Goal: Task Accomplishment & Management: Use online tool/utility

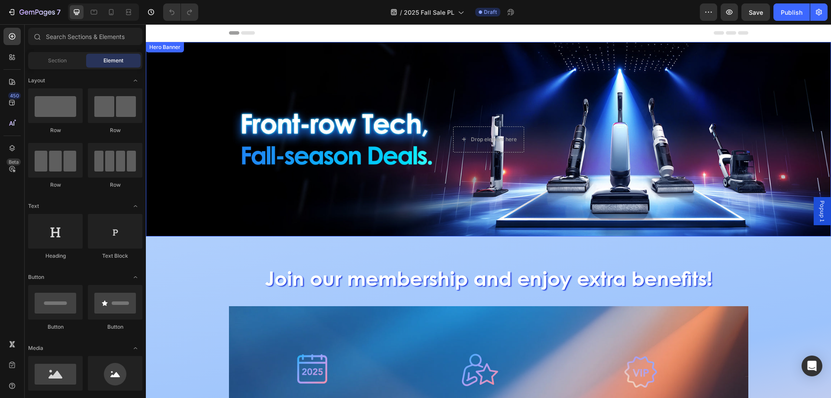
click at [366, 158] on div "Background Image" at bounding box center [488, 139] width 685 height 194
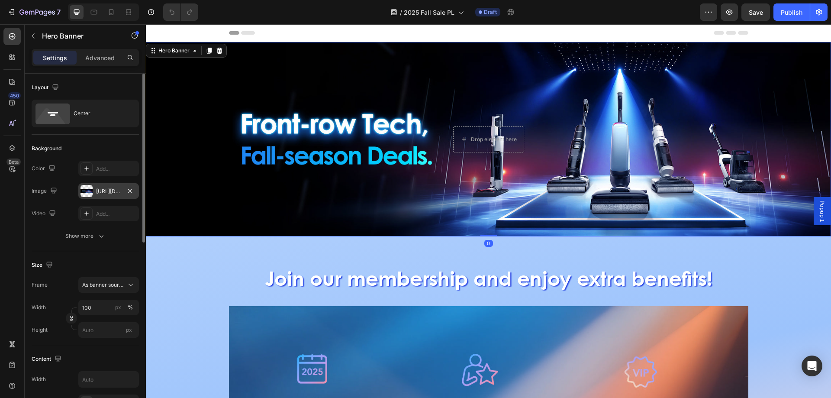
click at [90, 194] on div at bounding box center [87, 191] width 12 height 12
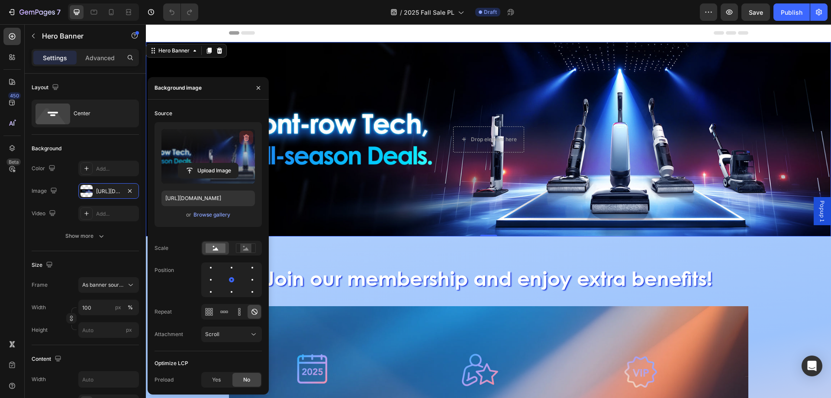
click at [248, 138] on icon "button" at bounding box center [247, 137] width 6 height 6
type input "Auto"
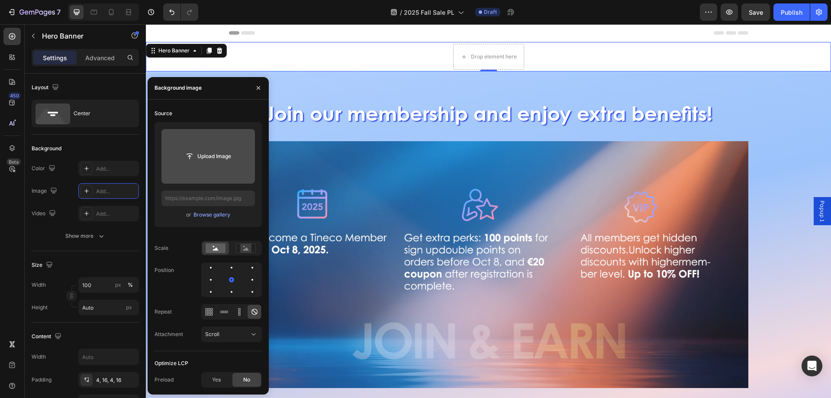
click at [194, 161] on input "file" at bounding box center [208, 156] width 60 height 15
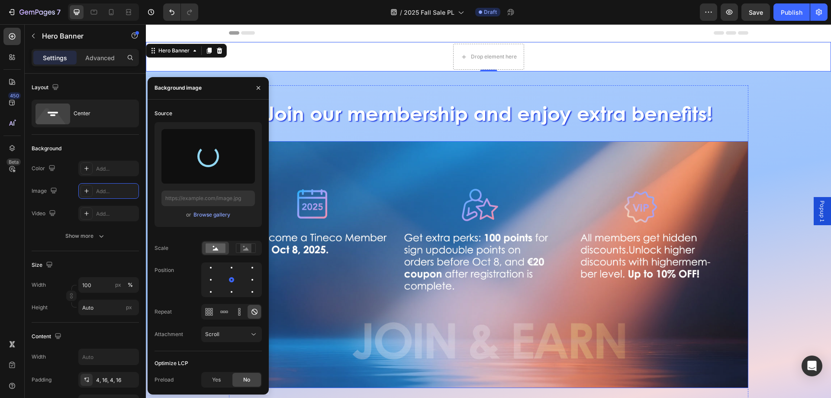
type input "https://cdn.shopify.com/s/files/1/0551/9032/3355/files/gempages_490429751039624…"
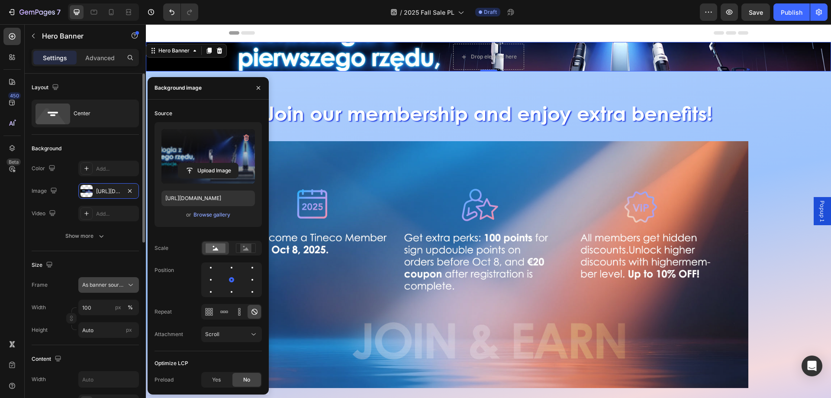
click at [110, 284] on span "As banner source" at bounding box center [103, 285] width 42 height 8
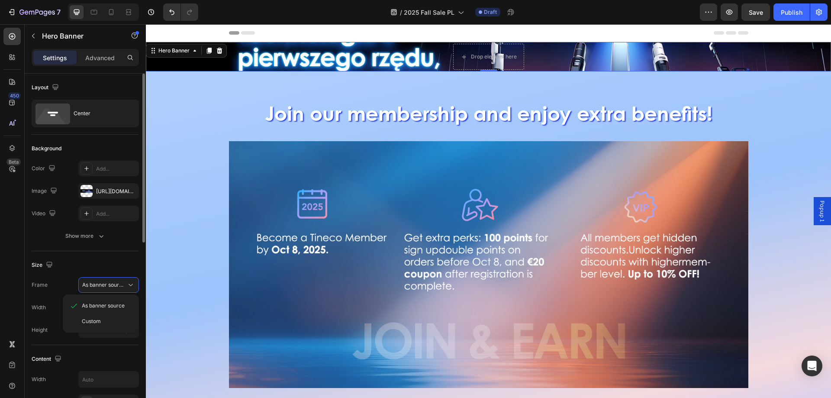
click at [103, 319] on div "Custom" at bounding box center [107, 321] width 50 height 8
click at [101, 282] on span "Custom" at bounding box center [91, 285] width 19 height 8
click at [99, 305] on span "As banner source" at bounding box center [103, 306] width 43 height 8
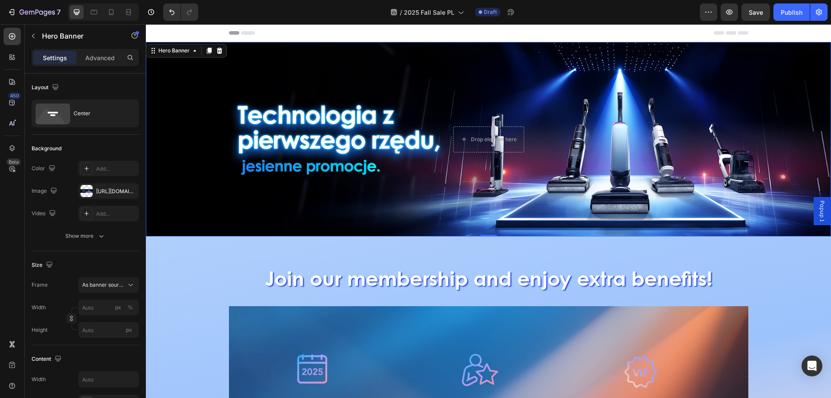
scroll to position [130, 0]
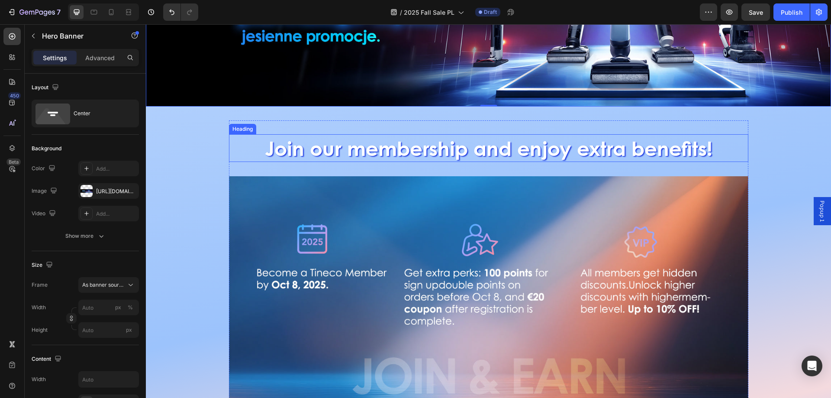
click at [268, 134] on h2 "Join our membership and enjoy extra benefits!" at bounding box center [488, 148] width 519 height 28
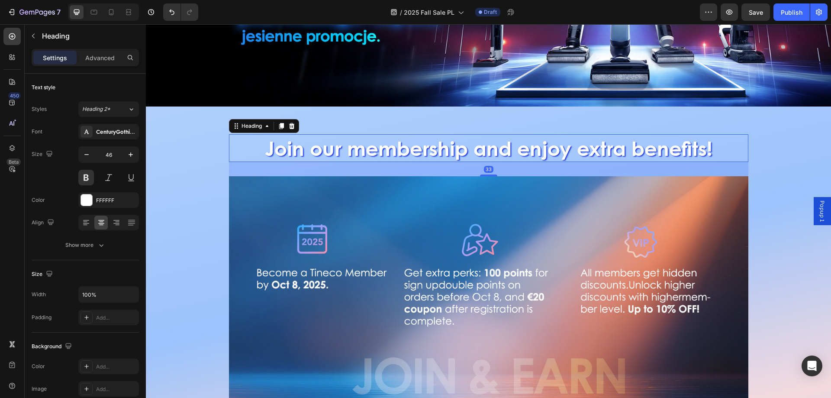
click at [261, 144] on h2 "Join our membership and enjoy extra benefits!" at bounding box center [488, 148] width 519 height 28
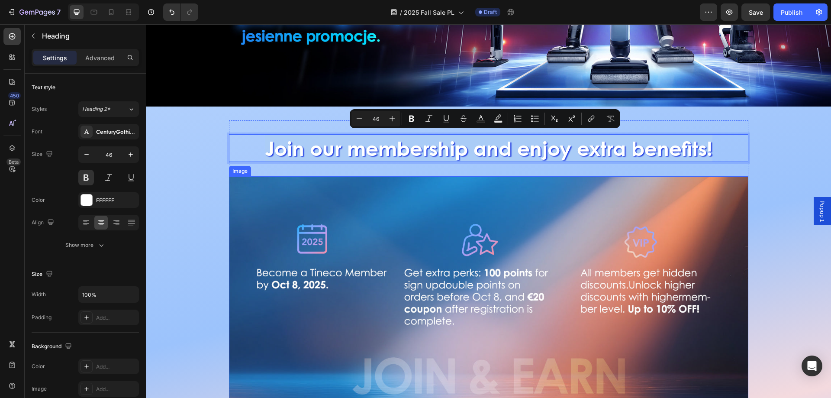
drag, startPoint x: 261, startPoint y: 144, endPoint x: 720, endPoint y: 176, distance: 460.0
click at [720, 176] on div "Join our membership and enjoy extra benefits! Heading 33 Image Join now! Button…" at bounding box center [488, 297] width 519 height 355
copy p "Join our membership and enjoy extra benefits!"
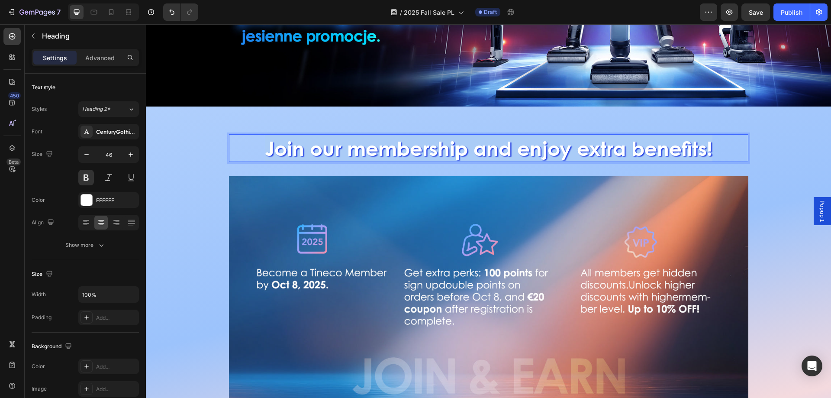
click at [324, 139] on p "Join our membership and enjoy extra benefits!" at bounding box center [489, 148] width 518 height 26
click at [312, 144] on p "Join our membership and enjoy extra benefits!" at bounding box center [489, 148] width 518 height 26
drag, startPoint x: 264, startPoint y: 144, endPoint x: 738, endPoint y: 166, distance: 474.6
click at [738, 166] on div "Join our membership and enjoy extra benefits! Heading 33 Image Join now! Button…" at bounding box center [488, 297] width 519 height 355
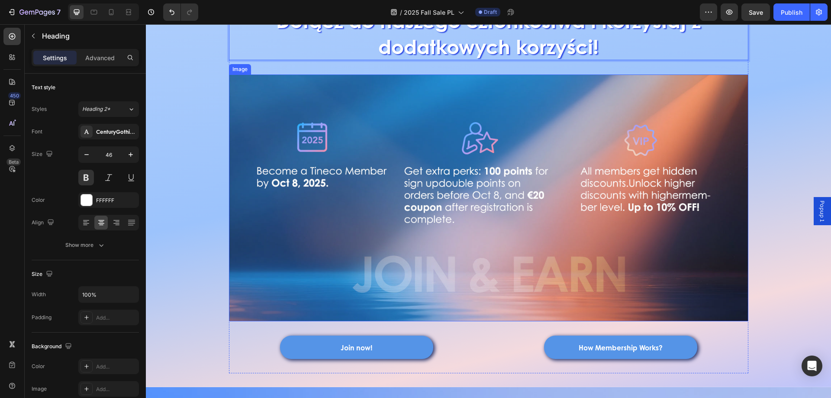
scroll to position [260, 0]
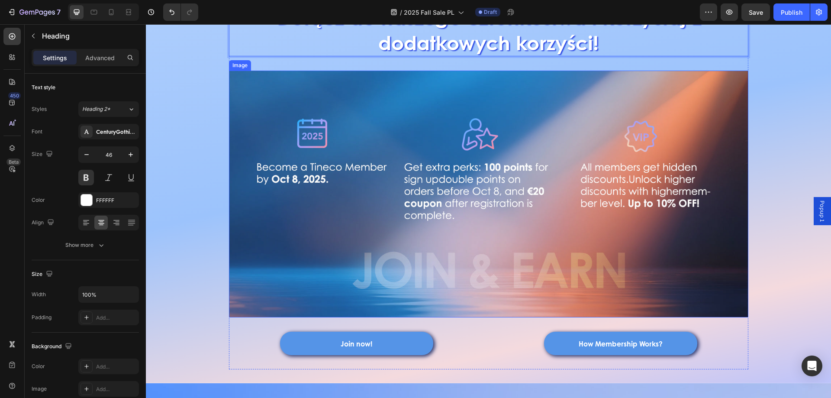
click at [344, 249] on img at bounding box center [488, 194] width 519 height 247
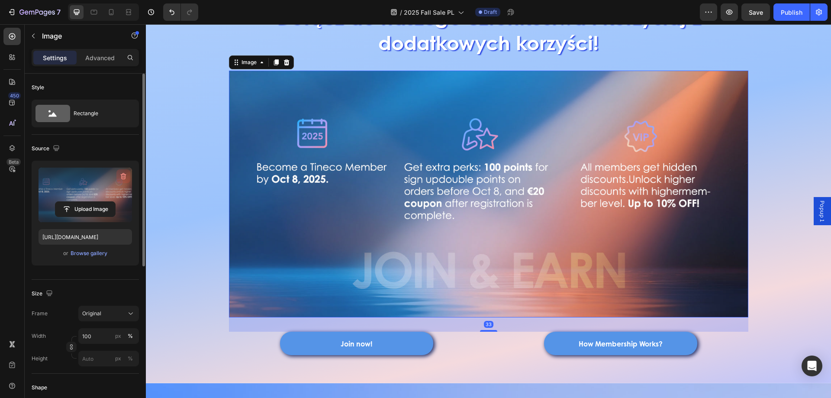
click at [126, 181] on button "button" at bounding box center [123, 176] width 14 height 14
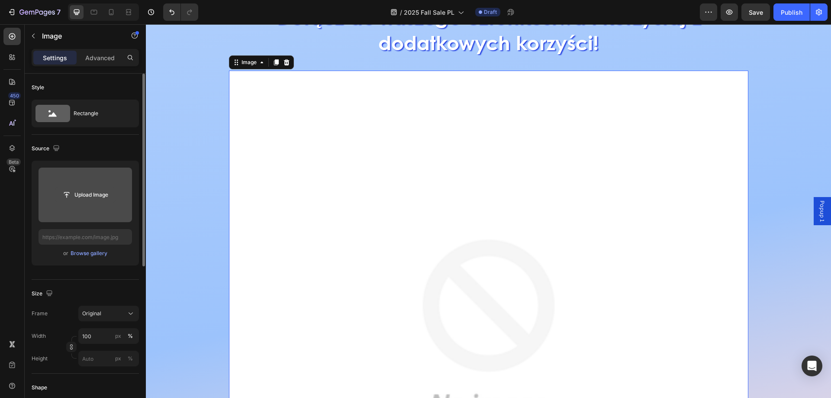
click at [96, 194] on input "file" at bounding box center [85, 194] width 60 height 15
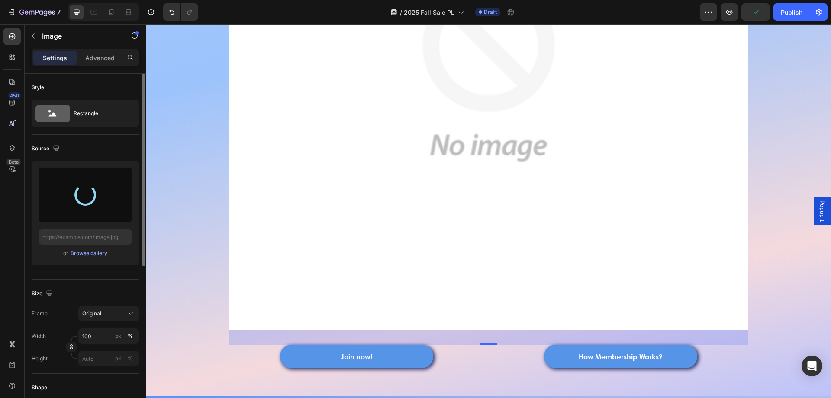
scroll to position [390, 0]
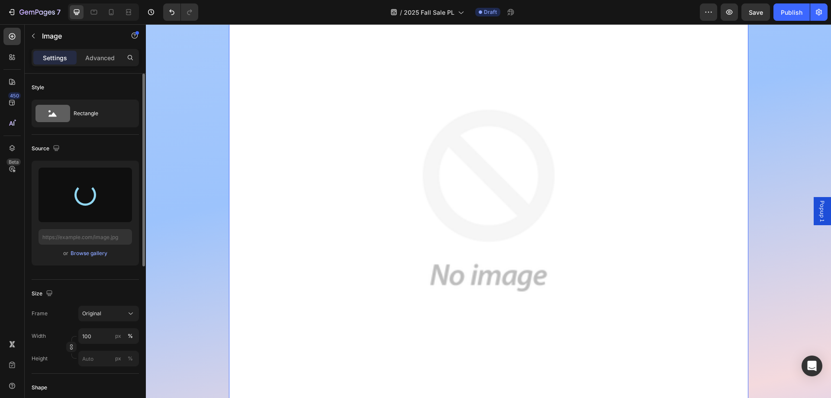
type input "https://cdn.shopify.com/s/files/1/0551/9032/3355/files/gempages_490429751039624…"
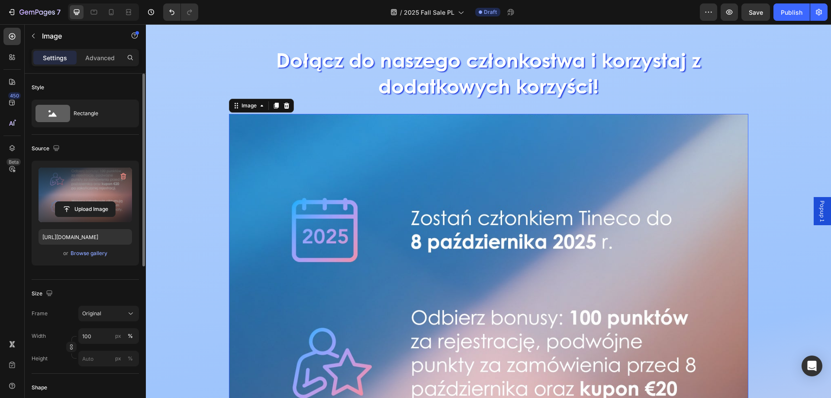
scroll to position [43, 0]
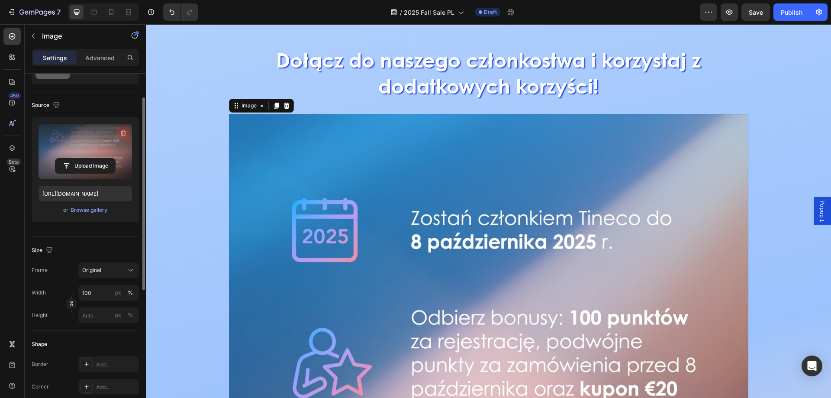
click at [121, 132] on icon "button" at bounding box center [123, 133] width 9 height 9
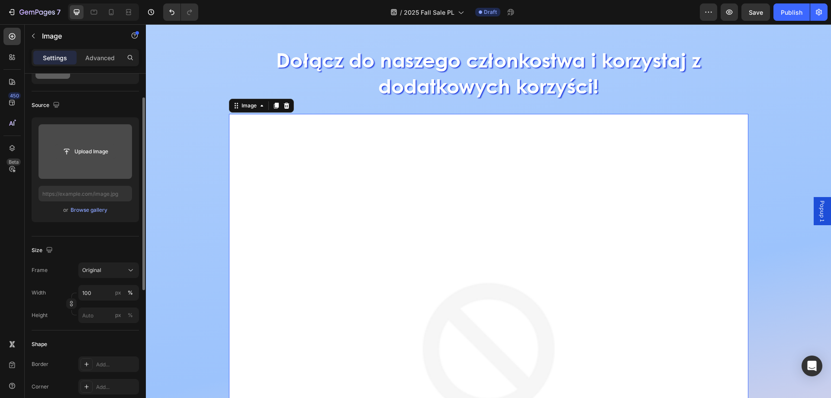
click at [84, 148] on input "file" at bounding box center [85, 151] width 60 height 15
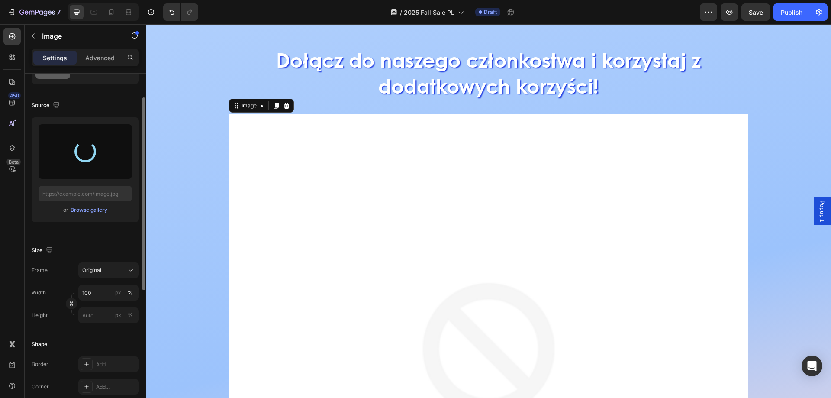
type input "https://cdn.shopify.com/s/files/1/0551/9032/3355/files/gempages_490429751039624…"
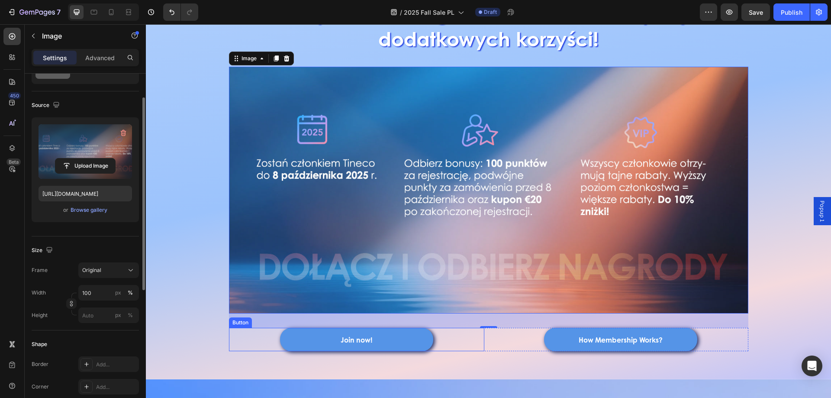
scroll to position [390, 0]
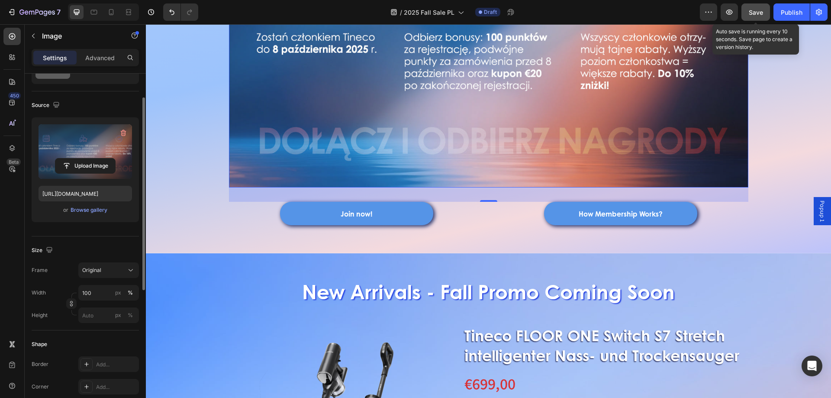
click at [752, 13] on span "Save" at bounding box center [756, 12] width 14 height 7
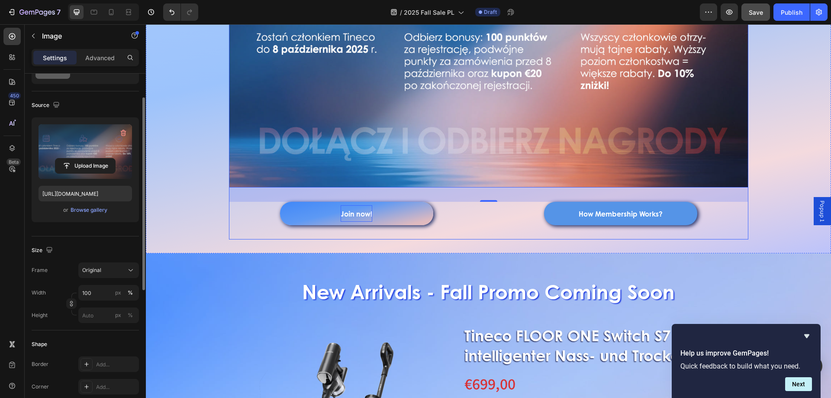
click at [350, 217] on strong "Join now!" at bounding box center [357, 214] width 32 height 10
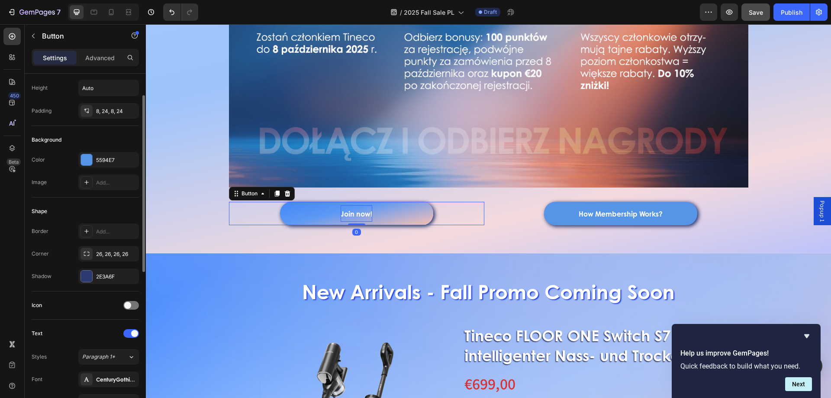
scroll to position [0, 0]
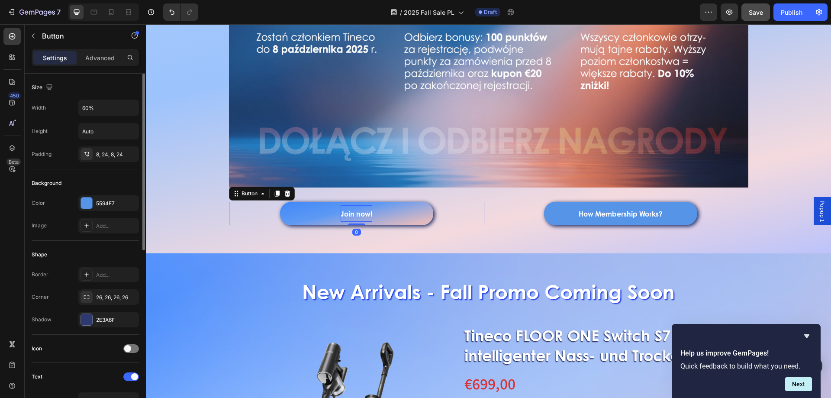
click at [341, 213] on strong "Join now!" at bounding box center [357, 214] width 32 height 10
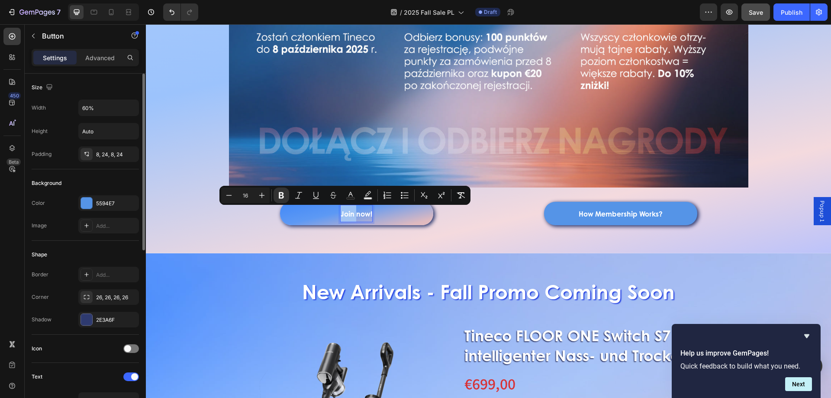
click at [341, 213] on strong "Join now!" at bounding box center [357, 214] width 32 height 10
drag, startPoint x: 339, startPoint y: 213, endPoint x: 370, endPoint y: 214, distance: 31.2
click at [370, 214] on link "Join now!" at bounding box center [356, 213] width 153 height 23
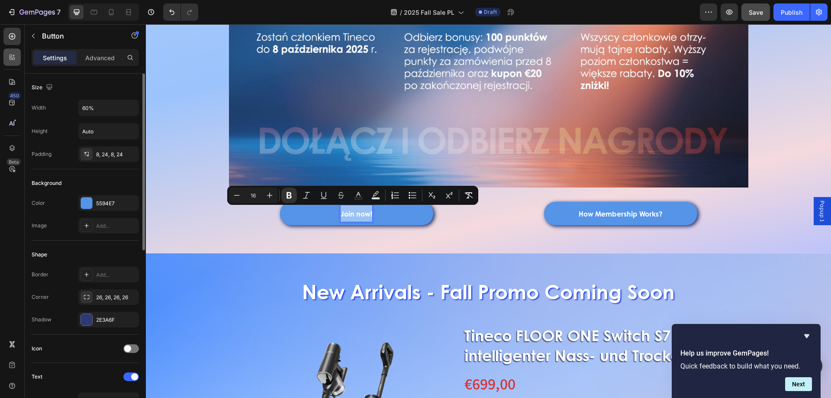
copy strong "Join now!"
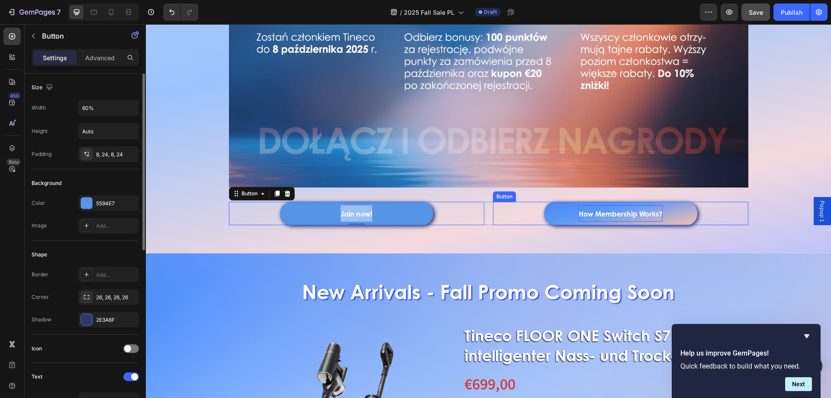
click at [579, 221] on p "How Membership Works?" at bounding box center [621, 213] width 84 height 16
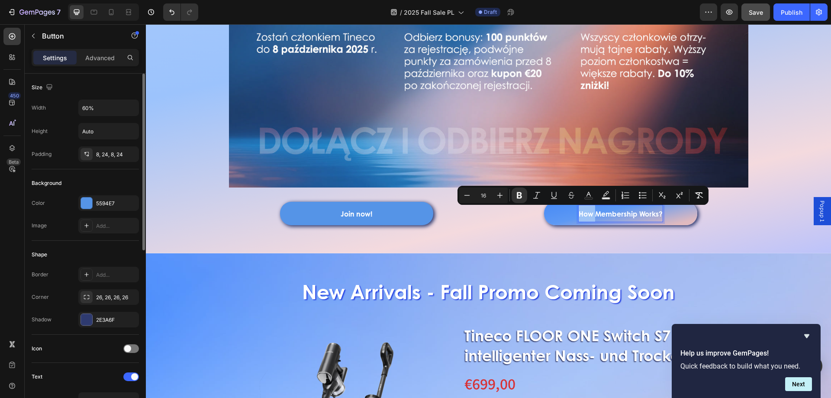
click at [579, 213] on strong "How Membership Works?" at bounding box center [621, 214] width 84 height 10
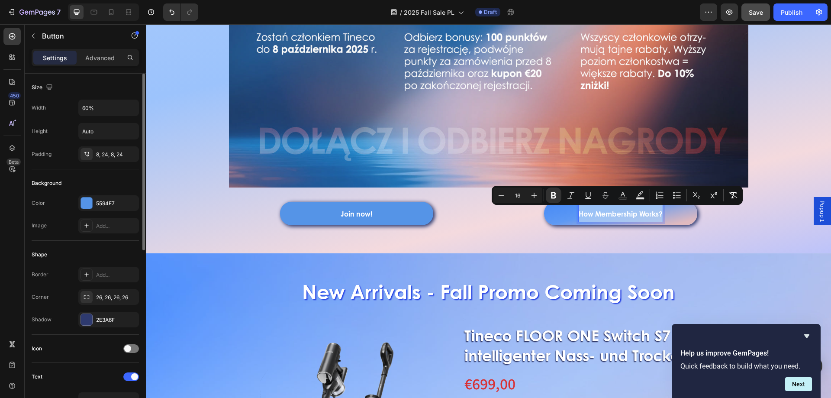
drag, startPoint x: 575, startPoint y: 213, endPoint x: 660, endPoint y: 223, distance: 85.4
click at [660, 223] on link "How Membership Works?" at bounding box center [620, 213] width 153 height 23
copy strong "How Membership Works?"
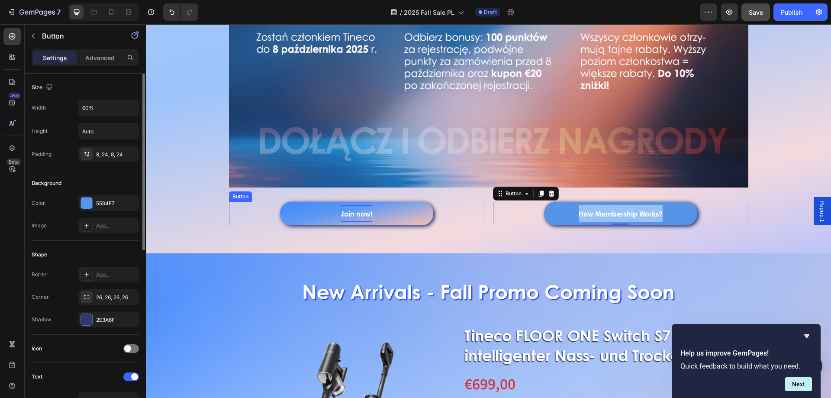
click at [358, 215] on strong "Join now!" at bounding box center [357, 214] width 32 height 10
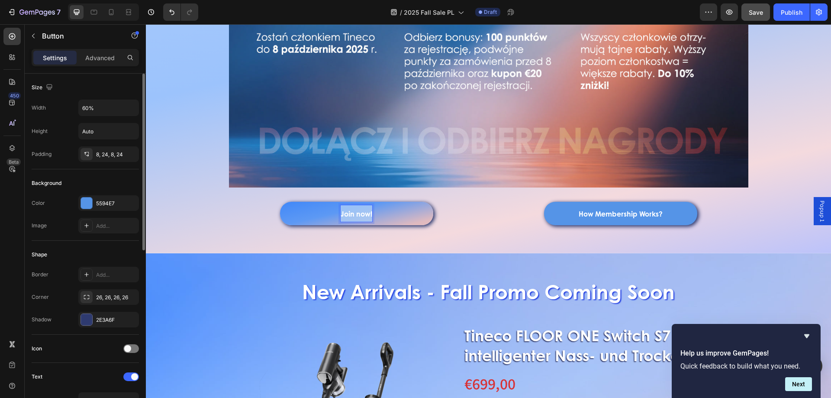
drag, startPoint x: 337, startPoint y: 213, endPoint x: 371, endPoint y: 213, distance: 34.2
click at [371, 213] on link "Join now!" at bounding box center [356, 213] width 153 height 23
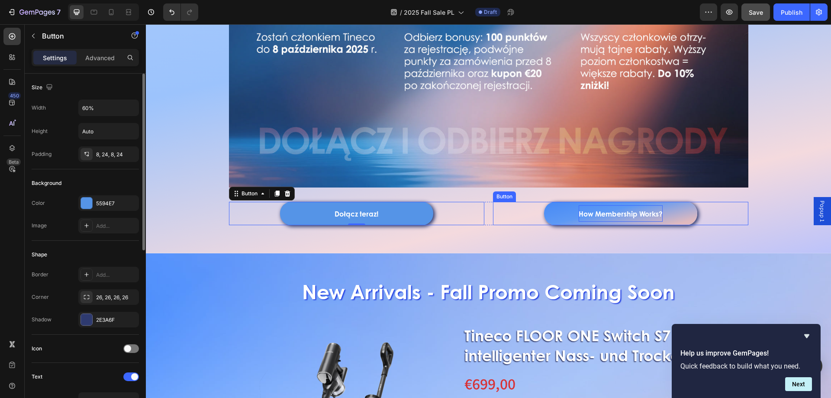
click at [586, 210] on strong "How Membership Works?" at bounding box center [621, 214] width 84 height 10
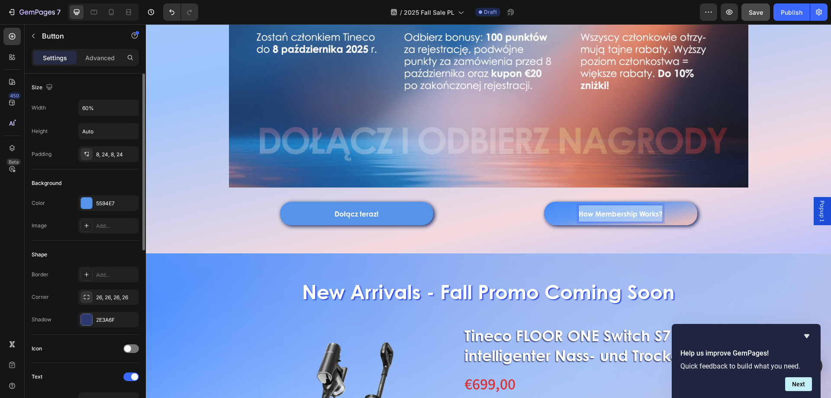
drag, startPoint x: 578, startPoint y: 213, endPoint x: 663, endPoint y: 214, distance: 85.3
click at [663, 214] on link "How Membership Works?" at bounding box center [620, 213] width 153 height 23
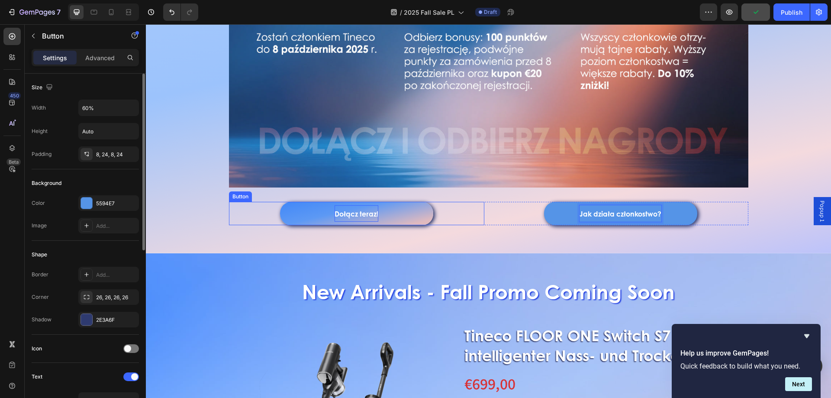
click at [359, 217] on strong "Dołącz teraz!" at bounding box center [357, 214] width 44 height 10
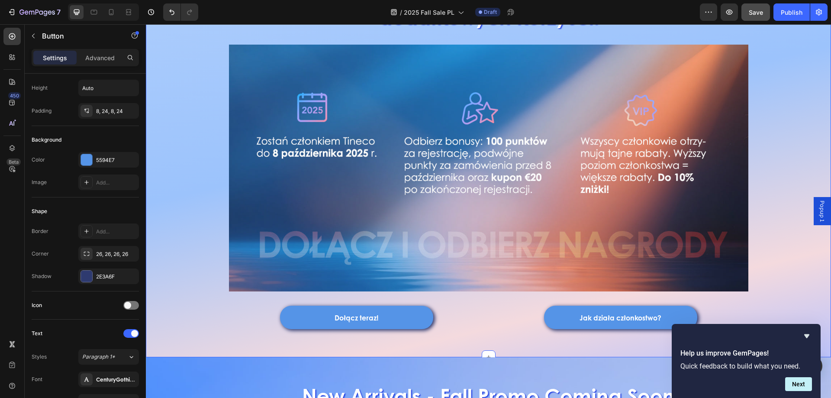
scroll to position [216, 0]
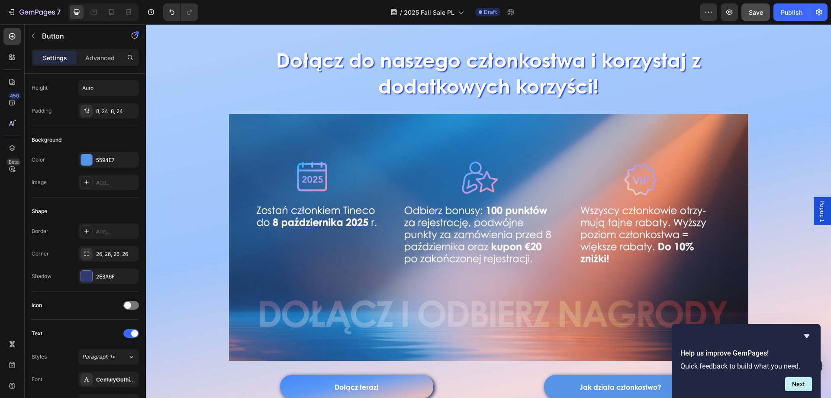
click at [303, 385] on link "Dołącz teraz!" at bounding box center [356, 386] width 153 height 23
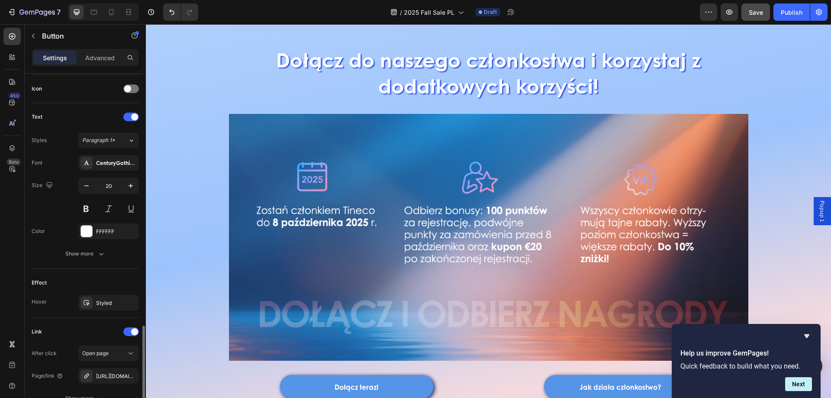
scroll to position [339, 0]
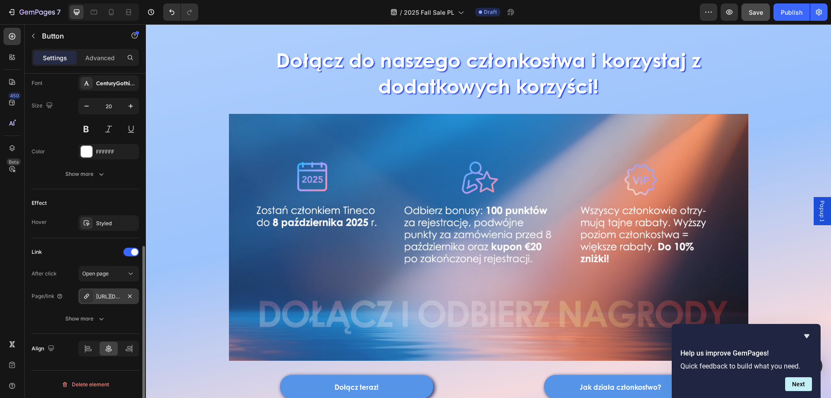
click at [100, 296] on div "https://de-store.tineco.com/en-eu/account/login" at bounding box center [108, 297] width 25 height 8
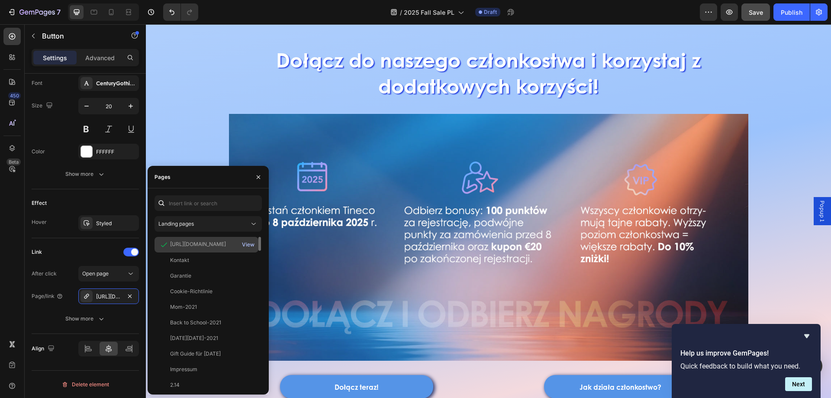
click at [246, 247] on div "View" at bounding box center [248, 245] width 13 height 8
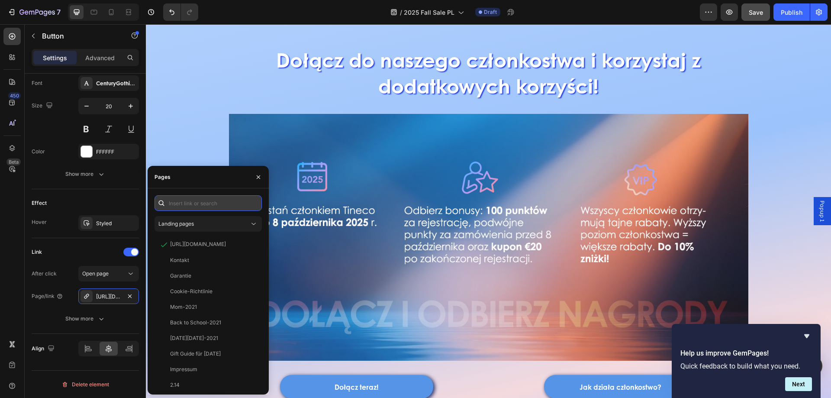
click at [195, 206] on input "text" at bounding box center [208, 203] width 107 height 16
paste input "https://de-store.tineco.com/pl-pl/account/login"
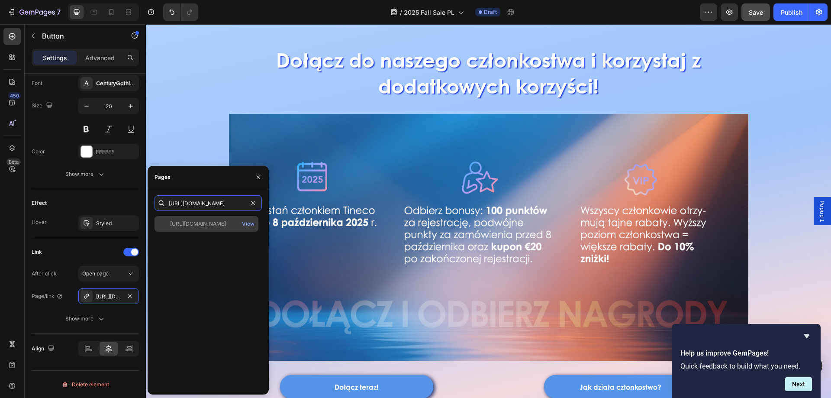
type input "https://de-store.tineco.com/pl-pl/account/login"
click at [224, 219] on div "https://de-store.tineco.com/pl-pl/account/login View" at bounding box center [207, 224] width 104 height 16
click at [209, 142] on div "Dołącz do naszego członkostwa i korzystaj z dodatkowych korzyści! Heading Image…" at bounding box center [488, 215] width 685 height 394
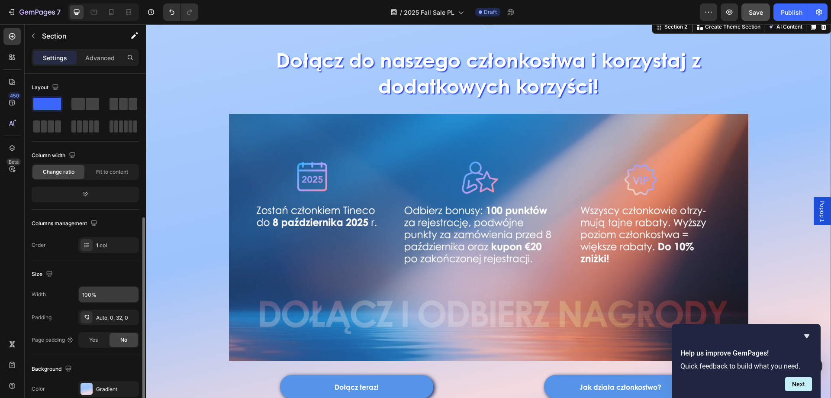
scroll to position [87, 0]
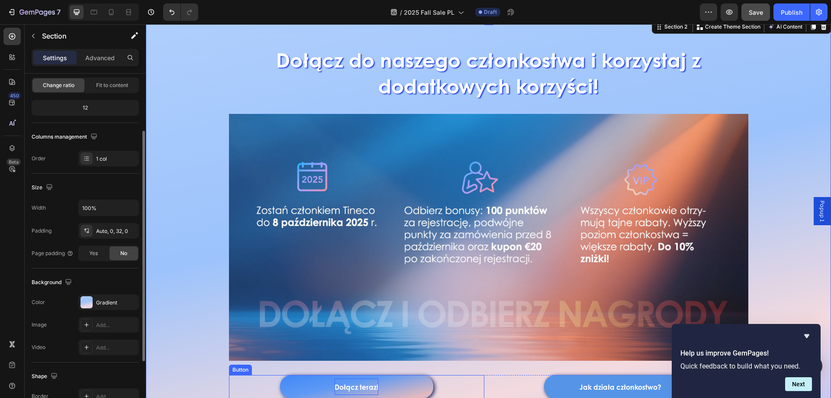
click at [347, 385] on strong "Dołącz teraz!" at bounding box center [357, 387] width 44 height 10
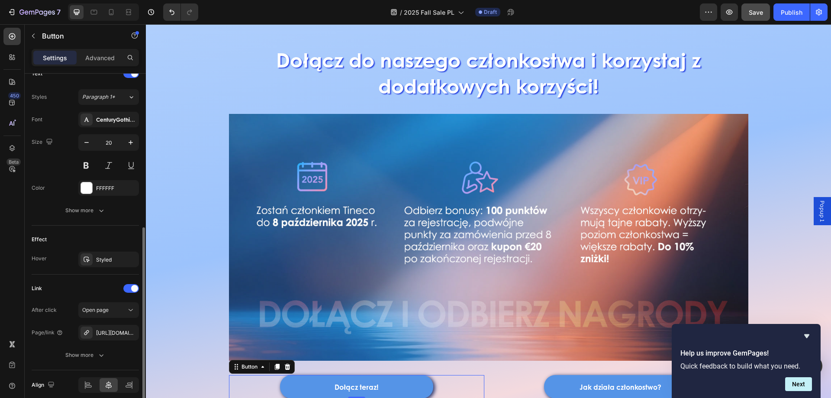
scroll to position [339, 0]
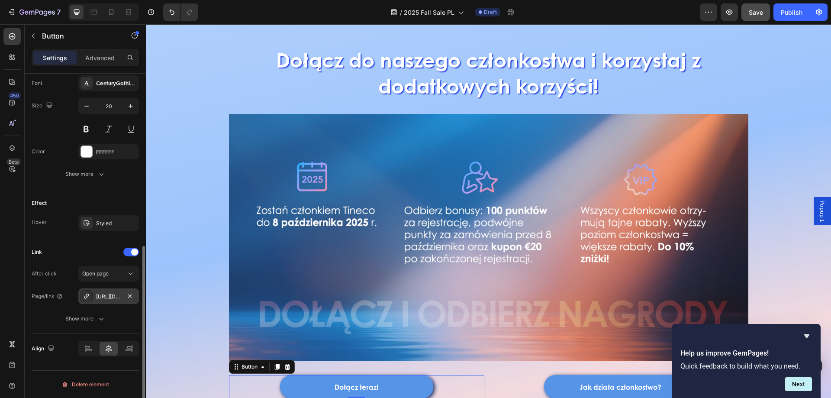
click at [115, 297] on div "https://de-store.tineco.com/pl-pl/account/login" at bounding box center [108, 297] width 25 height 8
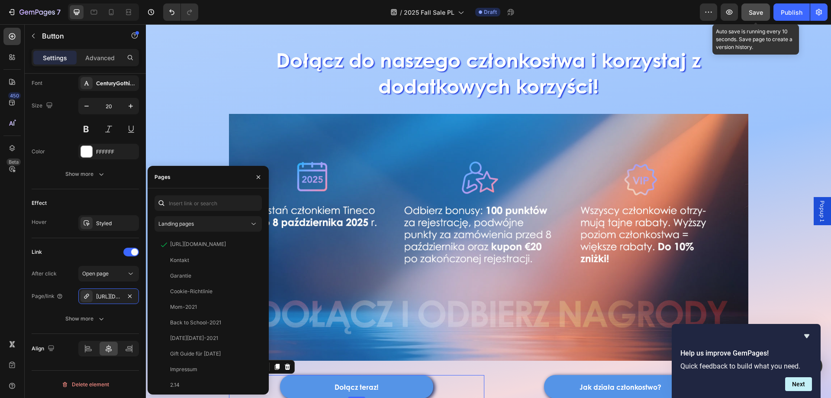
click at [755, 14] on span "Save" at bounding box center [756, 12] width 14 height 7
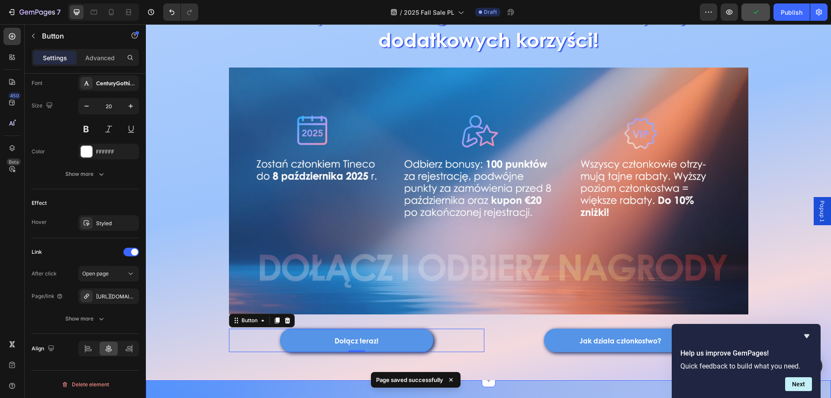
scroll to position [346, 0]
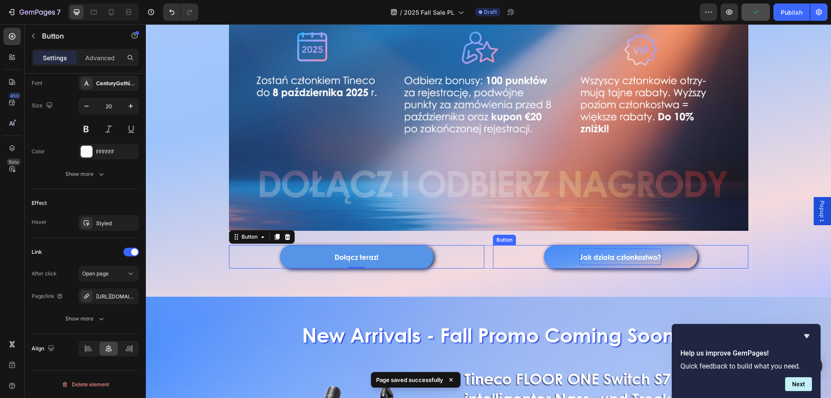
click at [614, 256] on strong "Jak działa członkostwo?" at bounding box center [621, 257] width 82 height 10
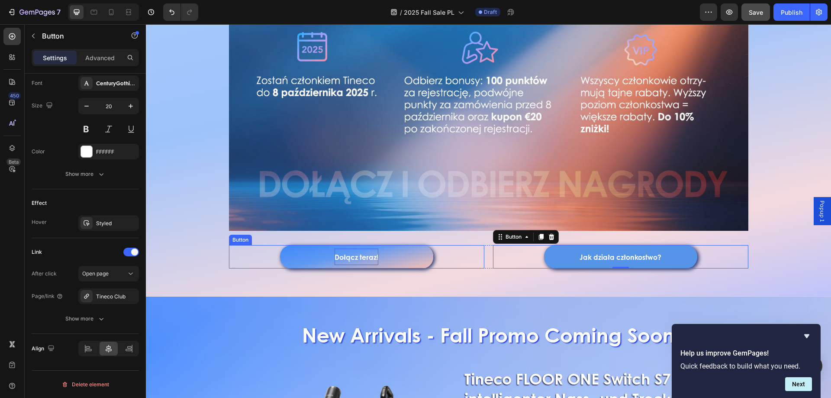
click at [355, 258] on strong "Dołącz teraz!" at bounding box center [357, 257] width 44 height 10
click at [335, 255] on strong "Dołącz teraz!" at bounding box center [357, 257] width 44 height 10
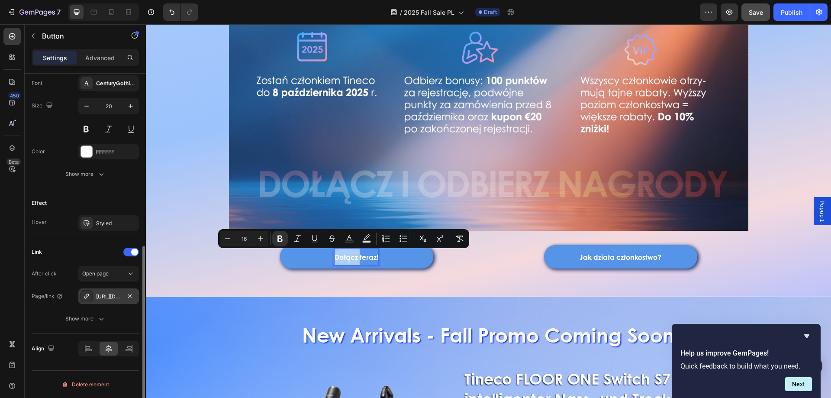
click at [117, 300] on div "https://de-store.tineco.com/pl-pl/account/login" at bounding box center [108, 297] width 25 height 8
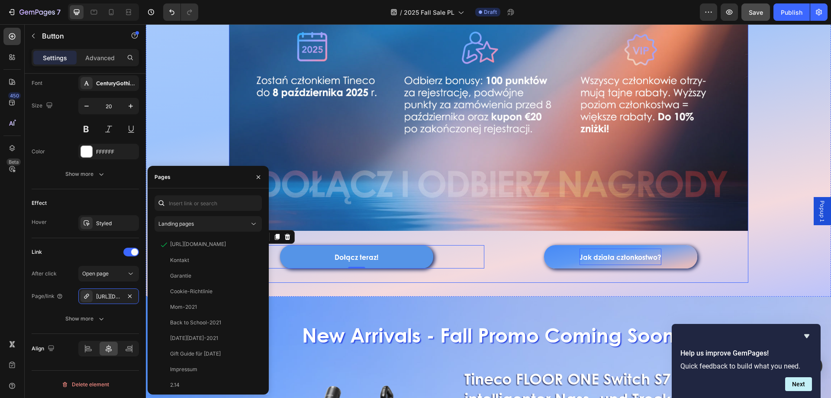
click at [610, 259] on strong "Jak działa członkostwo?" at bounding box center [621, 257] width 82 height 10
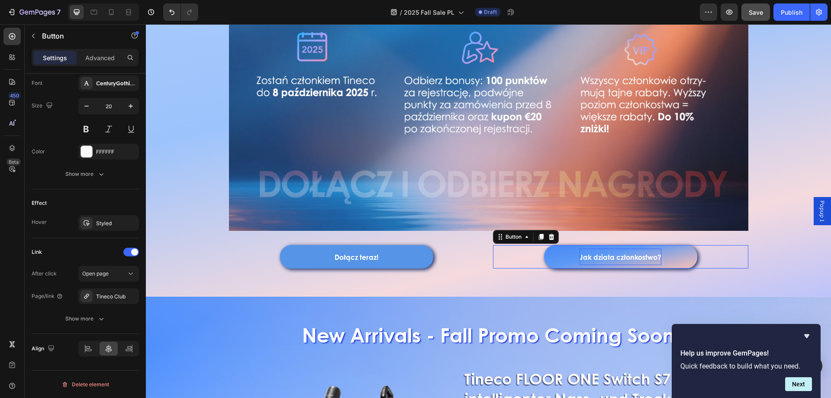
click at [610, 259] on strong "Jak działa członkostwo?" at bounding box center [621, 257] width 82 height 10
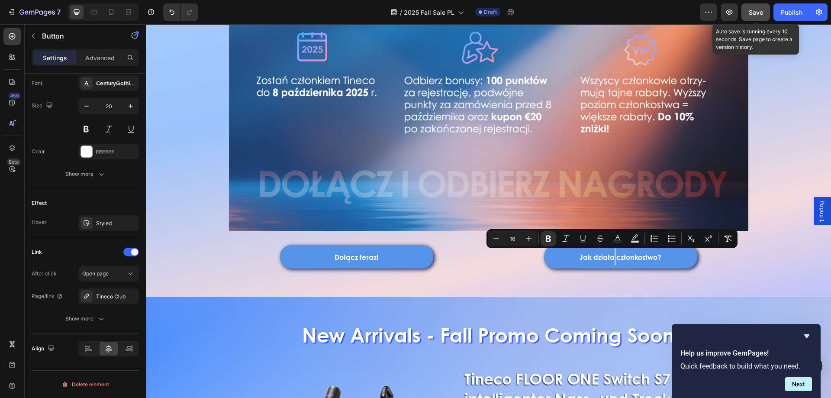
click at [751, 7] on button "Save" at bounding box center [756, 11] width 29 height 17
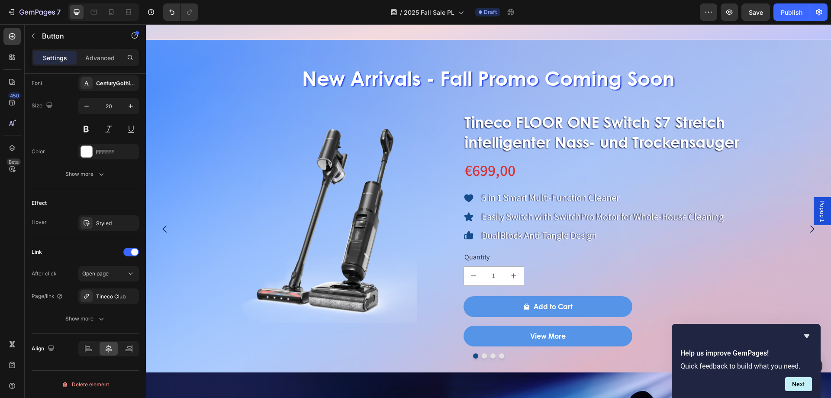
scroll to position [563, 0]
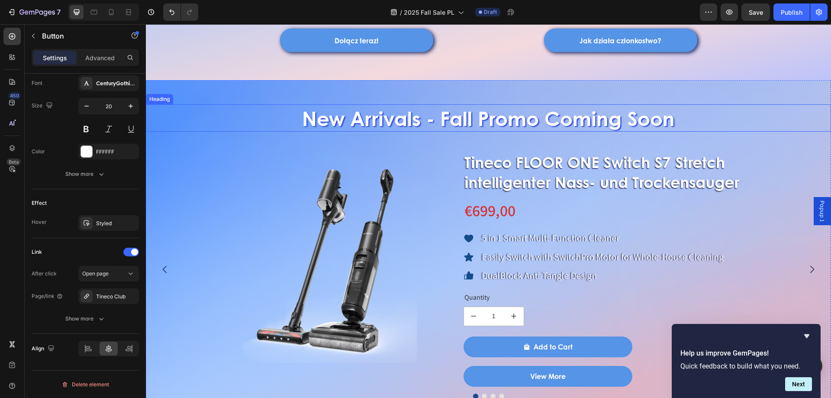
click at [355, 123] on h2 "New Arrivals - Fall Promo Coming Soon" at bounding box center [488, 118] width 685 height 28
click at [354, 122] on h2 "New Arrivals - Fall Promo Coming Soon" at bounding box center [488, 118] width 685 height 28
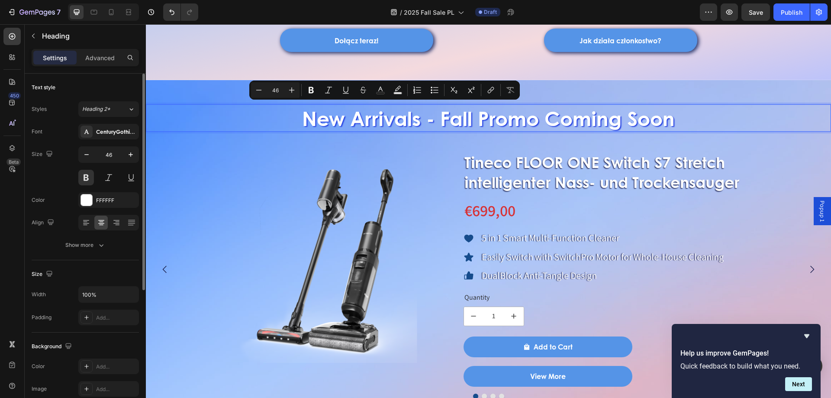
click at [307, 124] on p "New Arrivals - Fall Promo Coming Soon" at bounding box center [489, 118] width 684 height 26
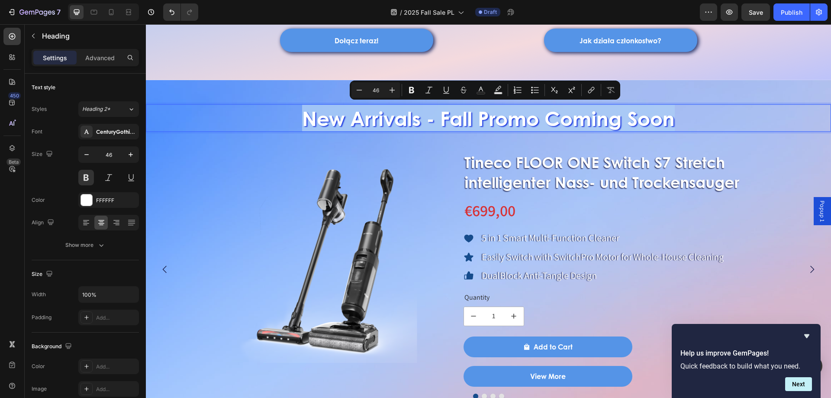
drag, startPoint x: 295, startPoint y: 123, endPoint x: 697, endPoint y: 122, distance: 402.2
click at [697, 122] on p "New Arrivals - Fall Promo Coming Soon" at bounding box center [489, 118] width 684 height 26
copy p "New Arrivals - Fall Promo Coming Soon"
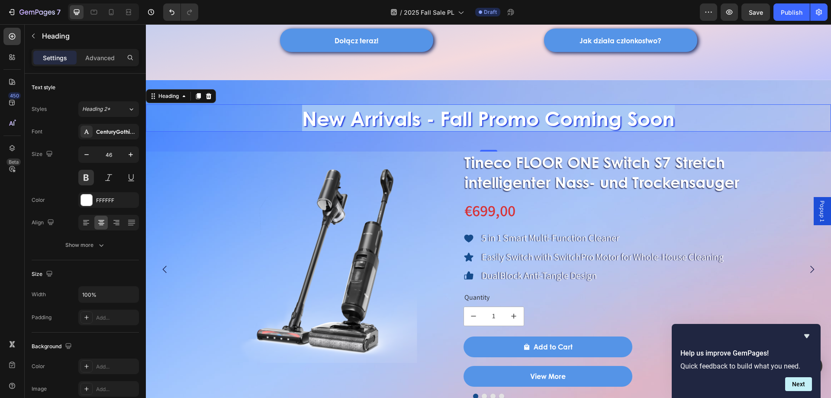
click at [433, 119] on p "New Arrivals - Fall Promo Coming Soon" at bounding box center [489, 118] width 684 height 26
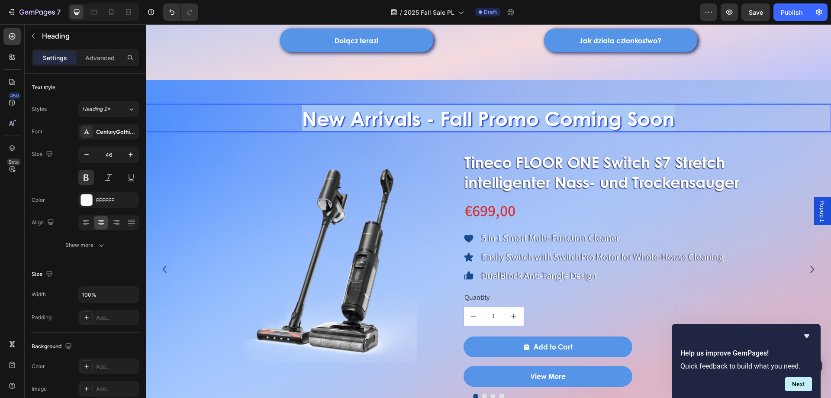
drag, startPoint x: 295, startPoint y: 114, endPoint x: 717, endPoint y: 113, distance: 422.1
click at [717, 113] on p "New Arrivals - Fall Promo Coming Soon" at bounding box center [489, 118] width 684 height 26
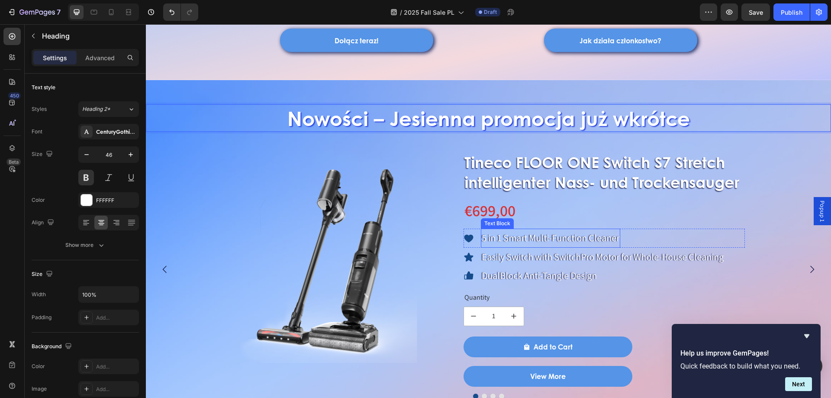
scroll to position [606, 0]
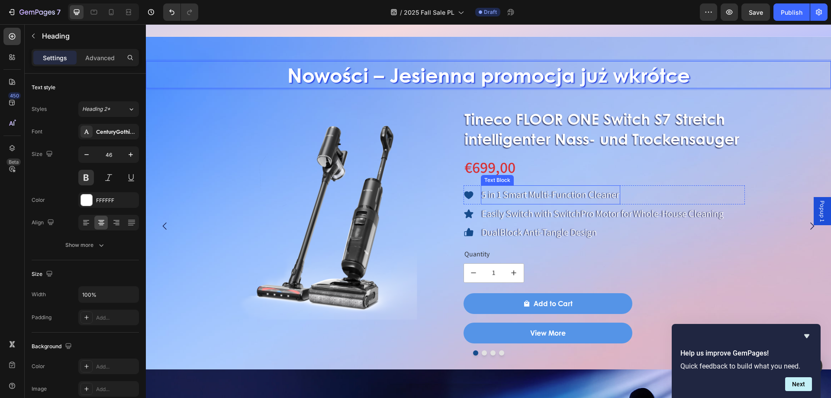
click at [543, 196] on p "5 in 1 Smart Multi-Function Cleaner" at bounding box center [551, 194] width 138 height 17
click at [542, 190] on p "5 in 1 Smart Multi-Function Cleaner" at bounding box center [551, 194] width 138 height 17
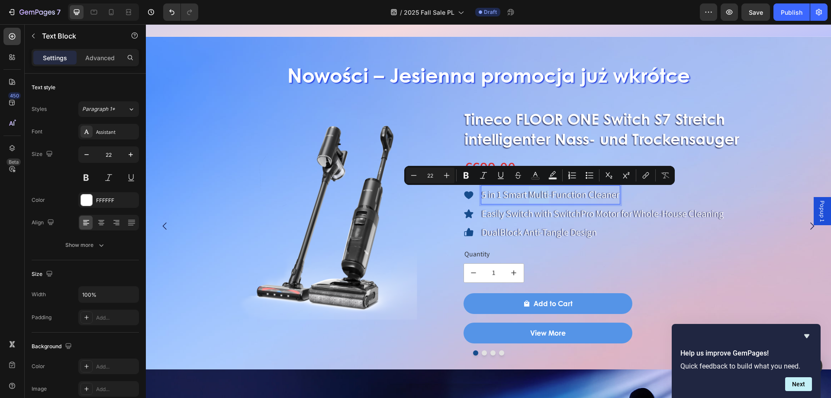
click at [480, 195] on div "Icon 5 in 1 Smart Multi-Function Cleaner Text Block 0 Row" at bounding box center [605, 194] width 282 height 19
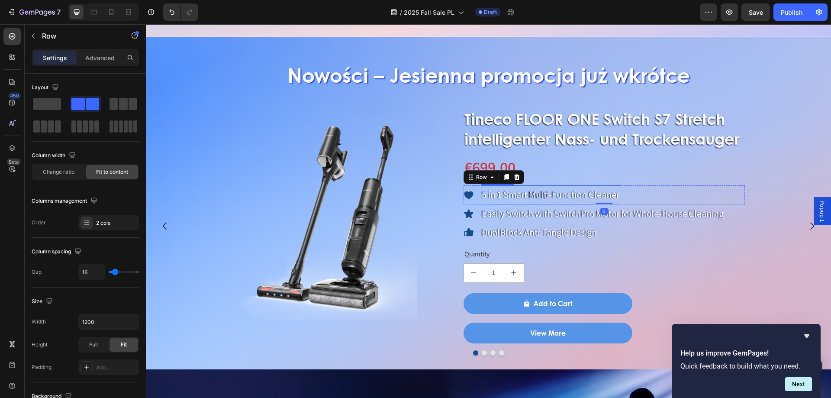
click at [482, 195] on p "5 in 1 Smart Multi-Function Cleaner" at bounding box center [551, 194] width 138 height 17
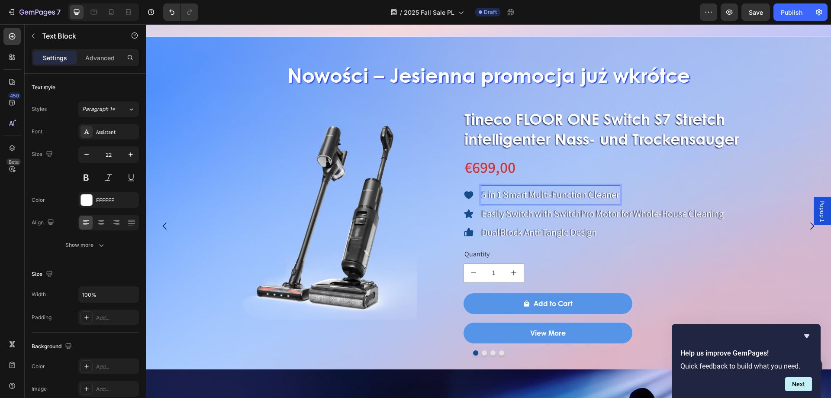
click at [487, 196] on p "5 in 1 Smart Multi-Function Cleaner" at bounding box center [551, 194] width 138 height 17
drag, startPoint x: 483, startPoint y: 196, endPoint x: 623, endPoint y: 194, distance: 140.7
click at [623, 194] on div "Icon 5 in 1 Smart Multi-Function Cleaner Text Block 0 Row" at bounding box center [605, 194] width 282 height 19
click at [531, 200] on p "Inteligentny wielofunkcyjny odkurzacz 5 w 1" at bounding box center [568, 194] width 172 height 17
click at [507, 220] on p "Easily Switch with SwitchPro Motor for Whole-House Cleaning" at bounding box center [603, 213] width 242 height 17
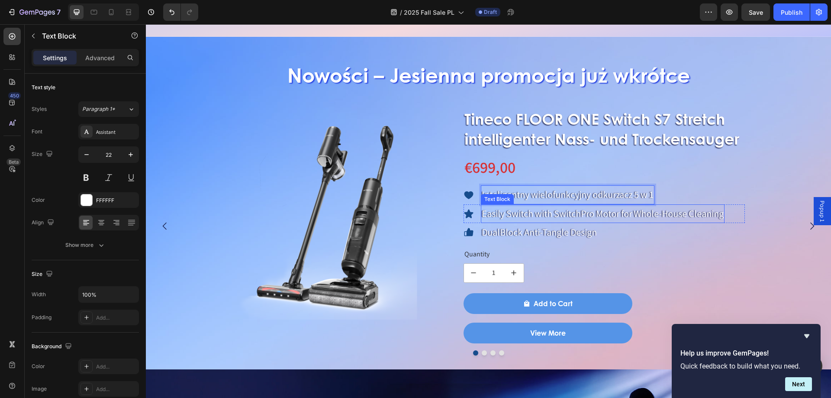
click at [507, 220] on p "Easily Switch with SwitchPro Motor for Whole-House Cleaning" at bounding box center [603, 213] width 242 height 17
drag, startPoint x: 484, startPoint y: 218, endPoint x: 501, endPoint y: 216, distance: 17.0
click at [502, 216] on p "Easily Switch with SwitchPro Motor for Whole-House Cleaning" at bounding box center [603, 213] width 242 height 17
drag, startPoint x: 482, startPoint y: 216, endPoint x: 720, endPoint y: 210, distance: 238.6
click at [720, 210] on p "Easily Switch with SwitchPro Motor for Whole-House Cleaning" at bounding box center [603, 213] width 242 height 17
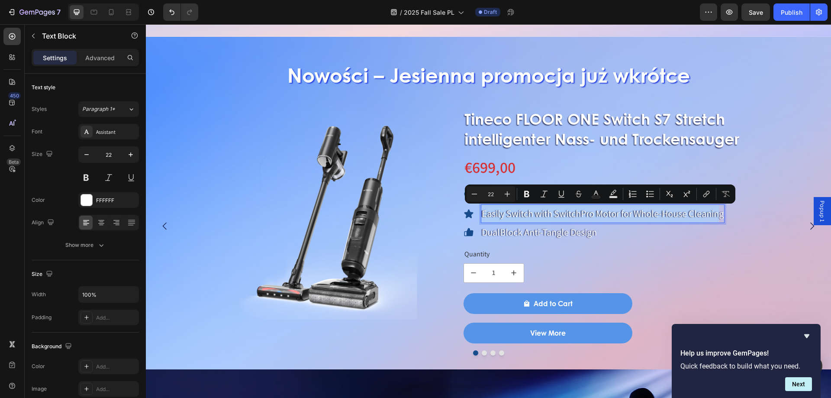
drag, startPoint x: 681, startPoint y: 213, endPoint x: 592, endPoint y: 226, distance: 90.7
click at [592, 226] on p "DualBlock Anti-Tangle Design" at bounding box center [539, 232] width 115 height 17
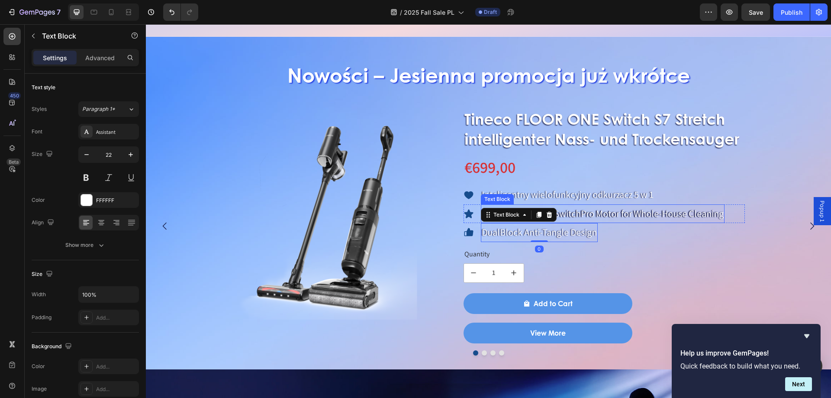
click at [600, 213] on p "Easily Switch with SwitchPro Motor for Whole-House Cleaning" at bounding box center [603, 213] width 242 height 17
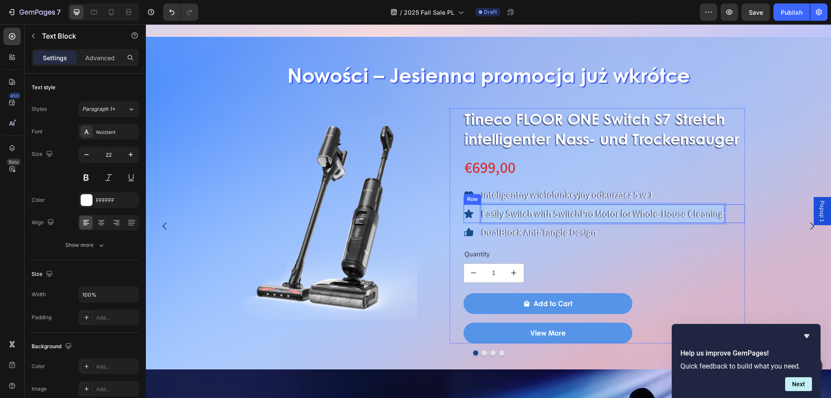
drag, startPoint x: 483, startPoint y: 212, endPoint x: 736, endPoint y: 214, distance: 252.8
click at [736, 214] on div "Icon Easily Switch with SwitchPro Motor for Whole-House Cleaning Text Block 0 R…" at bounding box center [605, 213] width 282 height 19
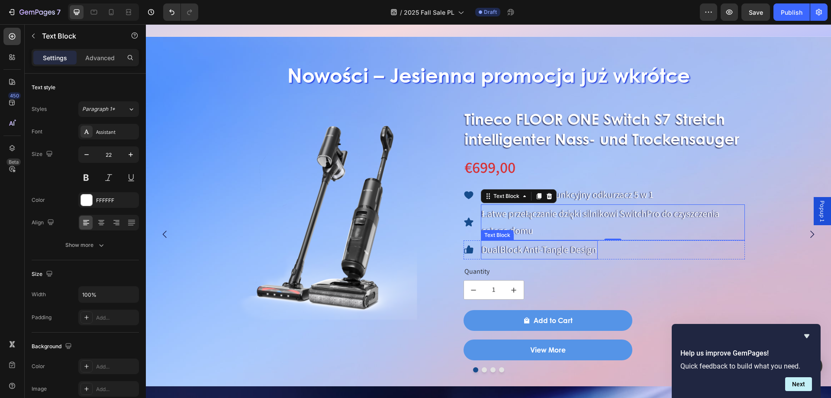
click at [536, 244] on p "DualBlock Anti-Tangle Design" at bounding box center [539, 249] width 115 height 17
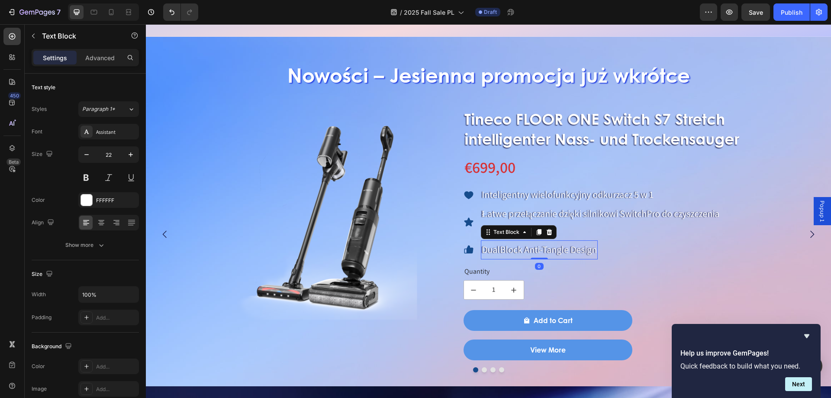
click at [536, 247] on p "DualBlock Anti-Tangle Design" at bounding box center [539, 249] width 115 height 17
drag, startPoint x: 484, startPoint y: 250, endPoint x: 596, endPoint y: 254, distance: 111.7
click at [596, 254] on p "DualBlock Anti-Tangle Design" at bounding box center [539, 249] width 115 height 17
click at [478, 273] on div "Quantity" at bounding box center [605, 271] width 282 height 11
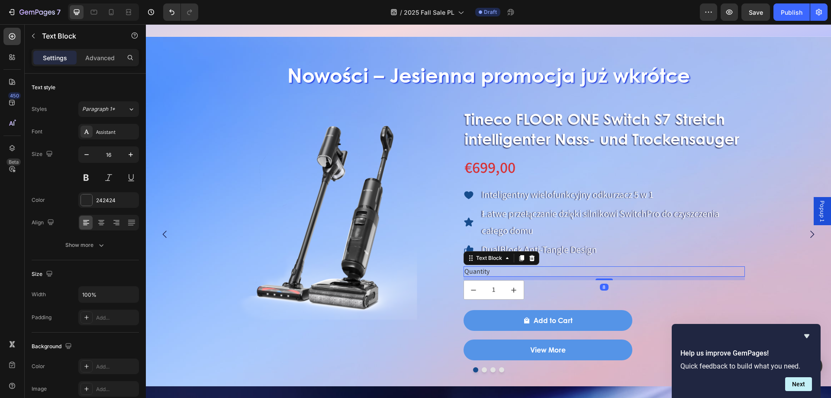
click at [478, 273] on div "Quantity" at bounding box center [605, 271] width 282 height 11
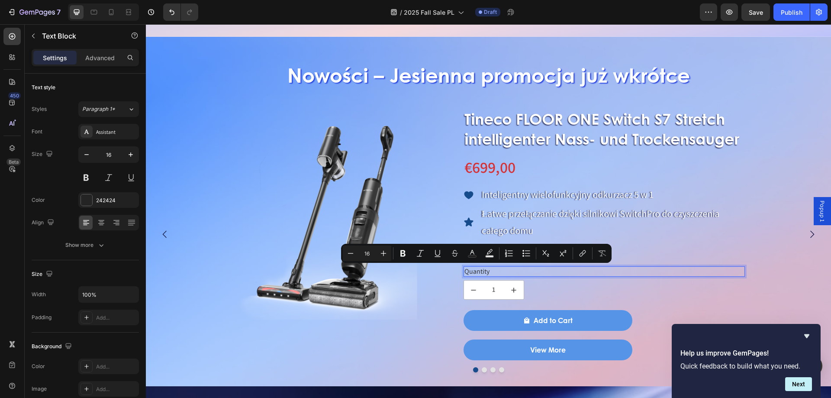
click at [484, 271] on p "Quantity" at bounding box center [605, 271] width 280 height 9
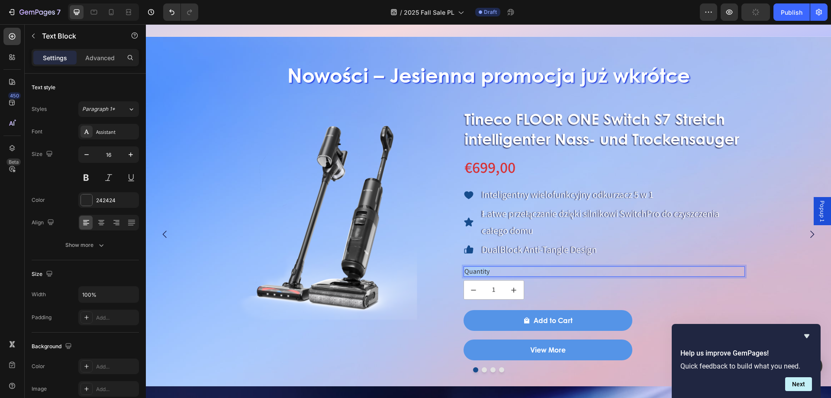
drag, startPoint x: 501, startPoint y: 272, endPoint x: 463, endPoint y: 273, distance: 37.7
click at [464, 273] on div "Quantity" at bounding box center [605, 271] width 282 height 11
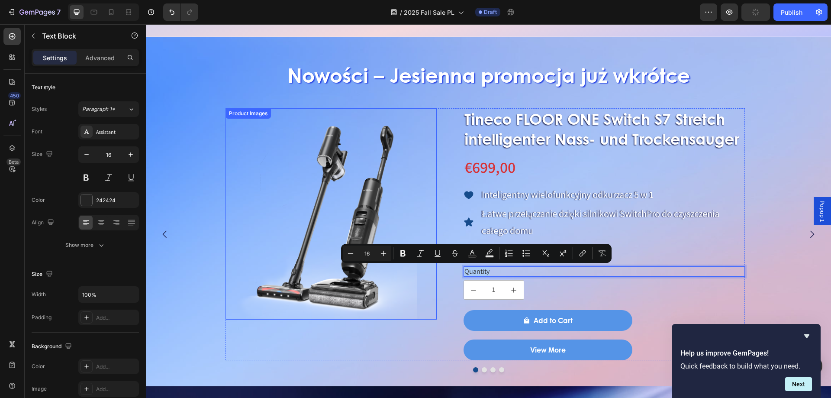
copy p "Quantity"
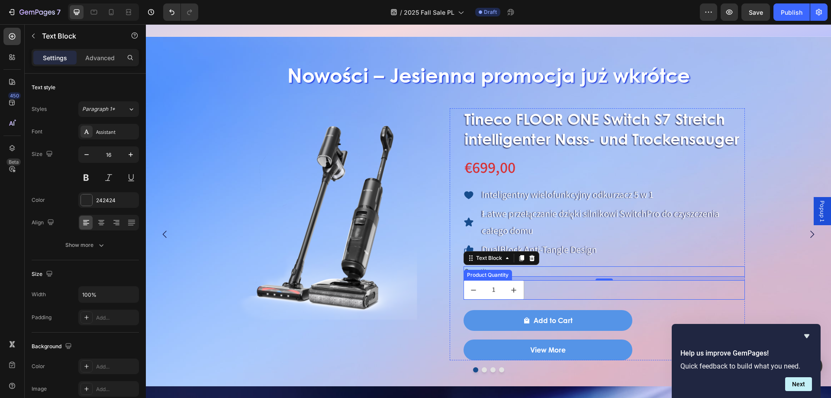
click at [492, 272] on div "Product Quantity" at bounding box center [487, 275] width 45 height 8
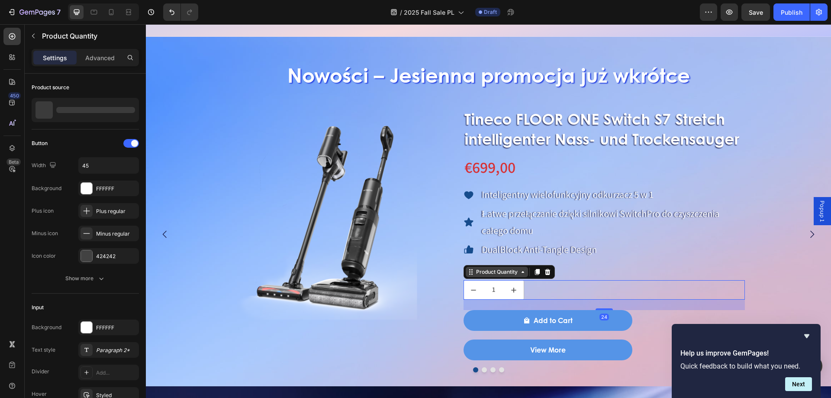
click at [522, 271] on icon at bounding box center [522, 271] width 7 height 7
click at [580, 273] on p "Quantity" at bounding box center [605, 271] width 280 height 9
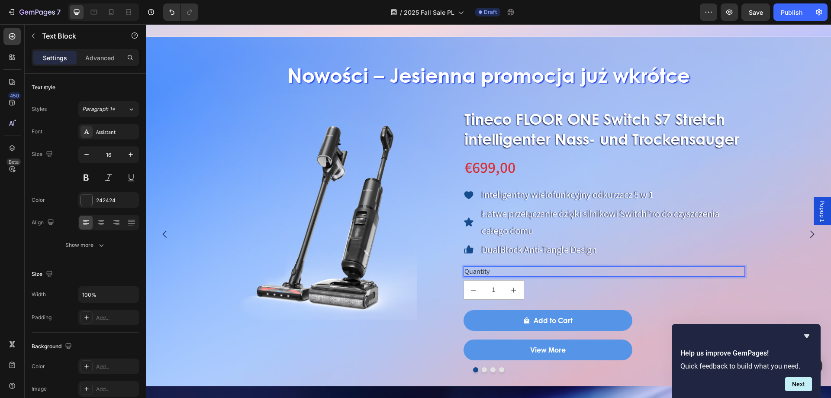
click at [511, 270] on p "Quantity" at bounding box center [605, 271] width 280 height 9
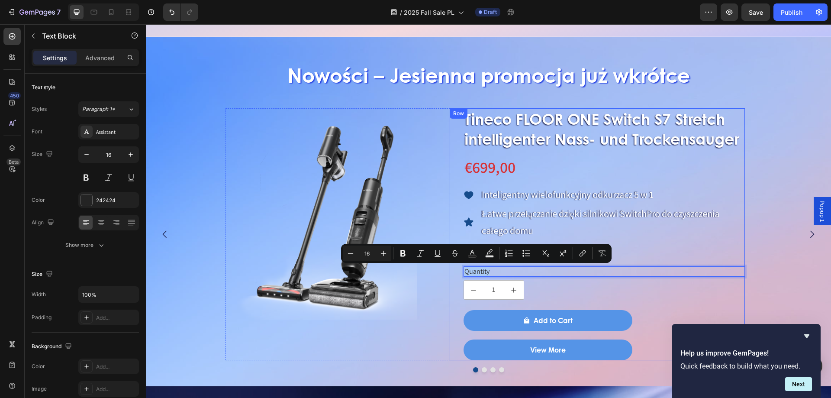
drag, startPoint x: 511, startPoint y: 270, endPoint x: 460, endPoint y: 270, distance: 51.5
click at [460, 270] on div "Tineco FLOOR ONE Switch S7 Stretch intelligenter Nass- und Trockensauger Produc…" at bounding box center [598, 234] width 296 height 252
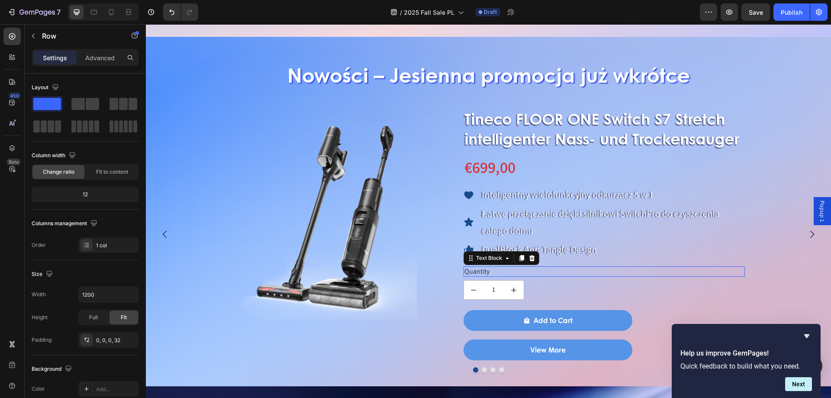
click at [504, 269] on p "Quantity" at bounding box center [605, 271] width 280 height 9
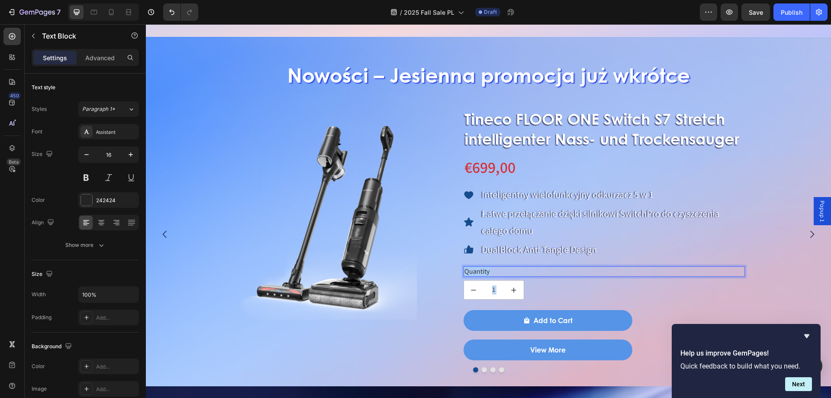
drag, startPoint x: 500, startPoint y: 270, endPoint x: 461, endPoint y: 274, distance: 38.8
click at [461, 274] on div "Tineco FLOOR ONE Switch S7 Stretch intelligenter Nass- und Trockensauger Produc…" at bounding box center [598, 234] width 296 height 252
click at [479, 270] on p "Quantity" at bounding box center [605, 271] width 280 height 9
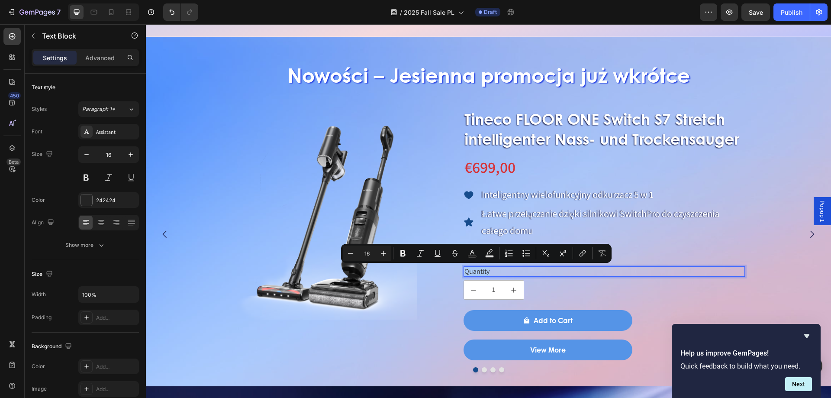
drag, startPoint x: 491, startPoint y: 269, endPoint x: 464, endPoint y: 272, distance: 27.0
click at [465, 272] on p "Quantity" at bounding box center [605, 271] width 280 height 9
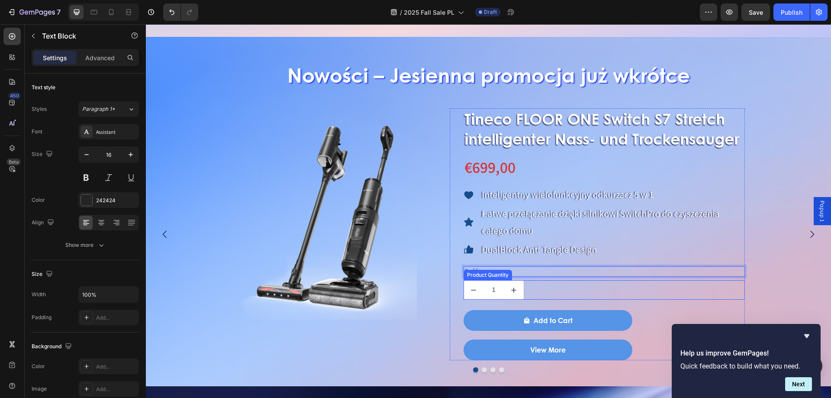
click at [541, 267] on p "Ilość" at bounding box center [605, 271] width 280 height 9
click at [568, 289] on div "1" at bounding box center [605, 289] width 282 height 19
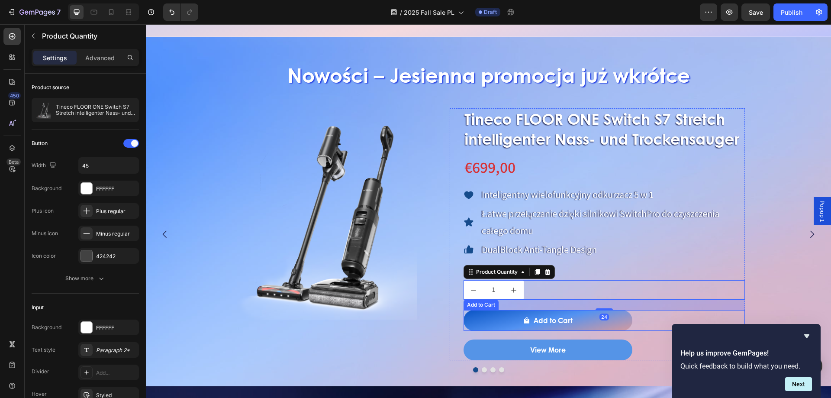
click at [559, 315] on button "Add to Cart" at bounding box center [548, 320] width 169 height 21
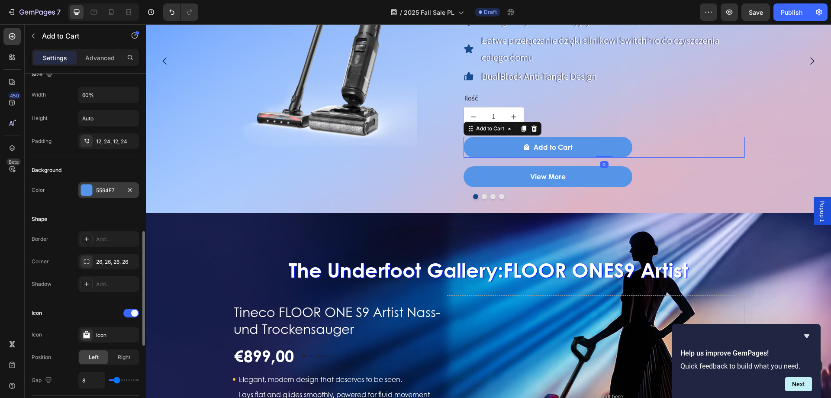
scroll to position [260, 0]
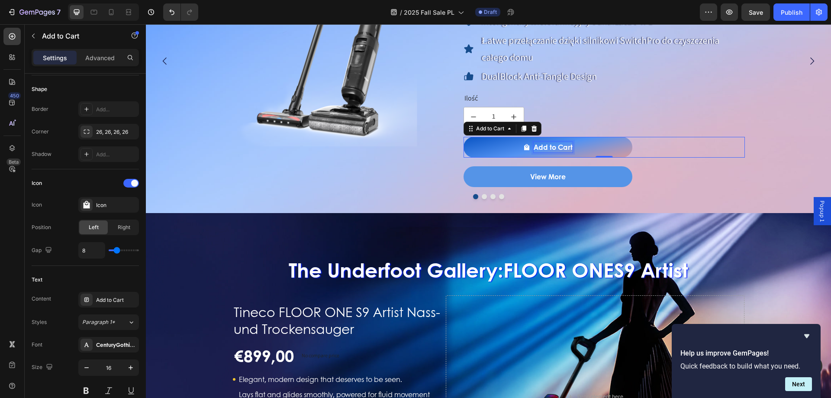
click at [562, 150] on div "Add to Cart" at bounding box center [553, 147] width 39 height 10
click at [562, 149] on p "Add to Cart" at bounding box center [553, 147] width 39 height 10
drag, startPoint x: 534, startPoint y: 146, endPoint x: 575, endPoint y: 141, distance: 41.5
click at [575, 141] on button "Add to Cart" at bounding box center [548, 147] width 169 height 21
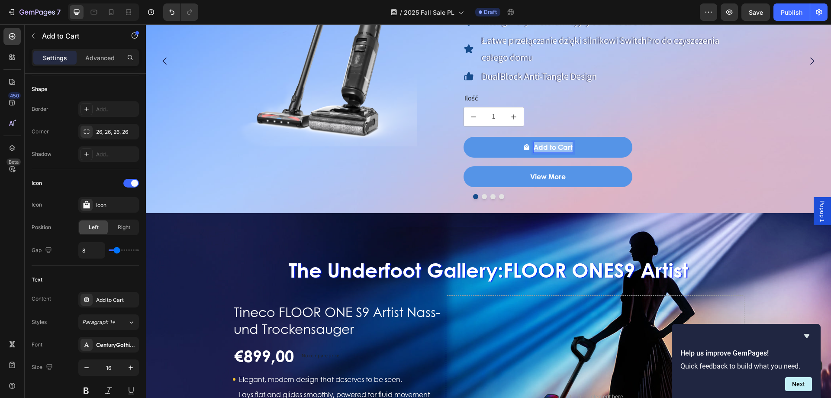
copy p "Add to Cart"
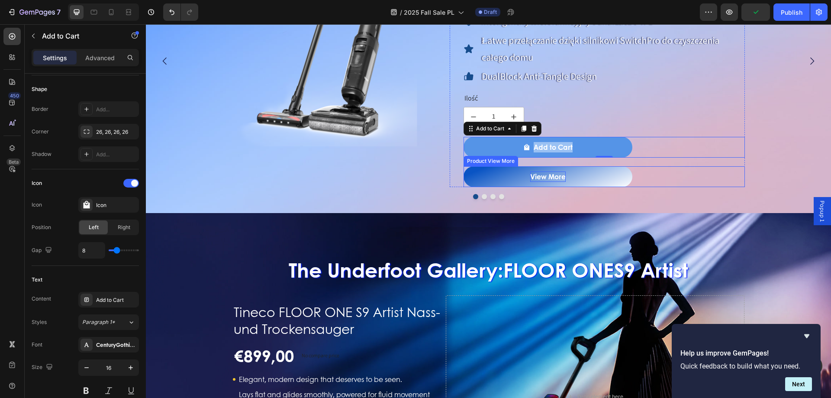
click at [545, 174] on div "View More" at bounding box center [547, 176] width 35 height 10
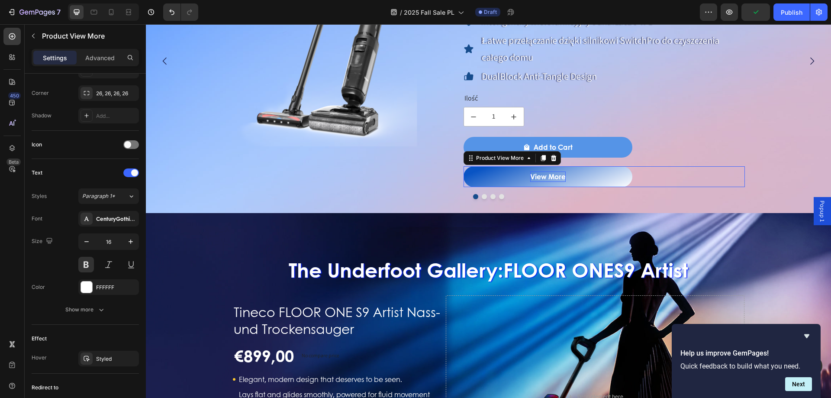
click at [544, 174] on div "View More" at bounding box center [547, 176] width 35 height 10
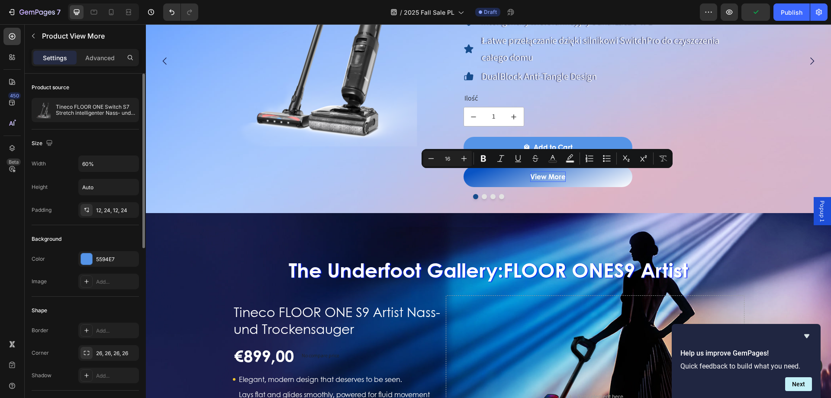
click at [532, 175] on button "View More" at bounding box center [548, 176] width 169 height 21
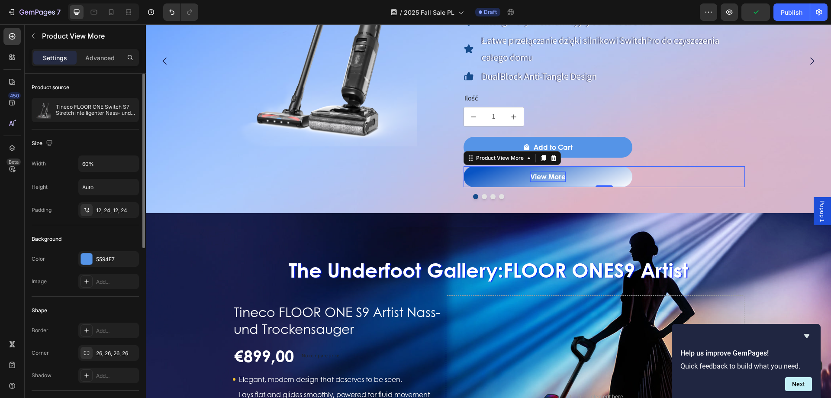
click at [532, 175] on p "View More" at bounding box center [547, 176] width 35 height 10
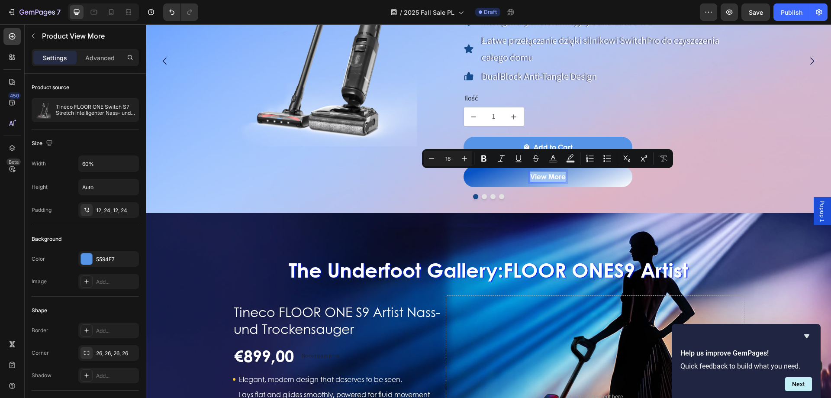
drag, startPoint x: 532, startPoint y: 175, endPoint x: 572, endPoint y: 176, distance: 39.8
click at [572, 176] on button "View More" at bounding box center [548, 176] width 169 height 21
copy p "View More"
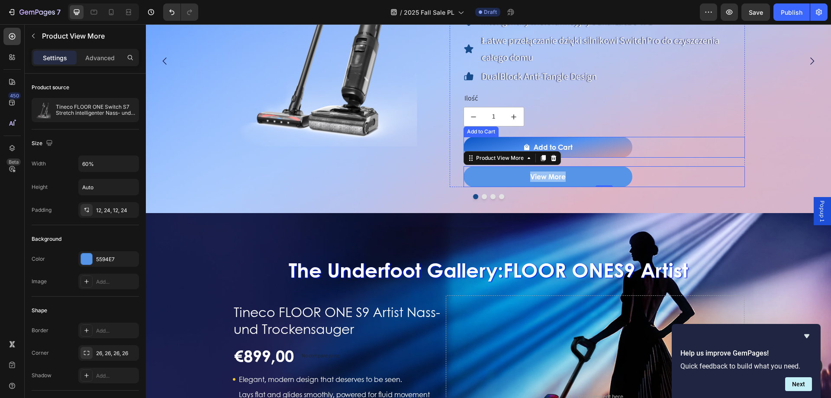
click at [574, 146] on button "Add to Cart" at bounding box center [548, 147] width 169 height 21
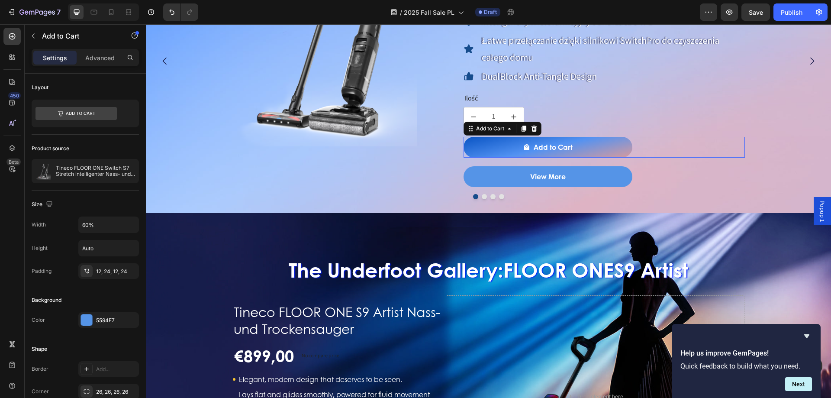
click at [574, 146] on button "Add to Cart" at bounding box center [548, 147] width 169 height 21
drag, startPoint x: 535, startPoint y: 145, endPoint x: 581, endPoint y: 140, distance: 47.0
click at [581, 140] on button "Add to Cart" at bounding box center [548, 147] width 169 height 21
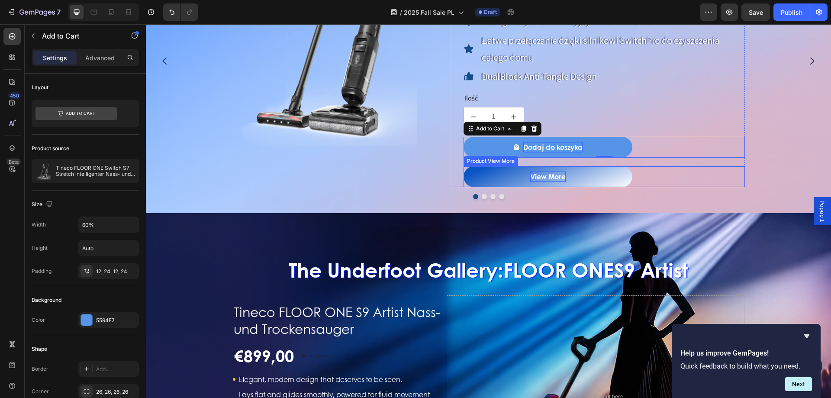
click at [536, 175] on p "View More" at bounding box center [547, 176] width 35 height 10
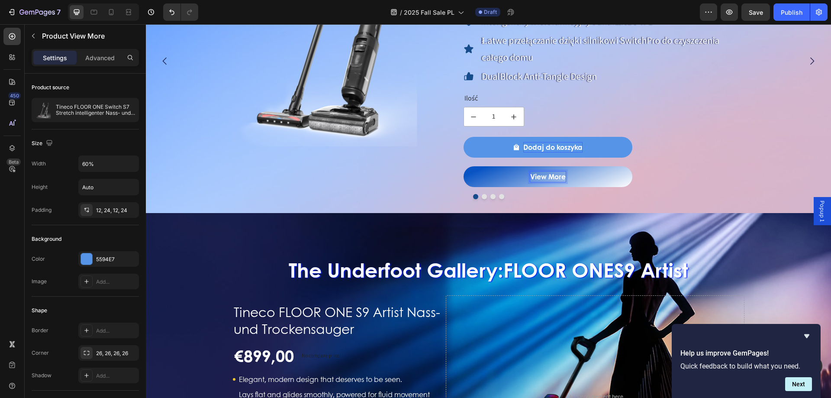
click at [534, 175] on p "View More" at bounding box center [547, 176] width 35 height 10
drag, startPoint x: 532, startPoint y: 175, endPoint x: 569, endPoint y: 181, distance: 37.2
click at [569, 181] on button "View More" at bounding box center [548, 176] width 169 height 21
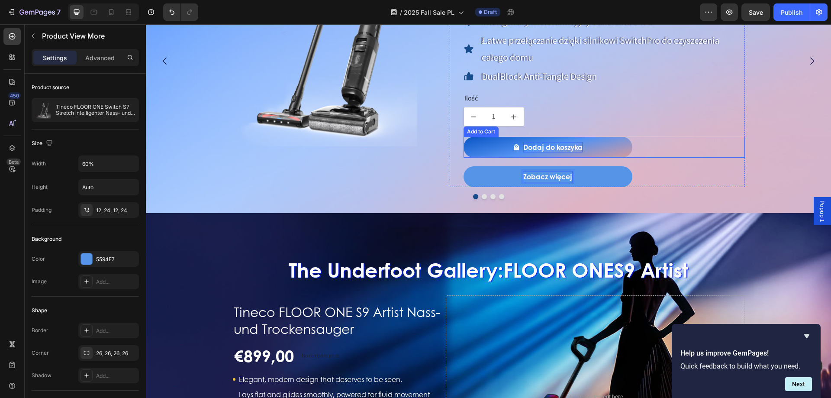
click at [596, 148] on button "Dodaj do koszyka" at bounding box center [548, 147] width 169 height 21
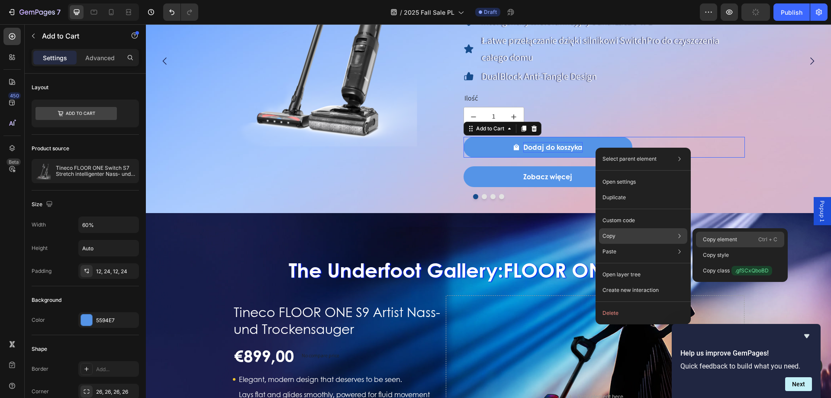
drag, startPoint x: 568, startPoint y: 211, endPoint x: 717, endPoint y: 236, distance: 150.5
click at [717, 236] on div "Copy element Ctrl + C" at bounding box center [740, 240] width 88 height 16
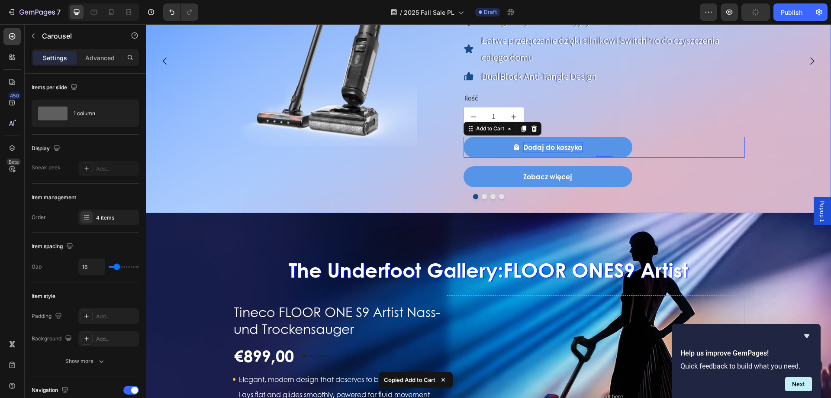
click at [482, 196] on button "Dot" at bounding box center [484, 196] width 5 height 5
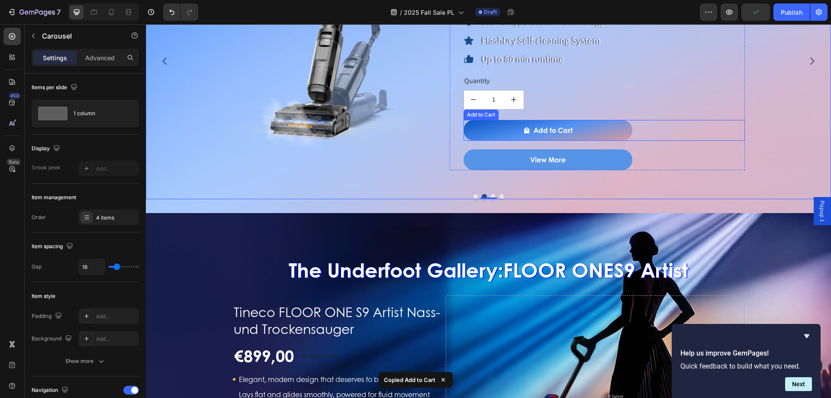
click at [503, 128] on button "Add to Cart" at bounding box center [548, 130] width 169 height 21
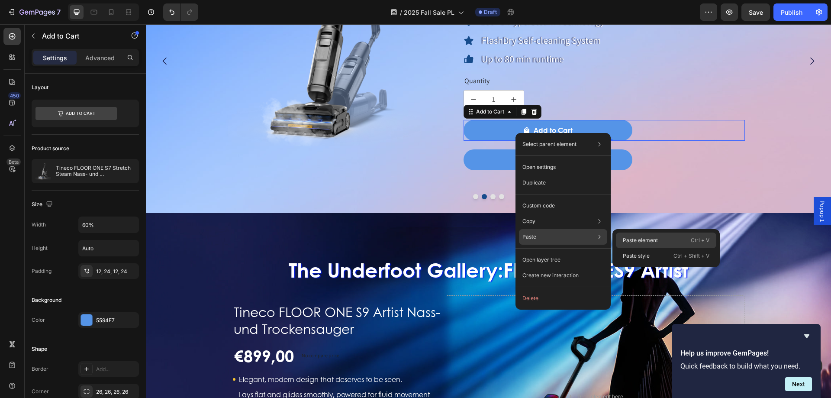
drag, startPoint x: 623, startPoint y: 239, endPoint x: 441, endPoint y: 94, distance: 233.1
click at [623, 239] on p "Paste element" at bounding box center [640, 240] width 35 height 8
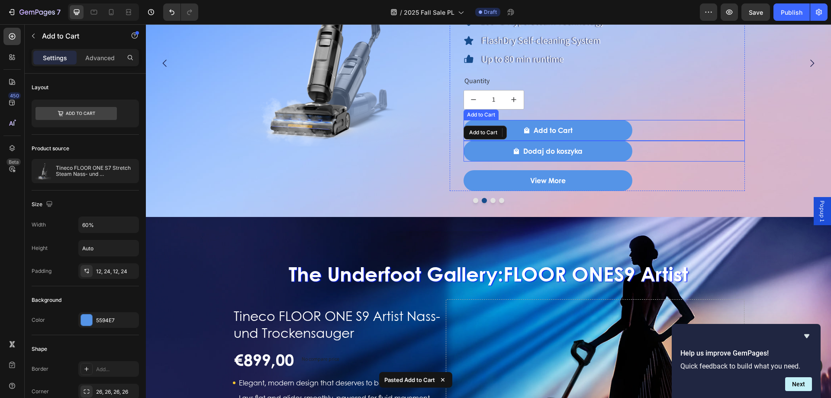
scroll to position [781, 0]
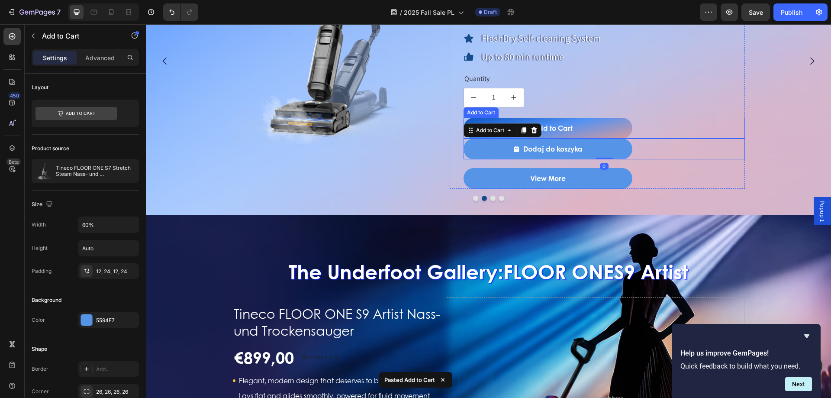
click at [608, 125] on button "Add to Cart" at bounding box center [548, 128] width 169 height 21
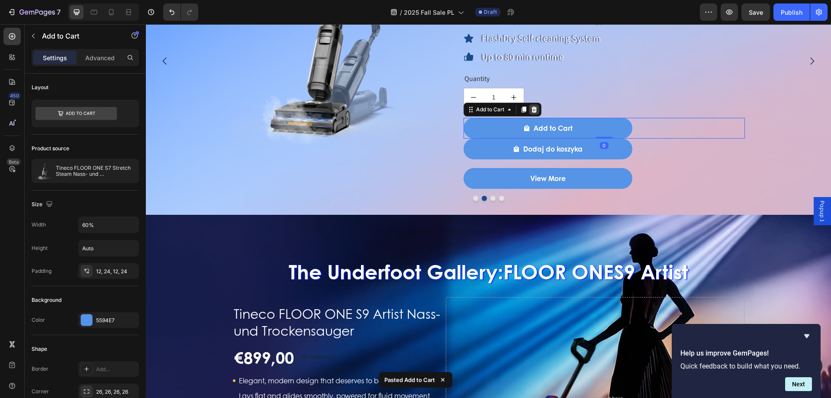
click at [533, 110] on icon at bounding box center [534, 109] width 7 height 7
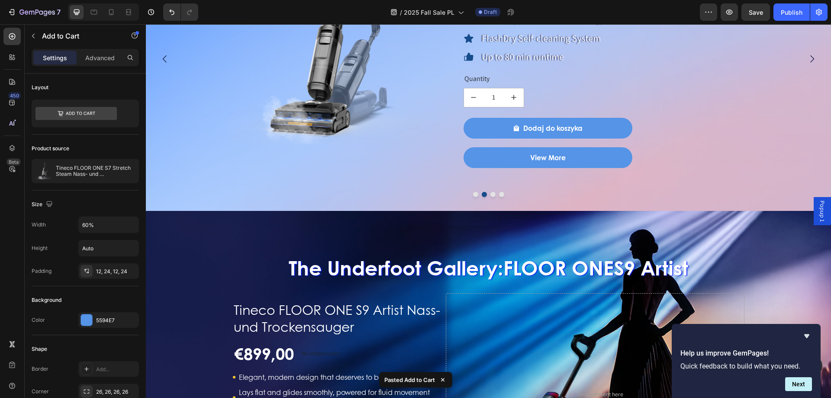
scroll to position [779, 0]
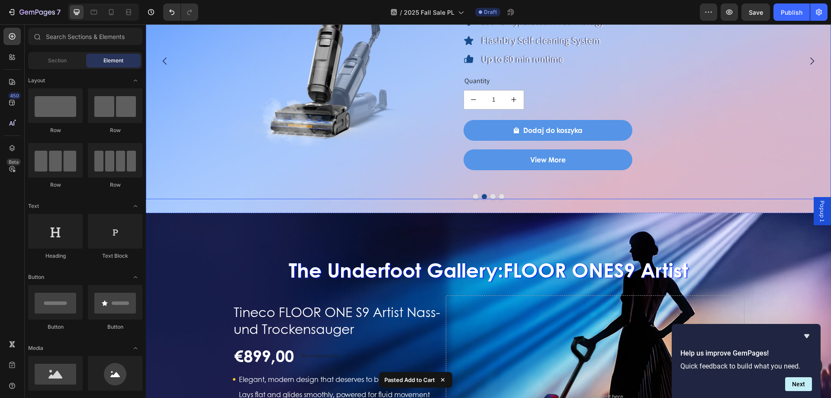
click at [490, 194] on button "Dot" at bounding box center [492, 196] width 5 height 5
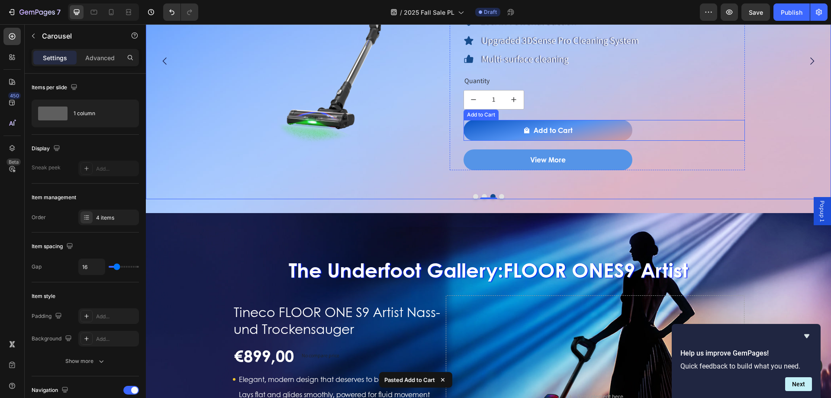
click at [515, 136] on button "Add to Cart" at bounding box center [548, 130] width 169 height 21
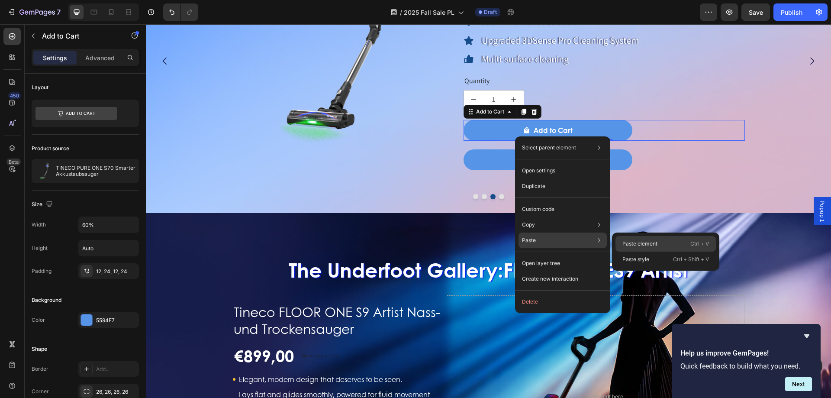
click at [639, 239] on div "Paste element Ctrl + V" at bounding box center [666, 244] width 100 height 16
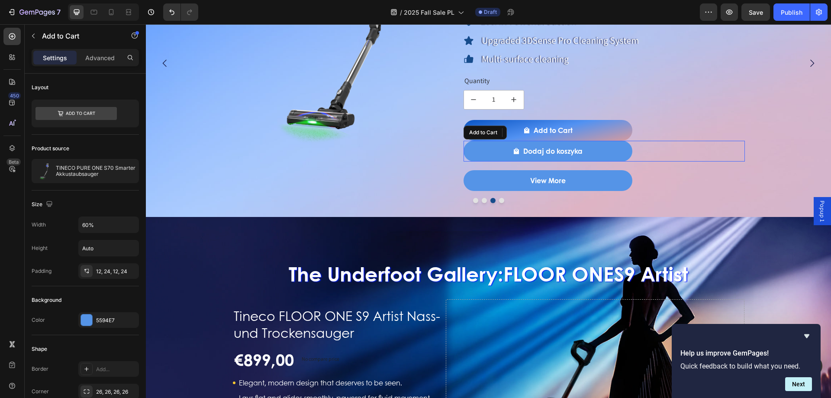
scroll to position [781, 0]
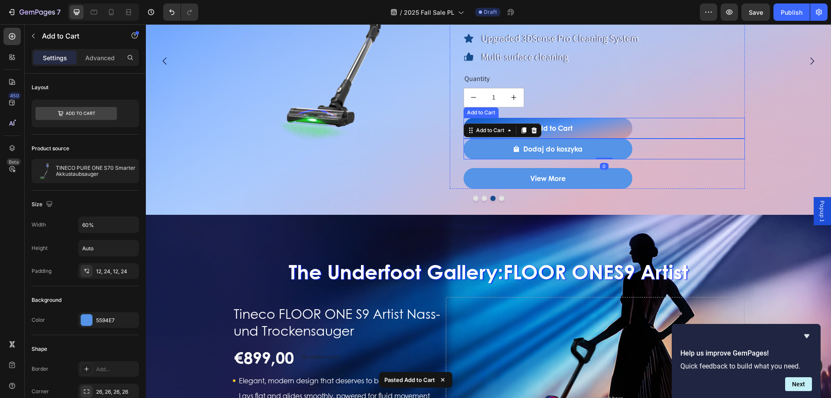
click at [594, 127] on button "Add to Cart" at bounding box center [548, 128] width 169 height 21
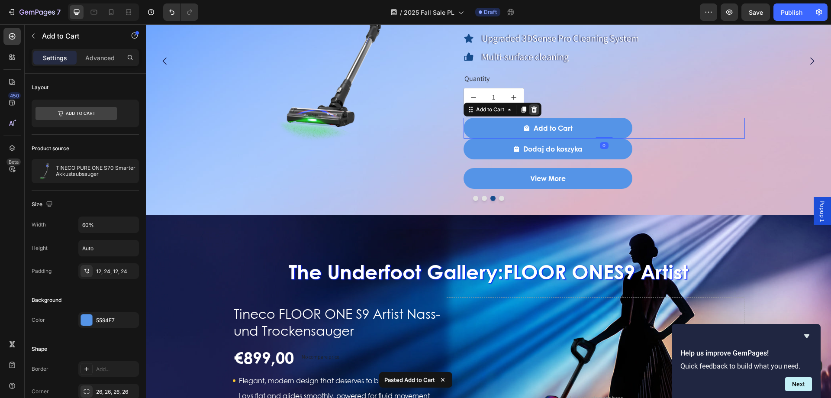
click at [532, 110] on icon at bounding box center [534, 109] width 7 height 7
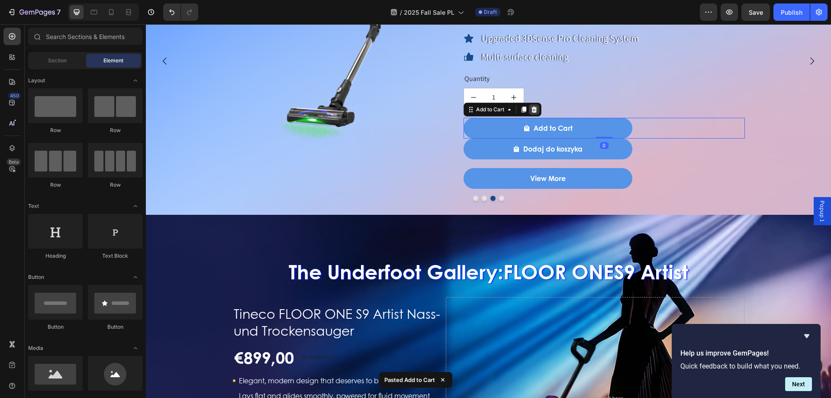
scroll to position [779, 0]
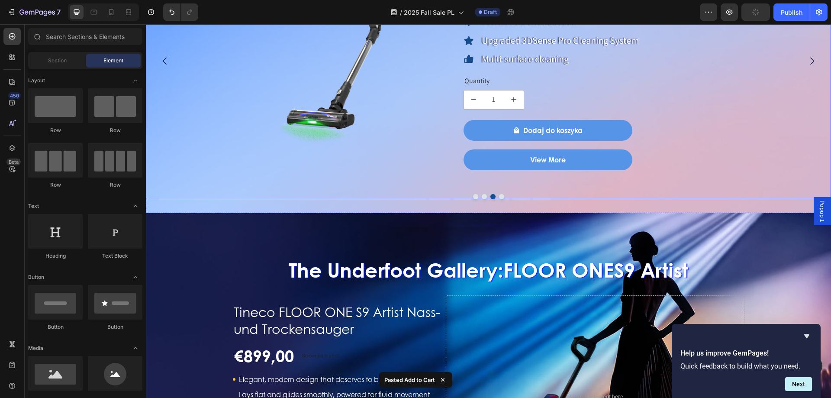
click at [497, 199] on div at bounding box center [488, 196] width 685 height 5
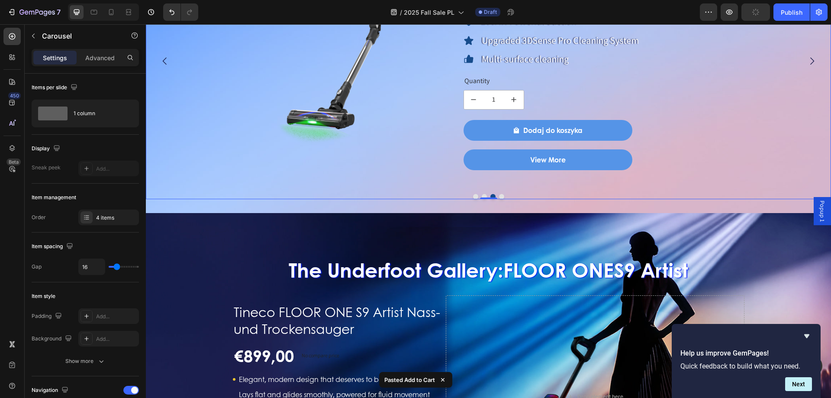
click at [499, 195] on button "Dot" at bounding box center [501, 196] width 5 height 5
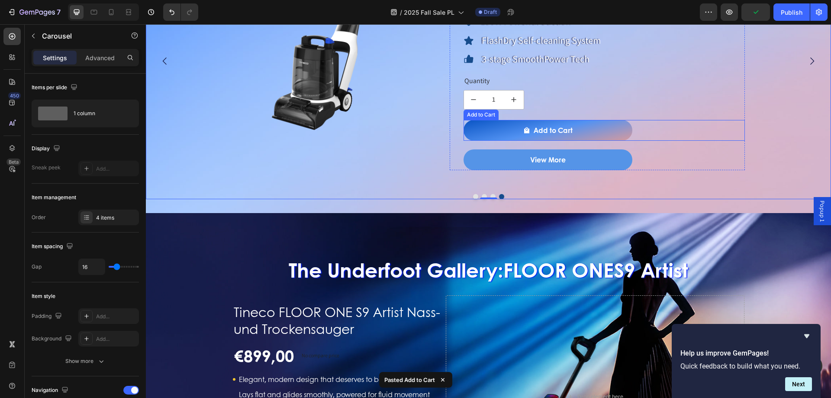
click at [533, 131] on div "Add to Cart" at bounding box center [547, 130] width 49 height 10
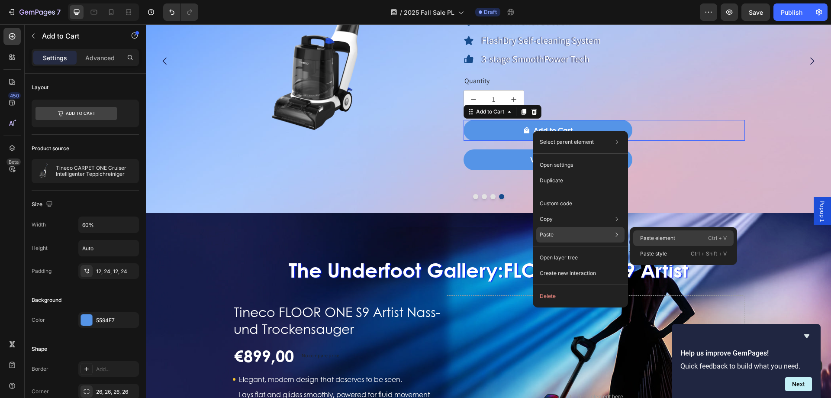
drag, startPoint x: 644, startPoint y: 237, endPoint x: 481, endPoint y: 184, distance: 170.7
click at [644, 237] on p "Paste element" at bounding box center [657, 238] width 35 height 8
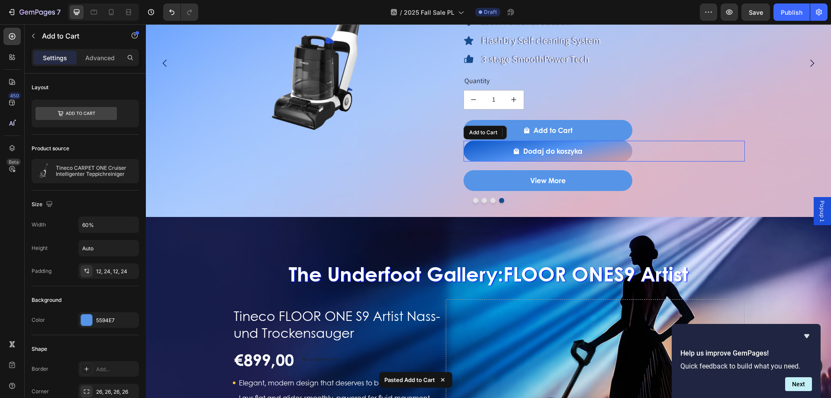
scroll to position [781, 0]
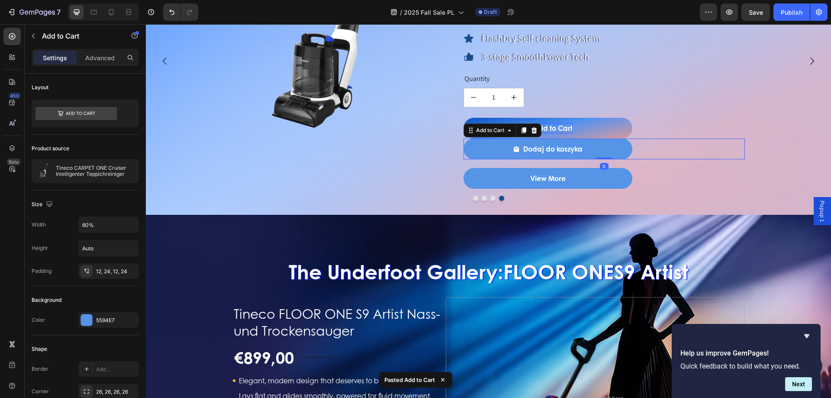
click at [570, 126] on div "Add to Cart" at bounding box center [553, 128] width 39 height 10
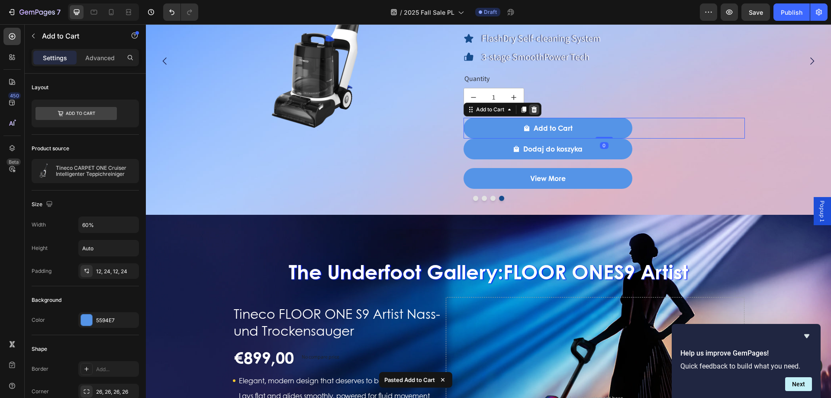
click at [536, 109] on icon at bounding box center [534, 109] width 6 height 6
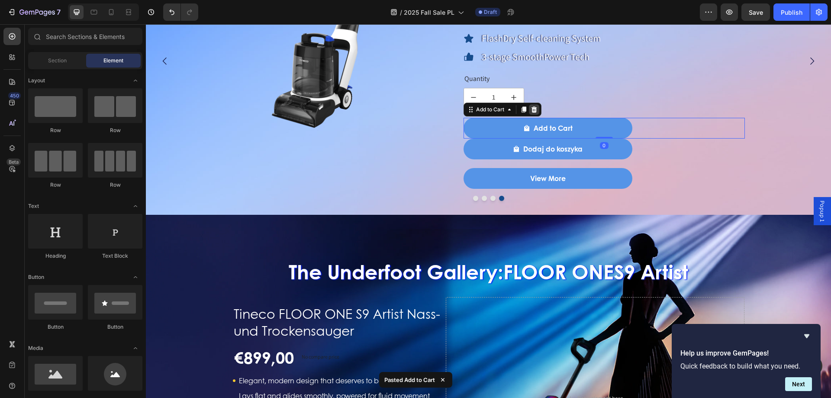
scroll to position [779, 0]
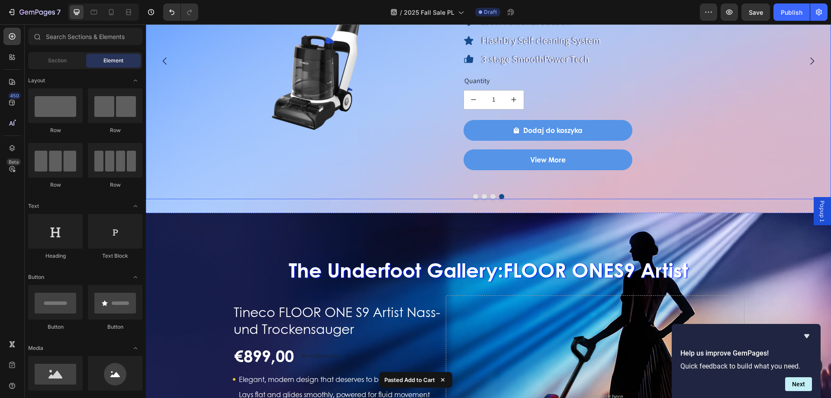
click at [473, 197] on button "Dot" at bounding box center [475, 196] width 5 height 5
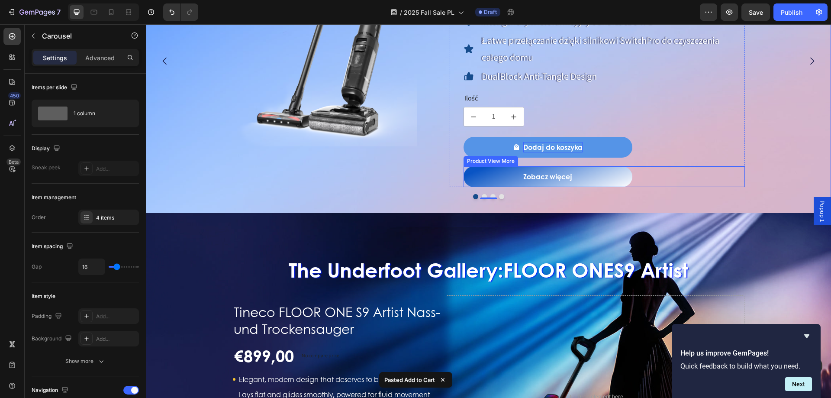
click at [512, 173] on button "Zobacz więcej" at bounding box center [548, 176] width 169 height 21
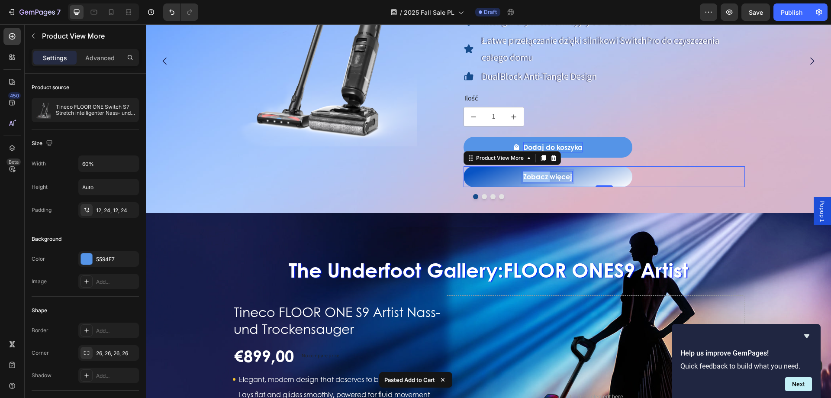
click at [525, 176] on p "Zobacz więcej" at bounding box center [547, 176] width 49 height 10
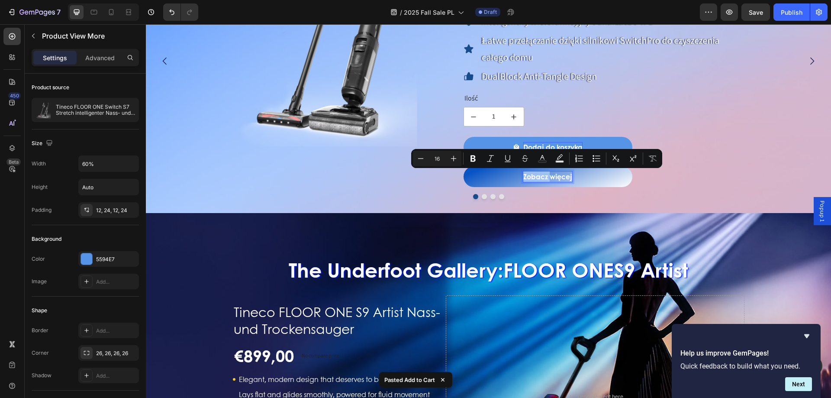
click at [584, 179] on button "Zobacz więcej" at bounding box center [548, 176] width 169 height 21
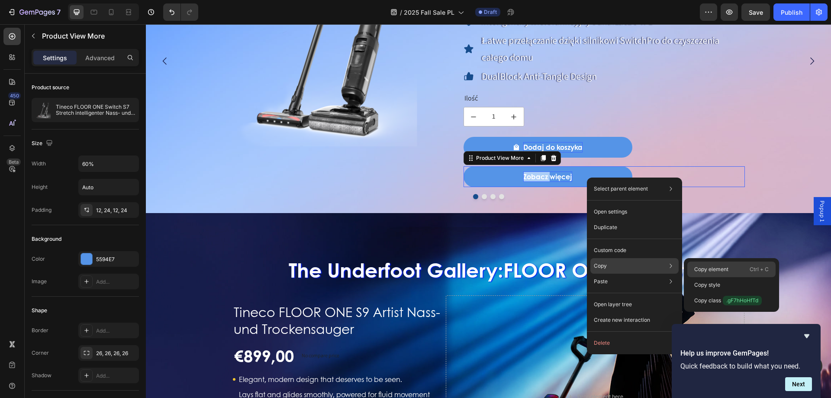
click at [701, 267] on p "Copy element" at bounding box center [711, 269] width 34 height 8
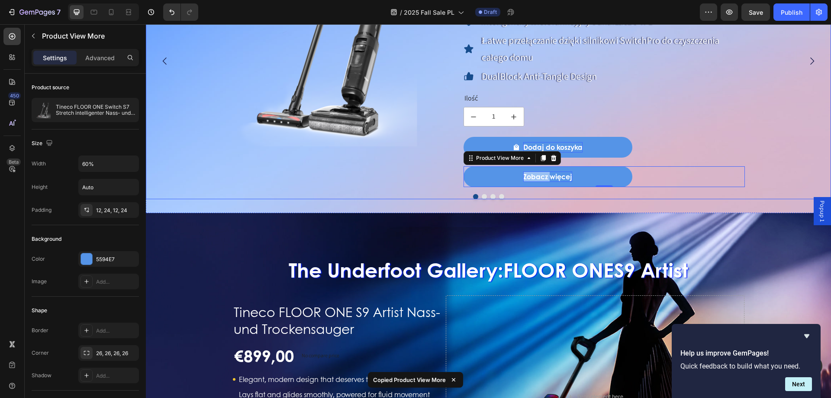
click at [483, 197] on button "Dot" at bounding box center [484, 196] width 5 height 5
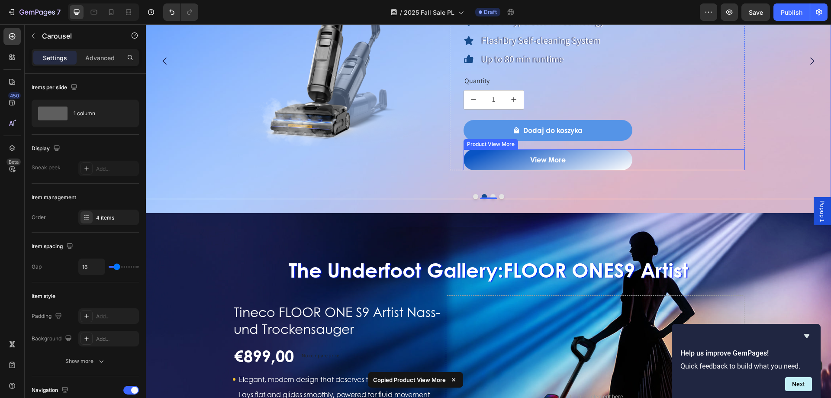
click at [503, 155] on button "View More" at bounding box center [548, 159] width 169 height 21
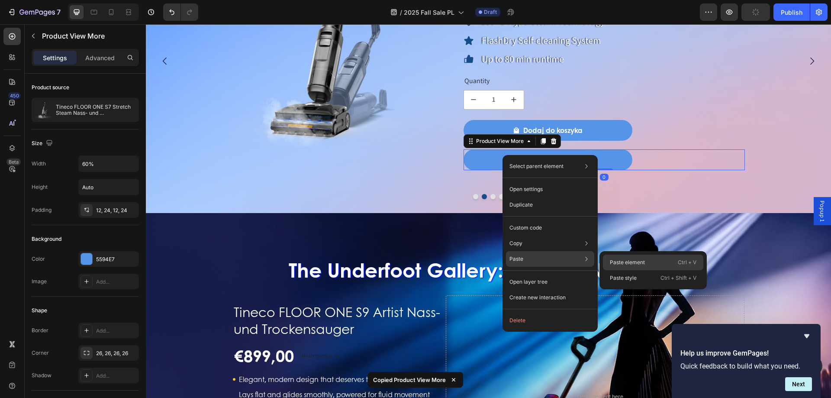
click at [619, 260] on p "Paste element" at bounding box center [627, 262] width 35 height 8
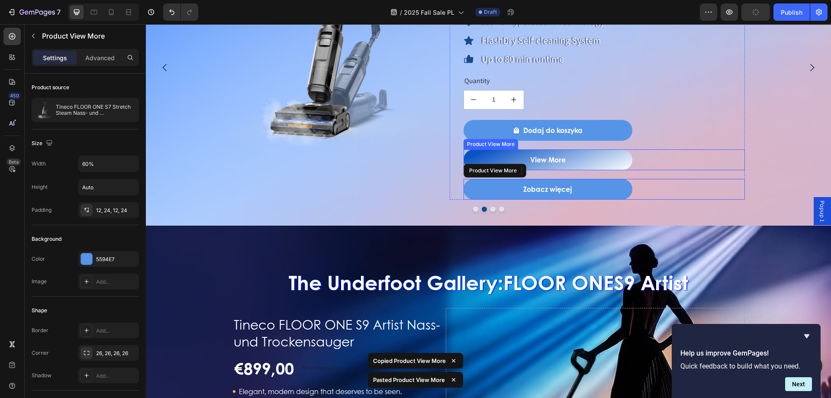
scroll to position [786, 0]
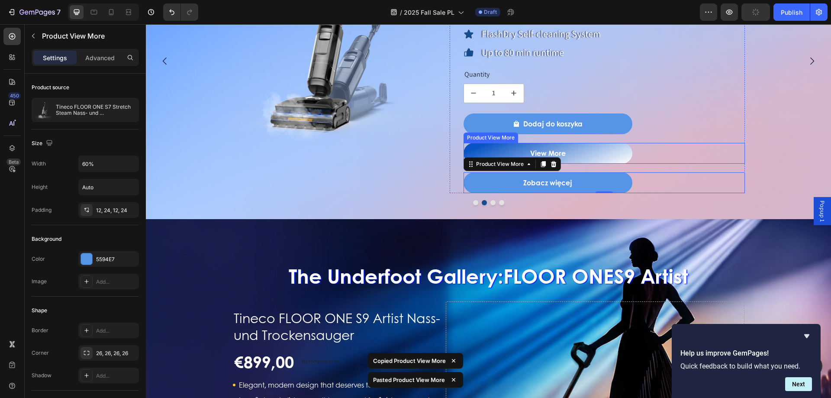
click at [591, 151] on button "View More" at bounding box center [548, 153] width 169 height 21
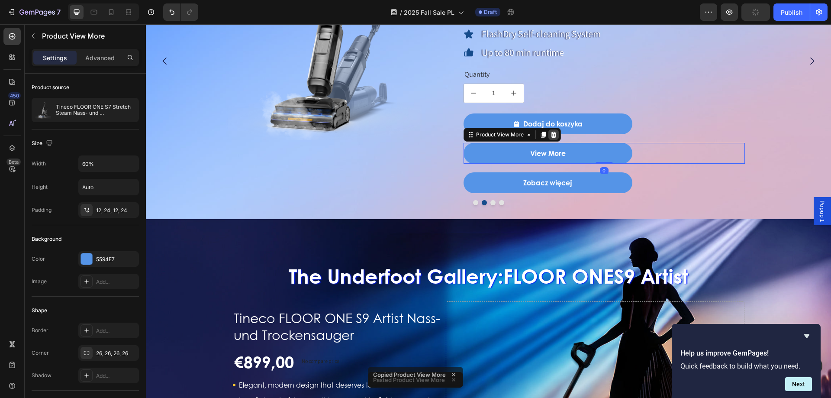
click at [554, 137] on icon at bounding box center [554, 135] width 6 height 6
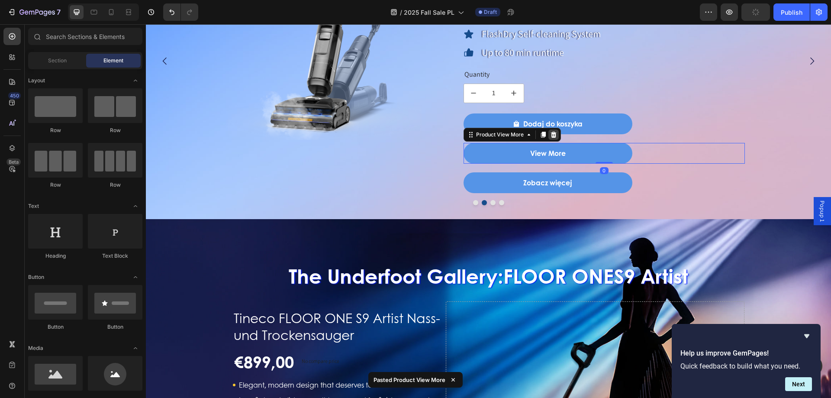
scroll to position [779, 0]
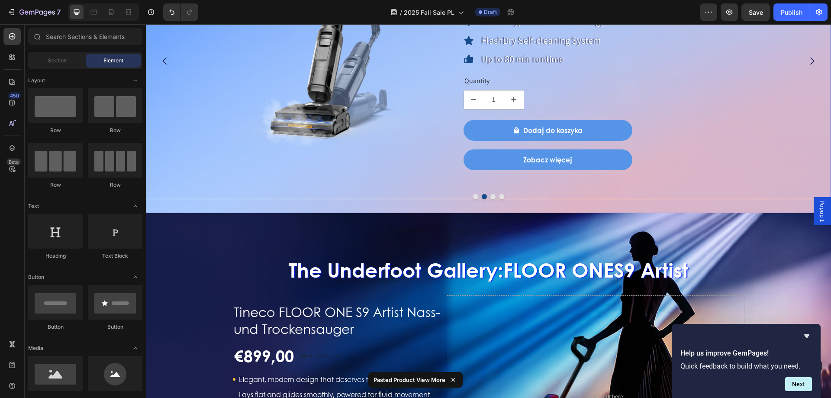
click at [490, 195] on button "Dot" at bounding box center [492, 196] width 5 height 5
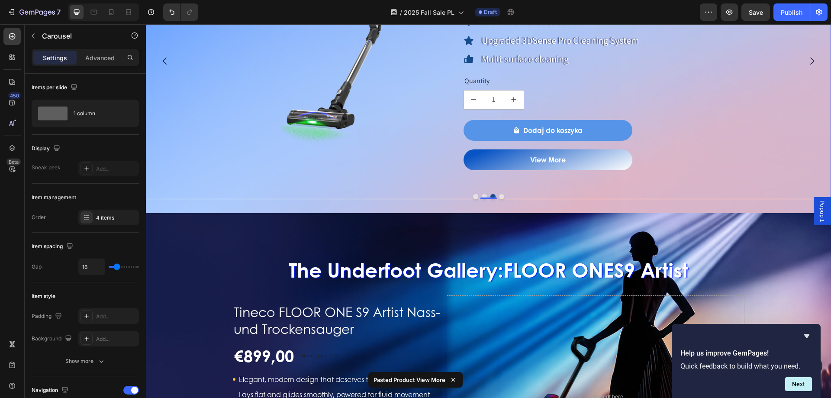
click at [512, 162] on button "View More" at bounding box center [548, 159] width 169 height 21
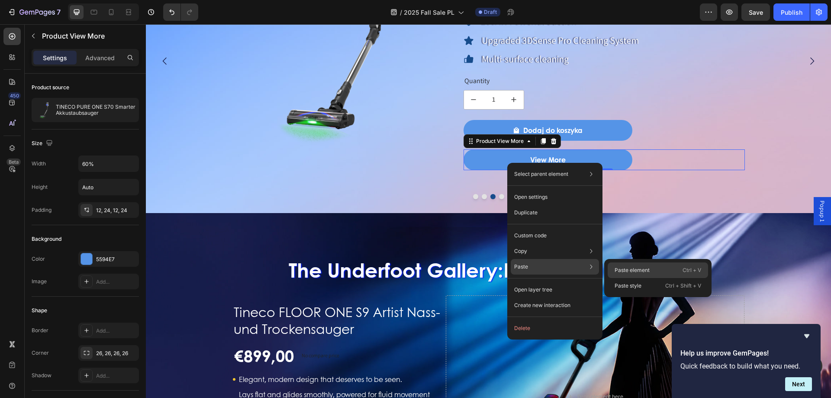
drag, startPoint x: 636, startPoint y: 272, endPoint x: 487, endPoint y: 224, distance: 156.1
click at [636, 272] on p "Paste element" at bounding box center [632, 270] width 35 height 8
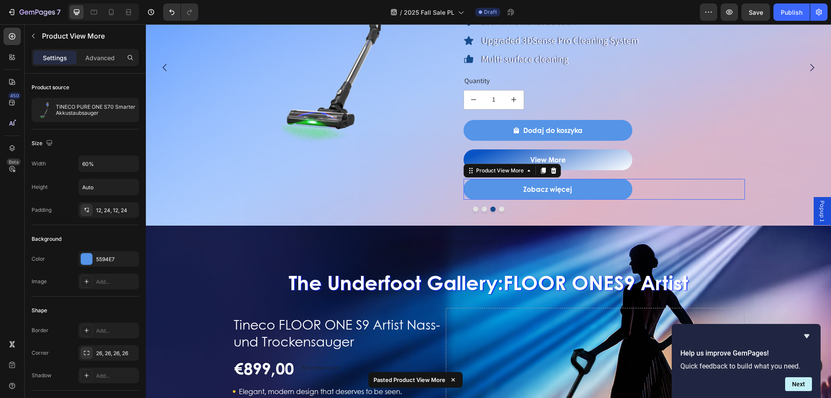
scroll to position [786, 0]
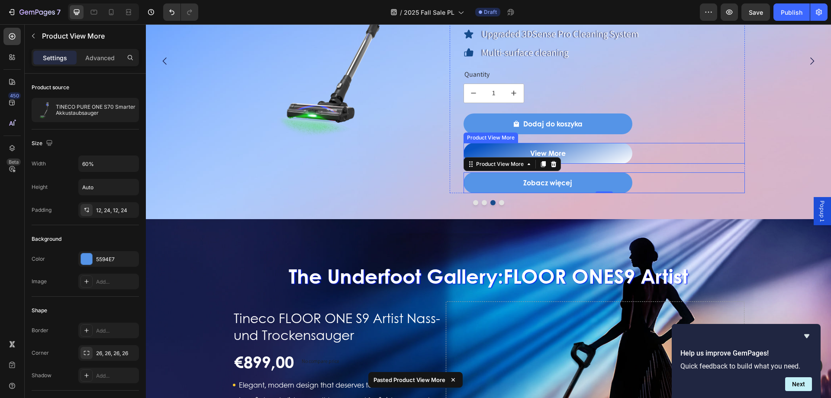
click at [567, 152] on button "View More" at bounding box center [548, 153] width 169 height 21
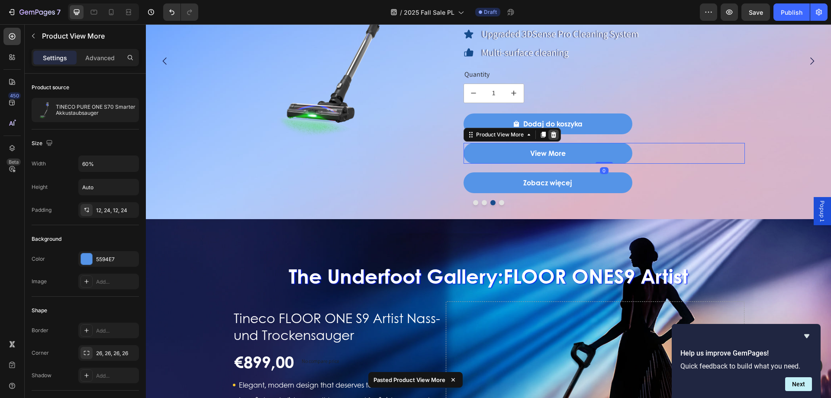
click at [551, 135] on icon at bounding box center [553, 134] width 7 height 7
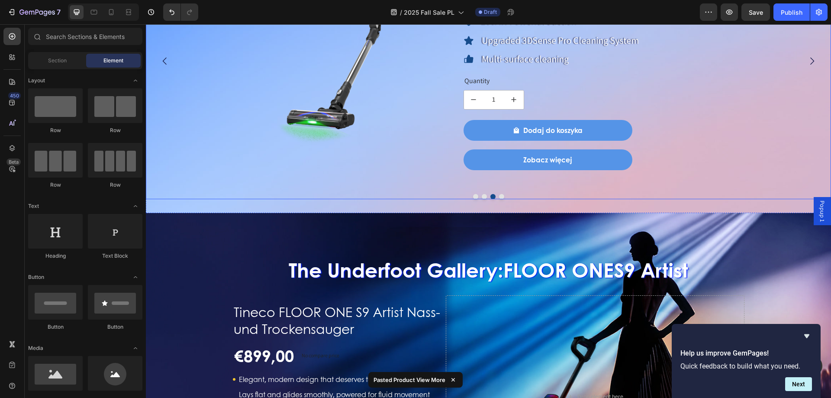
click at [499, 195] on button "Dot" at bounding box center [501, 196] width 5 height 5
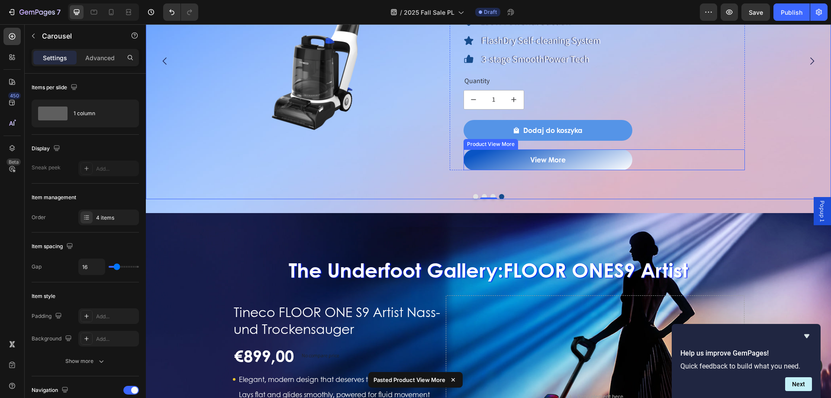
click at [501, 162] on button "View More" at bounding box center [548, 159] width 169 height 21
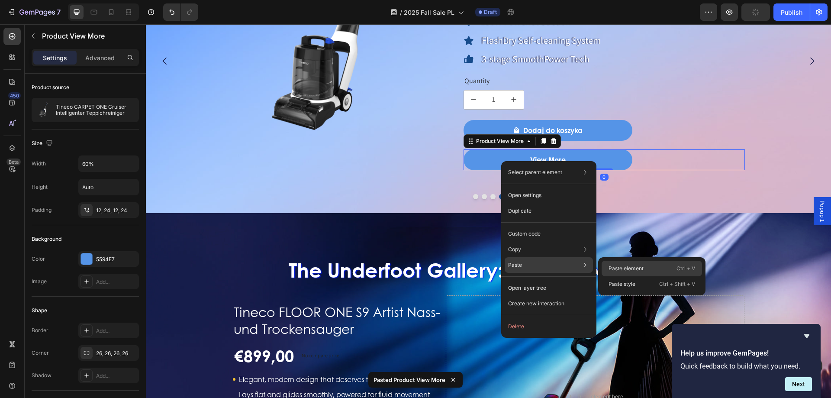
click at [613, 266] on p "Paste element" at bounding box center [626, 269] width 35 height 8
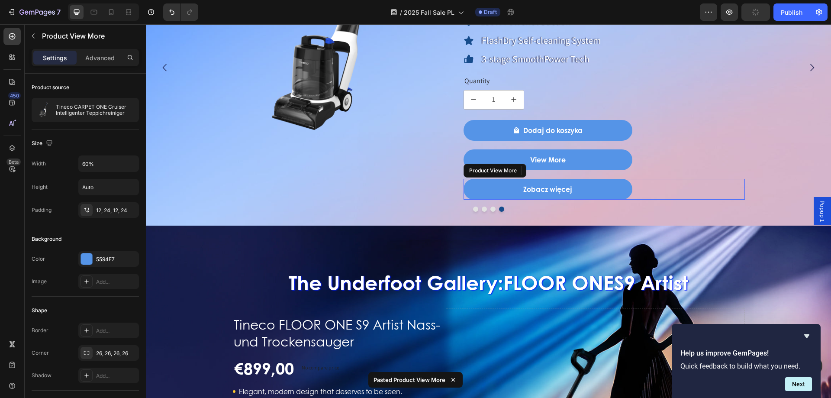
scroll to position [786, 0]
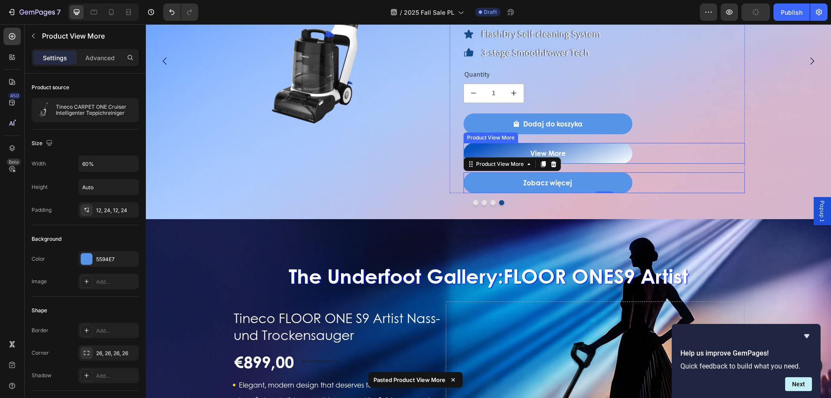
click at [545, 143] on button "View More" at bounding box center [548, 153] width 169 height 21
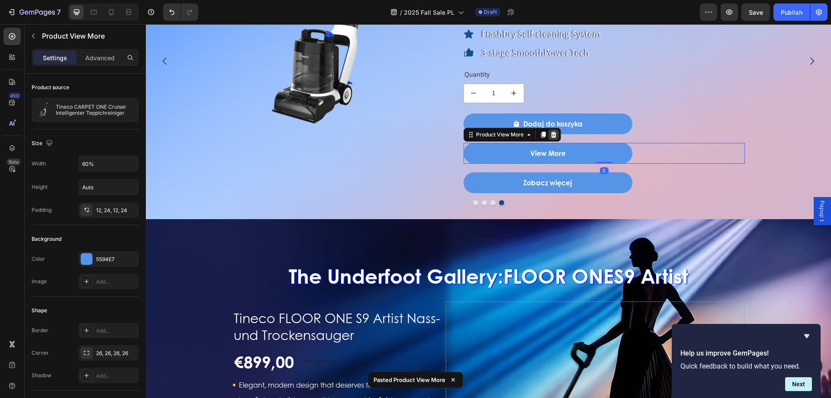
click at [554, 132] on icon at bounding box center [554, 135] width 6 height 6
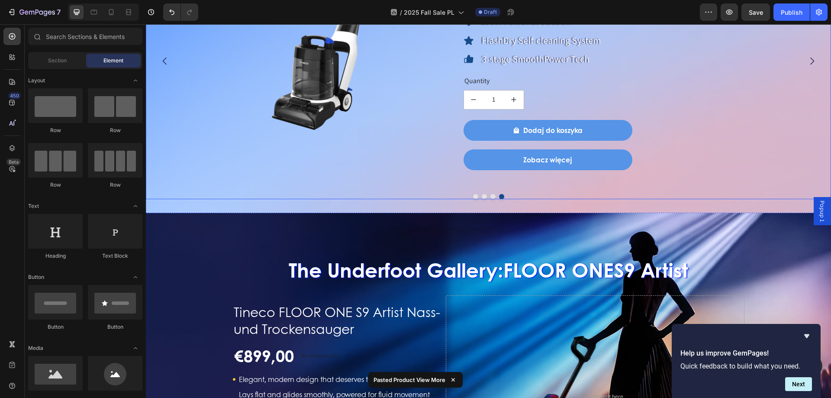
click at [473, 196] on button "Dot" at bounding box center [475, 196] width 5 height 5
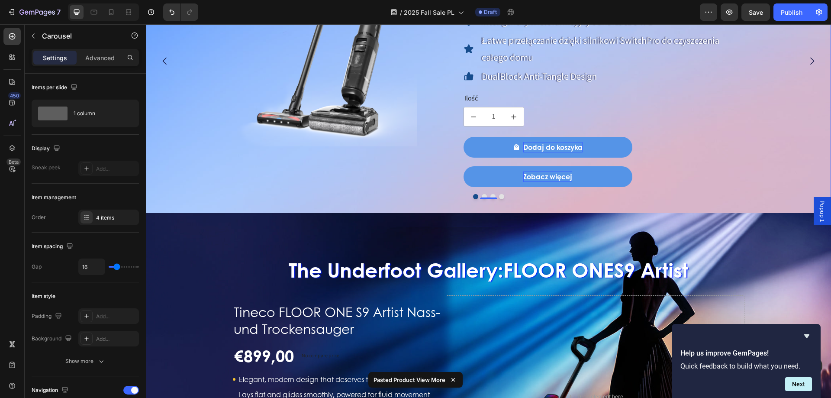
click at [482, 196] on button "Dot" at bounding box center [484, 196] width 5 height 5
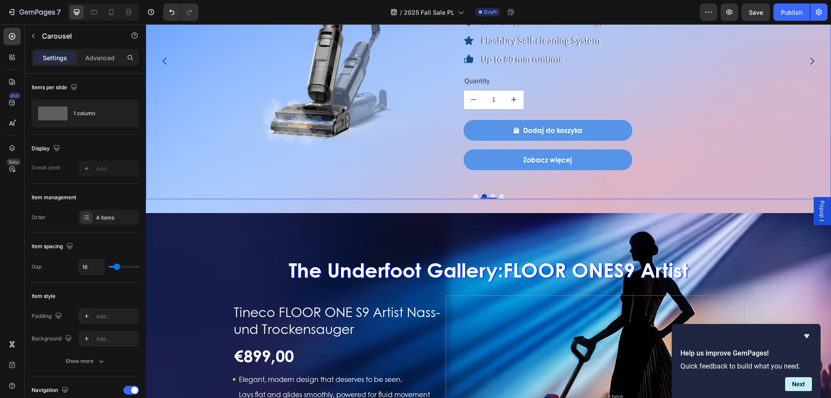
click at [490, 195] on button "Dot" at bounding box center [492, 196] width 5 height 5
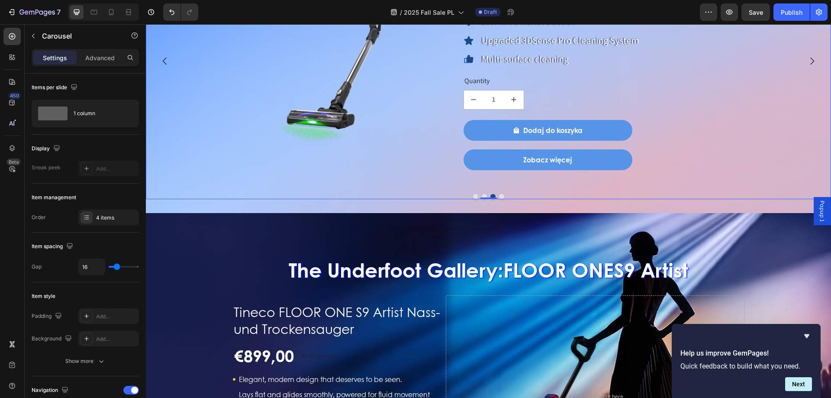
click at [499, 196] on button "Dot" at bounding box center [501, 196] width 5 height 5
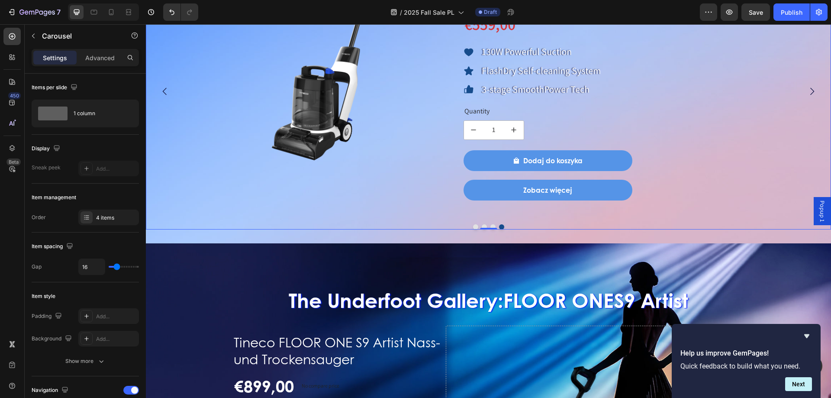
scroll to position [736, 0]
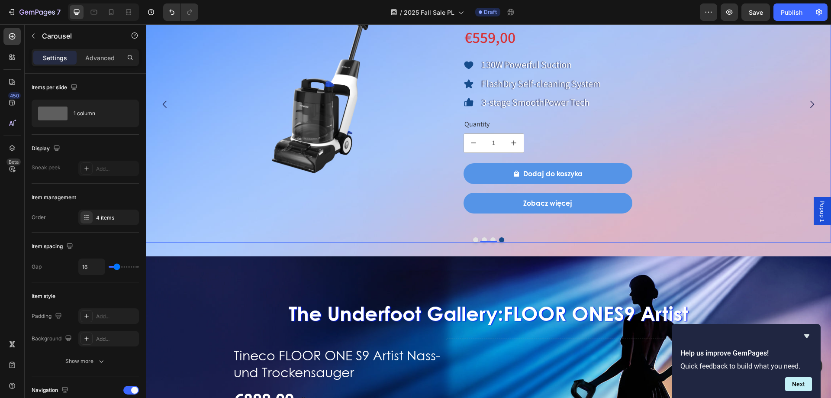
click at [473, 241] on button "Dot" at bounding box center [475, 239] width 5 height 5
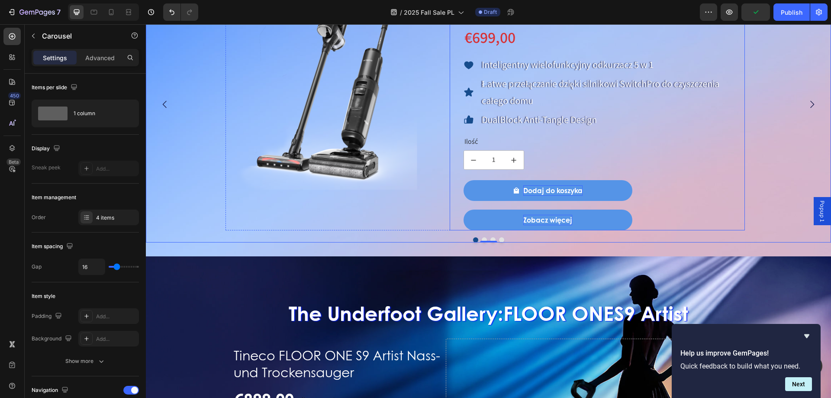
scroll to position [693, 0]
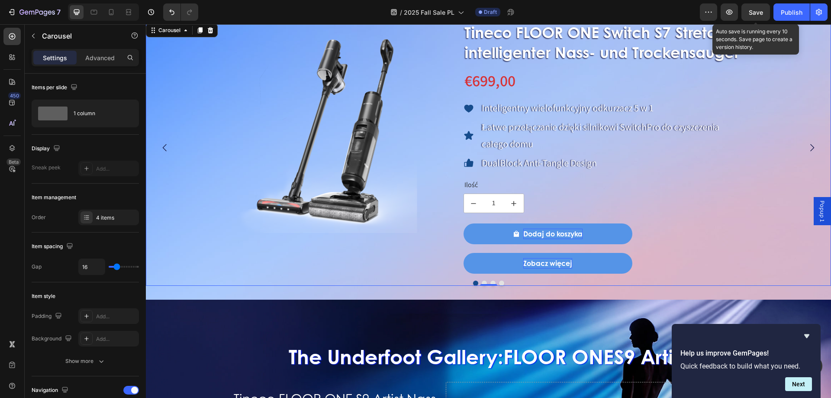
drag, startPoint x: 757, startPoint y: 14, endPoint x: 604, endPoint y: 2, distance: 153.3
click at [757, 14] on span "Save" at bounding box center [756, 12] width 14 height 7
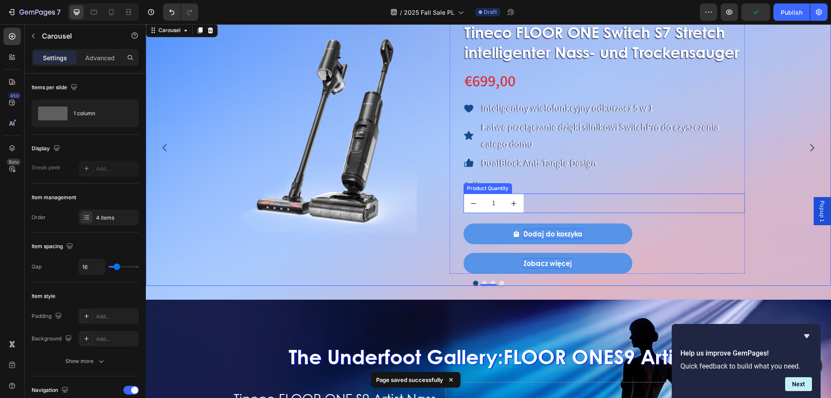
click at [473, 183] on div "Product Quantity" at bounding box center [488, 188] width 48 height 10
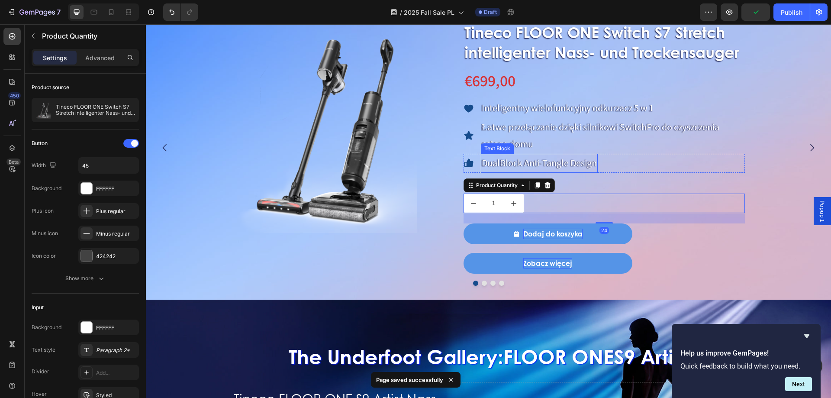
click at [550, 167] on p "DualBlock Anti-Tangle Design" at bounding box center [539, 163] width 115 height 17
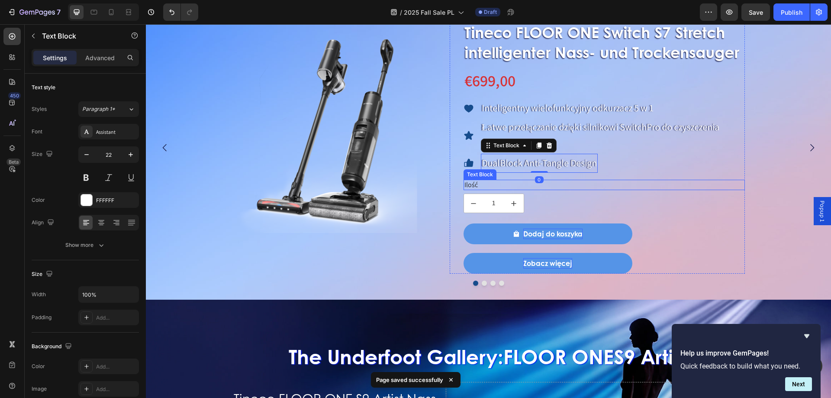
click at [478, 183] on p "Ilość" at bounding box center [605, 185] width 280 height 9
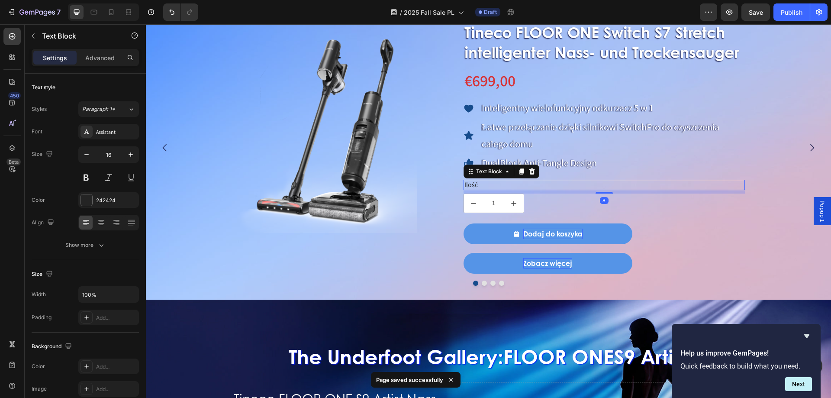
click at [480, 183] on p "Ilość" at bounding box center [605, 185] width 280 height 9
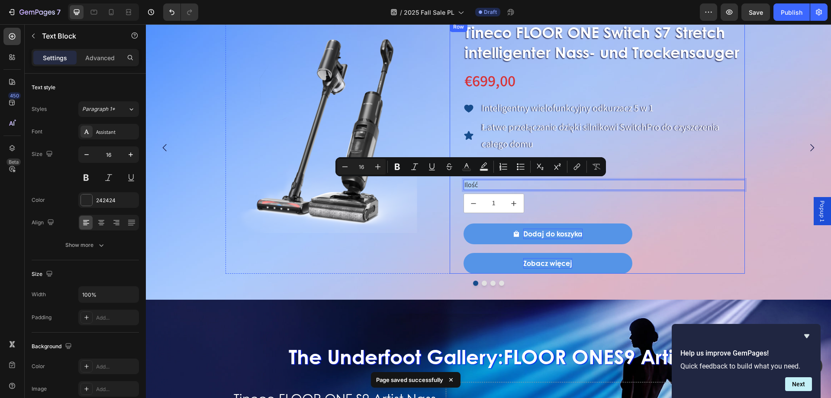
drag, startPoint x: 480, startPoint y: 183, endPoint x: 462, endPoint y: 185, distance: 17.9
click at [462, 185] on div "Tineco FLOOR ONE Switch S7 Stretch intelligenter Nass- und Trockensauger Produc…" at bounding box center [598, 148] width 296 height 252
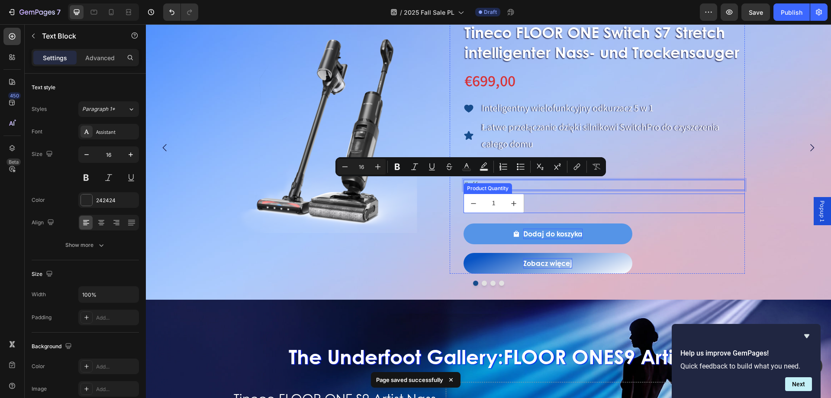
copy p "Ilość"
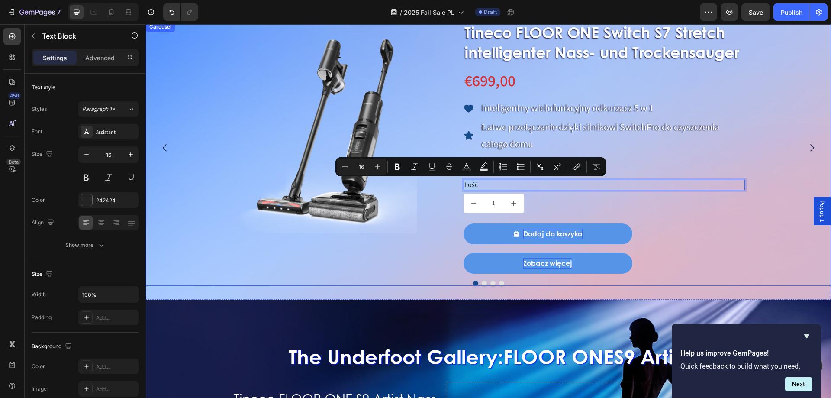
click at [482, 281] on button "Dot" at bounding box center [484, 283] width 5 height 5
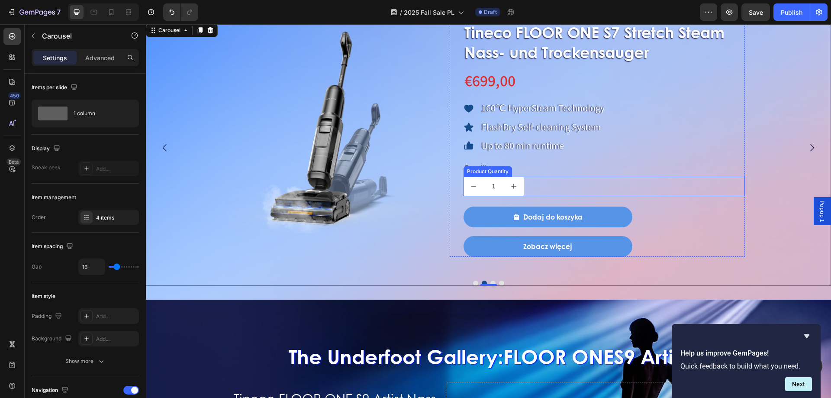
click at [482, 168] on div "Product Quantity" at bounding box center [487, 172] width 45 height 8
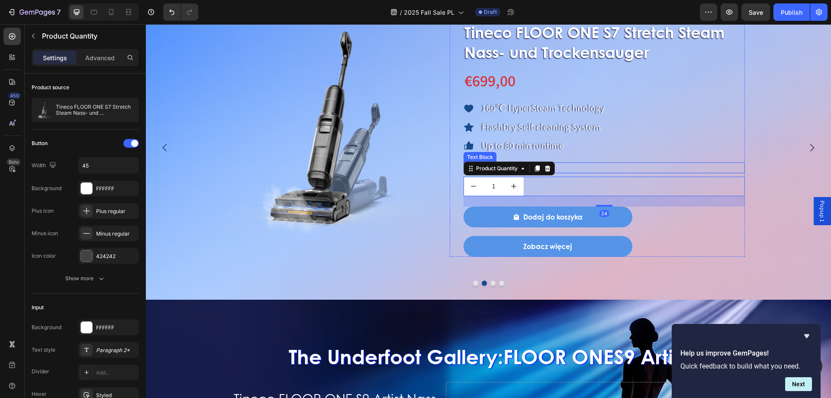
click at [566, 165] on div "Quantity" at bounding box center [605, 167] width 282 height 11
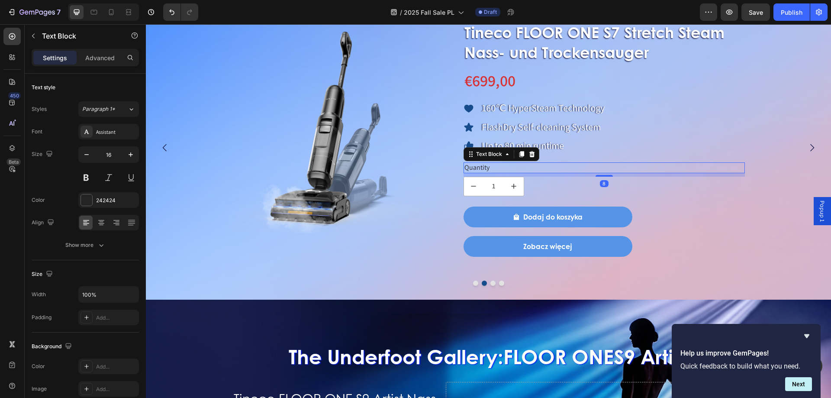
click at [487, 167] on div "Quantity" at bounding box center [605, 167] width 282 height 11
drag, startPoint x: 491, startPoint y: 167, endPoint x: 470, endPoint y: 168, distance: 20.8
click at [470, 168] on p "Quantity" at bounding box center [605, 167] width 280 height 9
drag, startPoint x: 501, startPoint y: 168, endPoint x: 465, endPoint y: 172, distance: 36.1
click at [465, 172] on p "Quantity" at bounding box center [605, 167] width 280 height 9
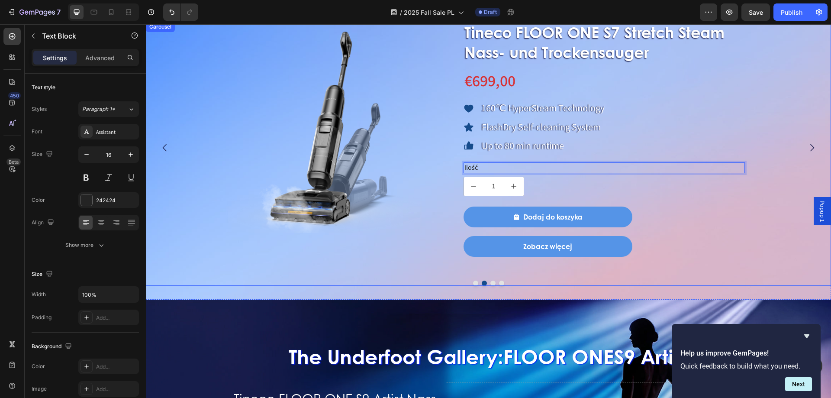
click at [490, 282] on button "Dot" at bounding box center [492, 283] width 5 height 5
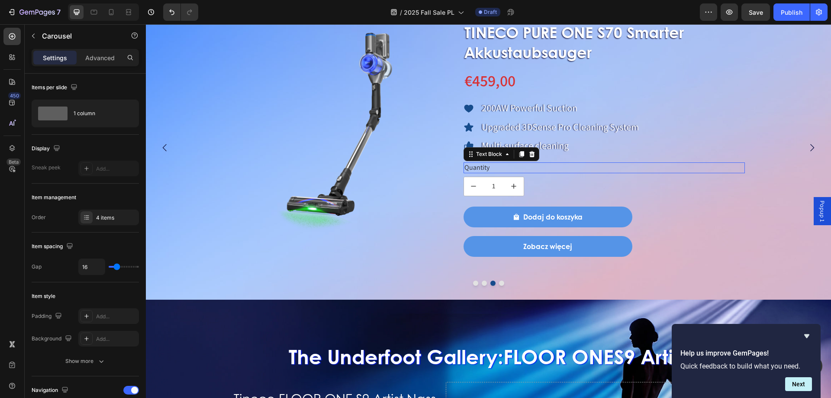
click at [474, 167] on div "Quantity" at bounding box center [605, 167] width 282 height 11
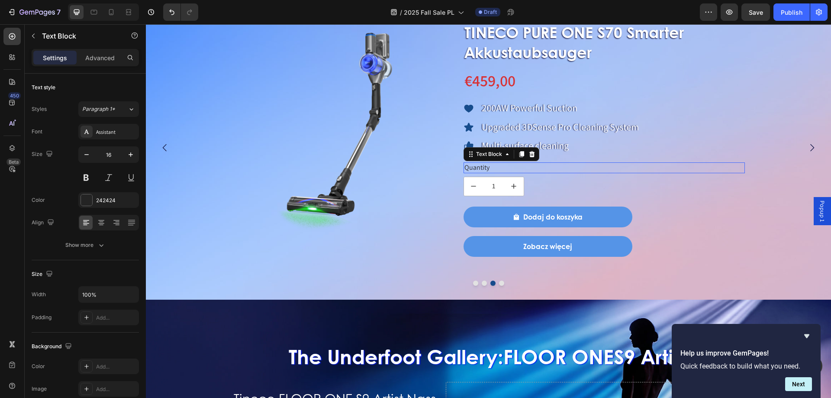
click at [474, 167] on div "Quantity" at bounding box center [605, 167] width 282 height 11
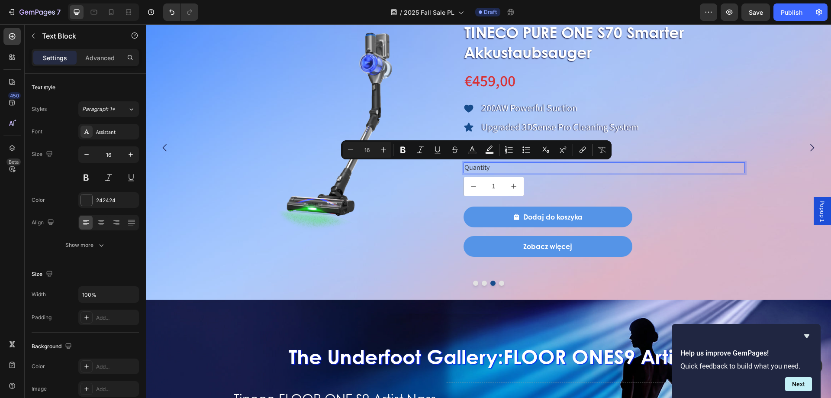
click at [499, 166] on p "Quantity" at bounding box center [605, 167] width 280 height 9
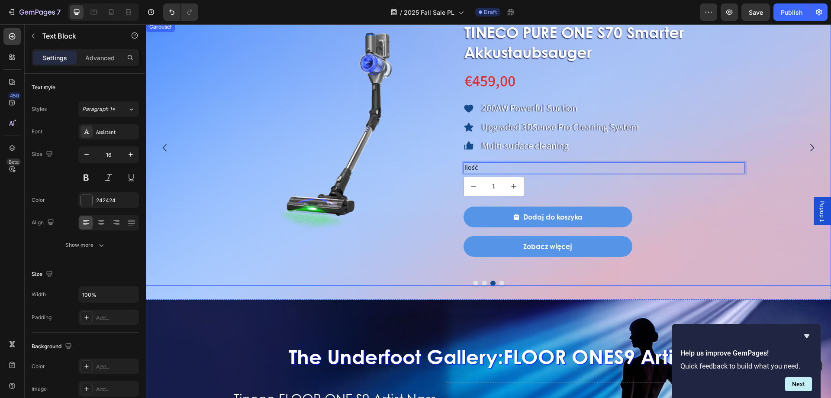
click at [499, 283] on button "Dot" at bounding box center [501, 283] width 5 height 5
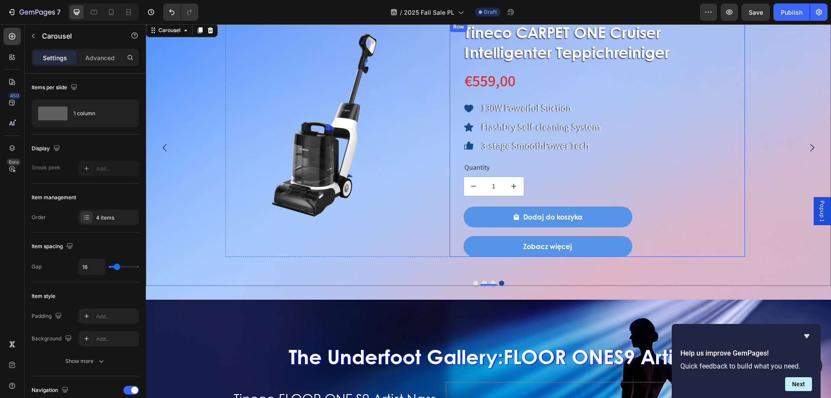
click at [467, 170] on div "Quantity" at bounding box center [605, 167] width 282 height 11
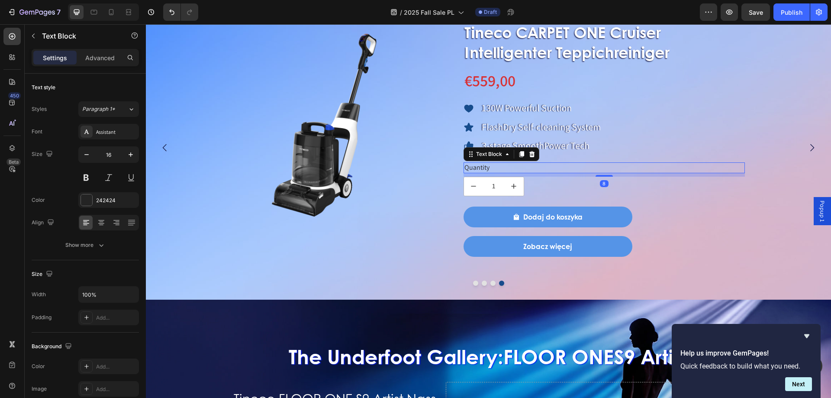
click at [467, 170] on div "Quantity" at bounding box center [605, 167] width 282 height 11
click at [473, 284] on button "Dot" at bounding box center [475, 283] width 5 height 5
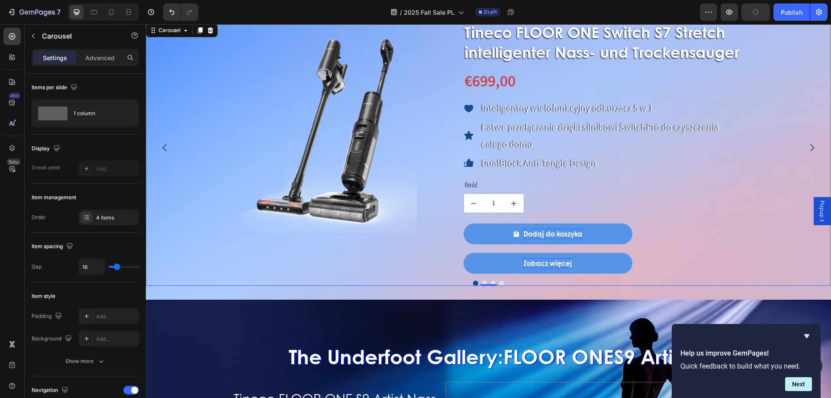
click at [482, 284] on button "Dot" at bounding box center [484, 283] width 5 height 5
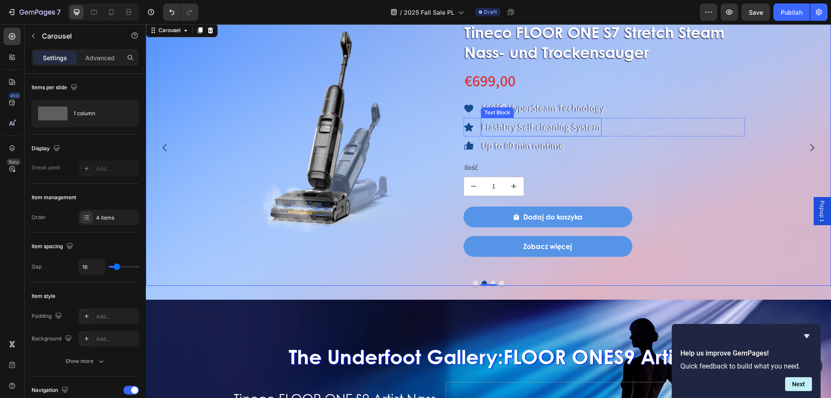
click at [532, 107] on p "160℃ HyperSteam Technology" at bounding box center [543, 108] width 123 height 17
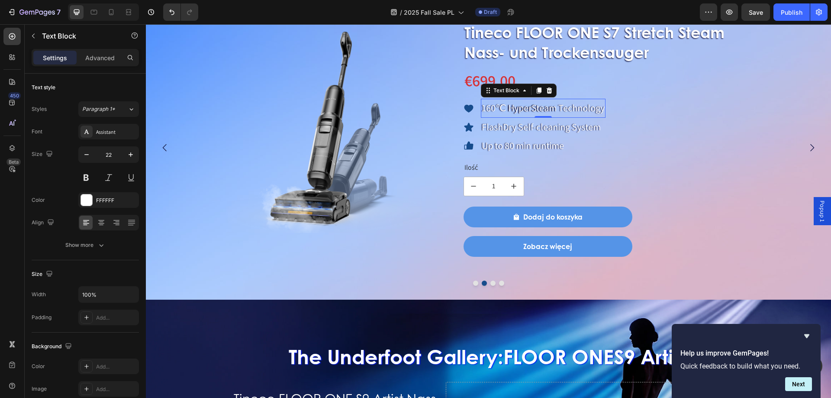
click at [532, 107] on p "160℃ HyperSteam Technology" at bounding box center [543, 108] width 123 height 17
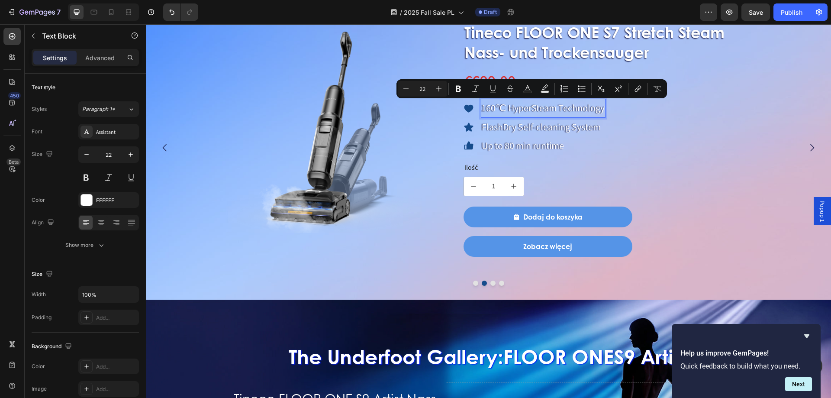
click at [482, 106] on p "160℃ HyperSteam Technology" at bounding box center [543, 108] width 123 height 17
drag, startPoint x: 481, startPoint y: 106, endPoint x: 626, endPoint y: 106, distance: 144.6
click at [626, 106] on div "Icon 160℃ HyperSteam Technology Text Block 0 Row" at bounding box center [605, 108] width 282 height 19
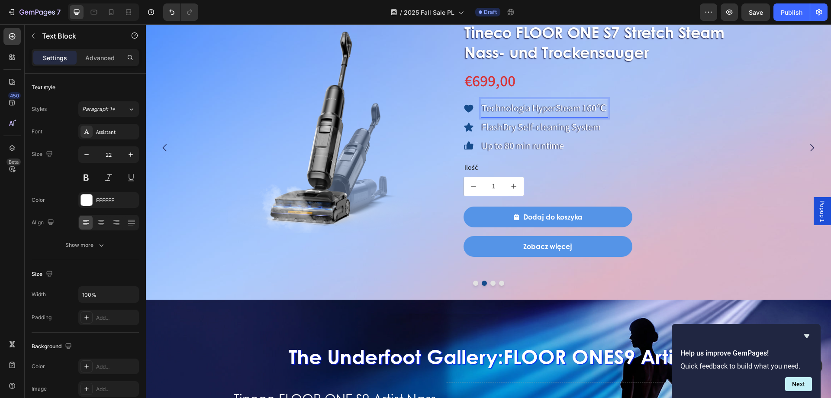
click at [517, 106] on p "Technologia HyperSteam 160℃" at bounding box center [545, 108] width 126 height 17
click at [572, 106] on p "Technologia HyperSteam 160℃" at bounding box center [545, 108] width 126 height 17
click at [510, 121] on p "FlashDry Self-cleaning System" at bounding box center [541, 127] width 119 height 17
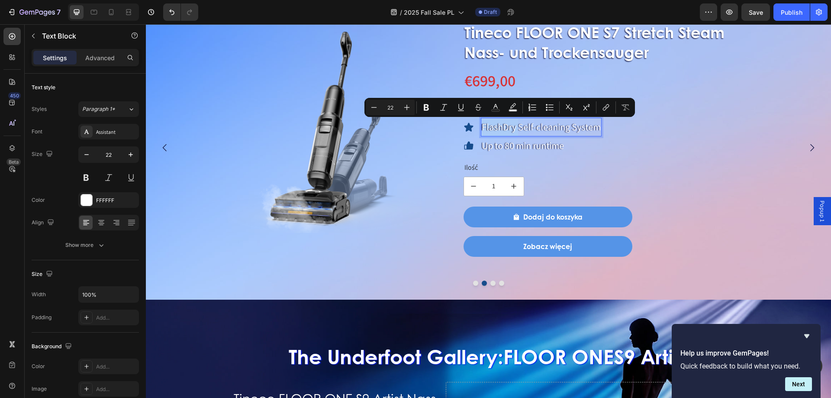
click at [484, 127] on p "FlashDry Self-cleaning System" at bounding box center [541, 127] width 119 height 17
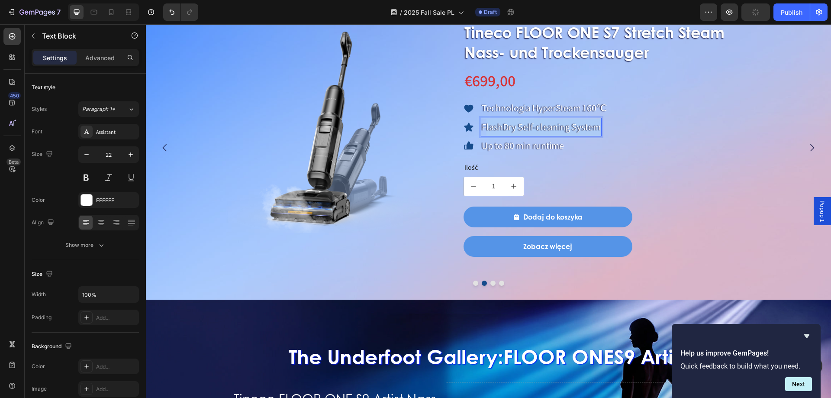
drag, startPoint x: 484, startPoint y: 127, endPoint x: 604, endPoint y: 136, distance: 120.2
click at [604, 136] on div "Icon FlashDry Self-cleaning System Text Block 0 Row" at bounding box center [605, 127] width 282 height 19
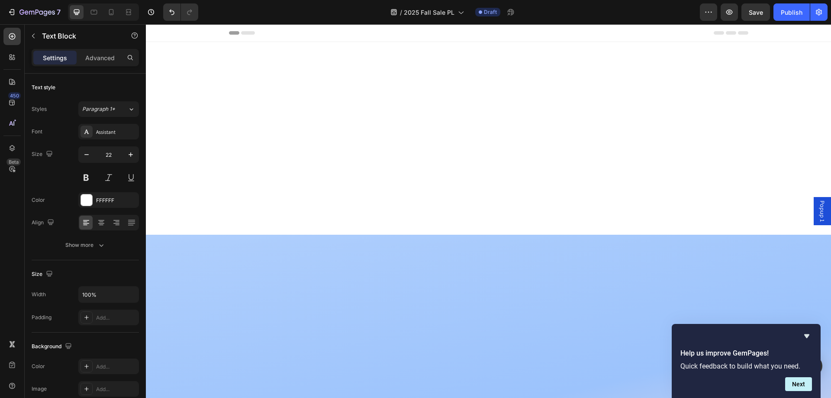
scroll to position [693, 0]
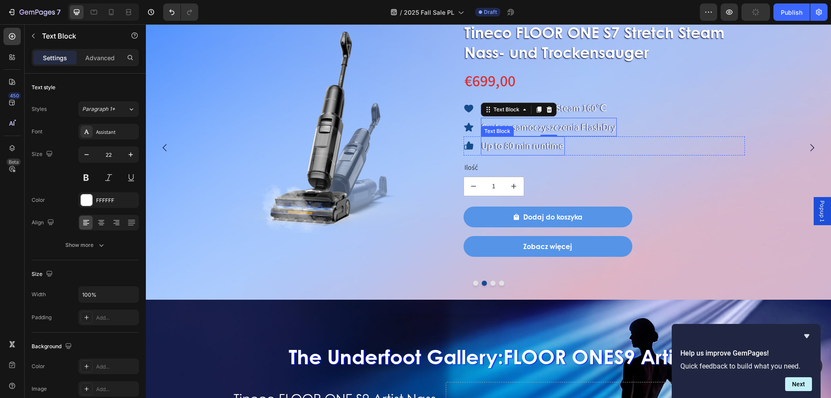
click at [516, 153] on p "Up to 80 min runtime" at bounding box center [523, 145] width 82 height 17
click at [516, 147] on p "Up to 80 min runtime" at bounding box center [523, 145] width 82 height 17
drag, startPoint x: 482, startPoint y: 144, endPoint x: 564, endPoint y: 154, distance: 82.4
click at [564, 154] on p "Up to 80 min runtime" at bounding box center [523, 145] width 82 height 17
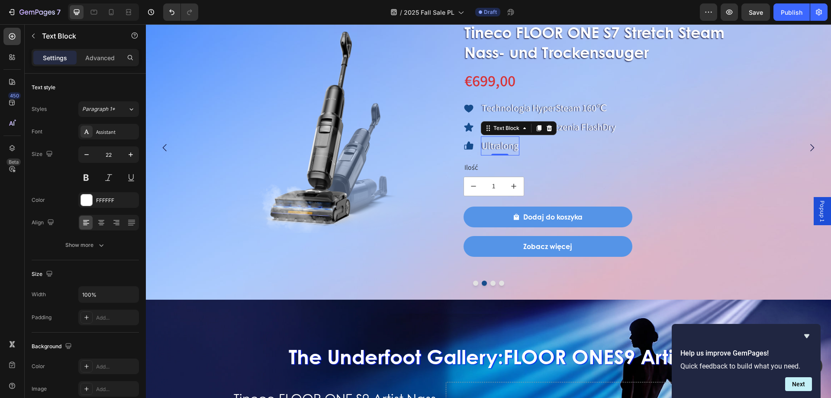
click at [485, 151] on p "Ultralong" at bounding box center [500, 145] width 37 height 17
click at [486, 149] on p "Ultralong" at bounding box center [500, 145] width 37 height 17
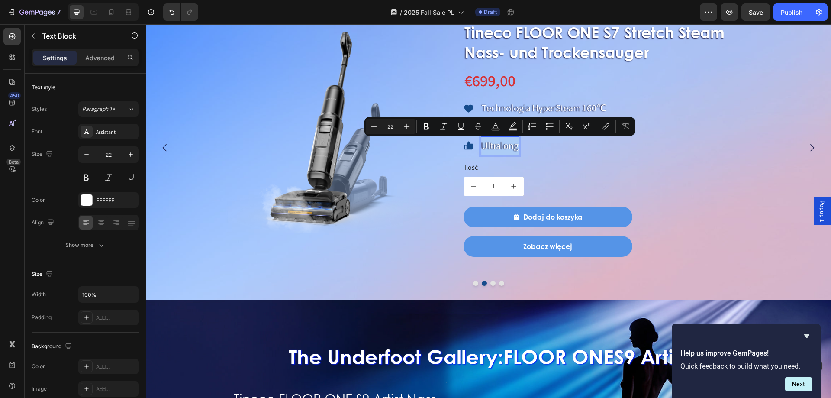
drag, startPoint x: 488, startPoint y: 144, endPoint x: 517, endPoint y: 152, distance: 30.0
click at [517, 152] on p "Ultralong" at bounding box center [500, 145] width 37 height 17
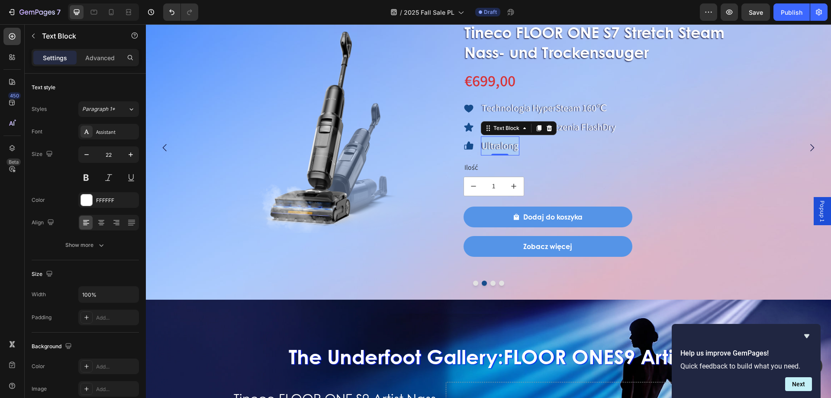
click at [503, 142] on p "Ultralong" at bounding box center [500, 145] width 37 height 17
drag, startPoint x: 489, startPoint y: 146, endPoint x: 521, endPoint y: 150, distance: 32.7
click at [519, 150] on div "Ultralong" at bounding box center [500, 145] width 39 height 19
click at [560, 146] on p "Ultralong czas pracy" at bounding box center [521, 145] width 78 height 17
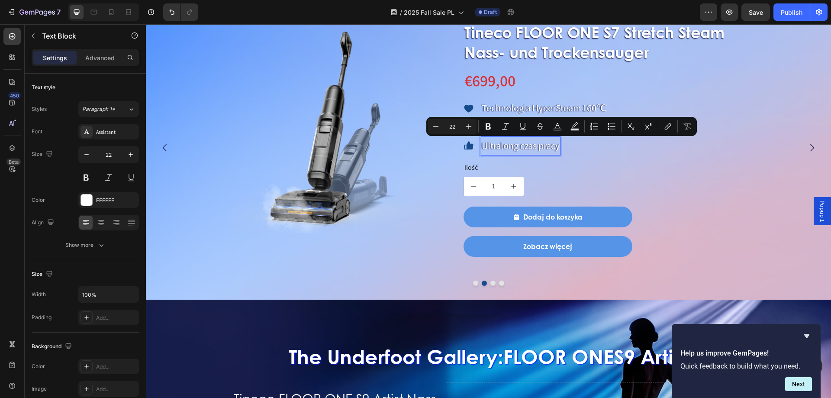
click at [561, 147] on div "Ultralong czas pracy" at bounding box center [521, 145] width 80 height 19
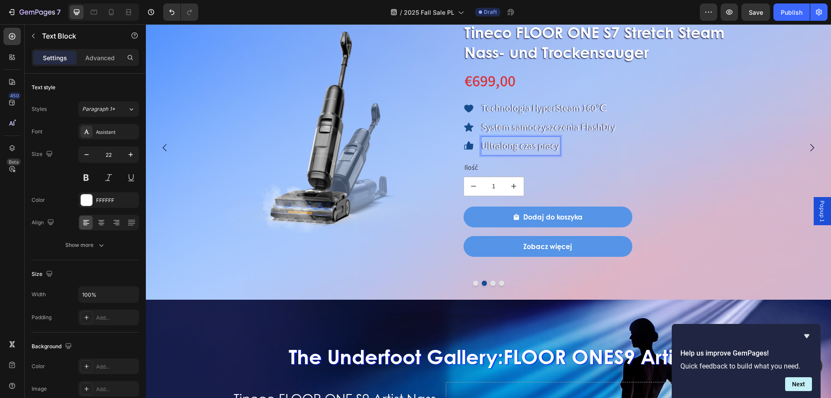
click at [560, 147] on p "Ultralong czas pracy" at bounding box center [521, 145] width 78 height 17
click at [568, 149] on p "Ultralong czas pracy Do 80* minut" at bounding box center [547, 145] width 131 height 17
click at [807, 146] on icon "Carousel Next Arrow" at bounding box center [812, 147] width 10 height 10
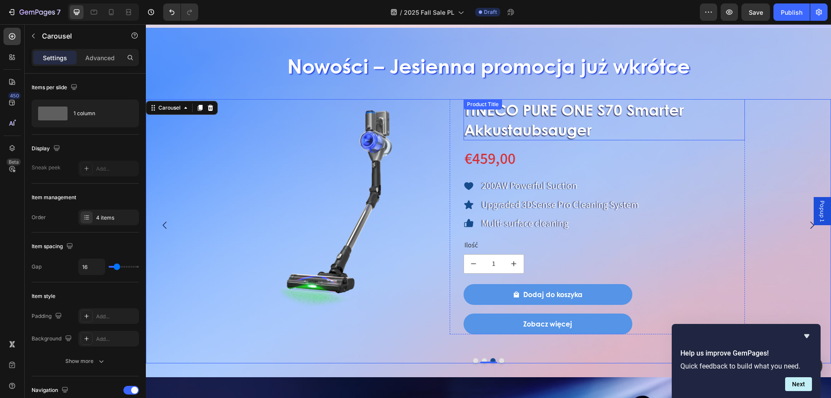
scroll to position [606, 0]
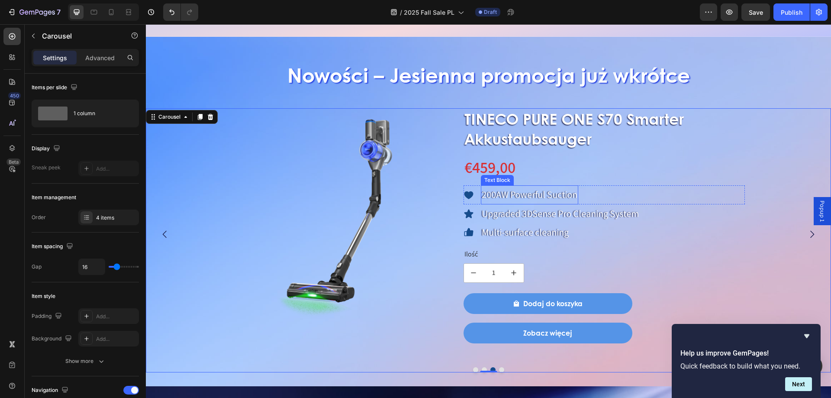
drag, startPoint x: 524, startPoint y: 188, endPoint x: 517, endPoint y: 190, distance: 7.6
click at [524, 188] on p "200AW Powerful Suction" at bounding box center [530, 194] width 96 height 17
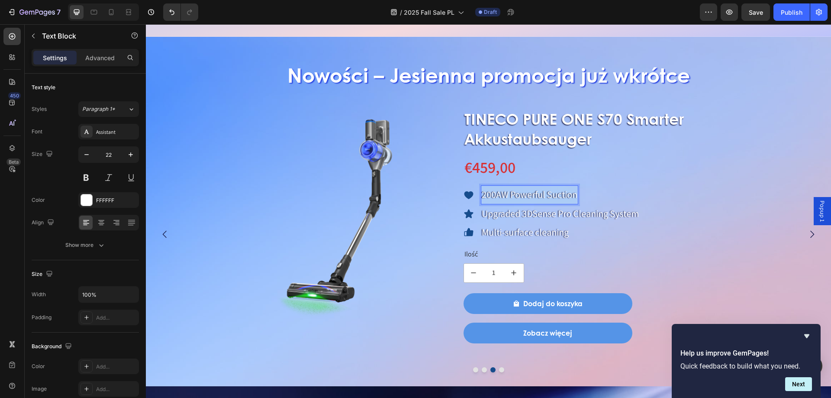
drag, startPoint x: 483, startPoint y: 194, endPoint x: 577, endPoint y: 194, distance: 93.5
click at [578, 194] on div "200AW Powerful Suction" at bounding box center [529, 194] width 97 height 19
click at [504, 210] on p "Upgraded 3DSense Pro Cleaning System" at bounding box center [560, 213] width 157 height 17
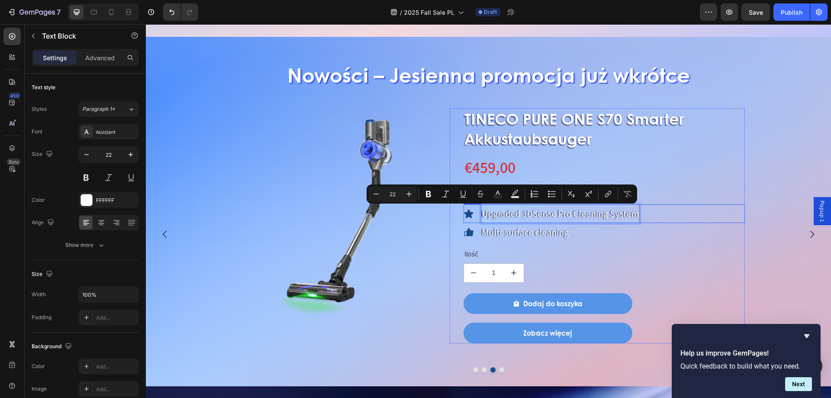
click at [481, 217] on div "Upgraded 3DSense Pro Cleaning System" at bounding box center [560, 213] width 159 height 19
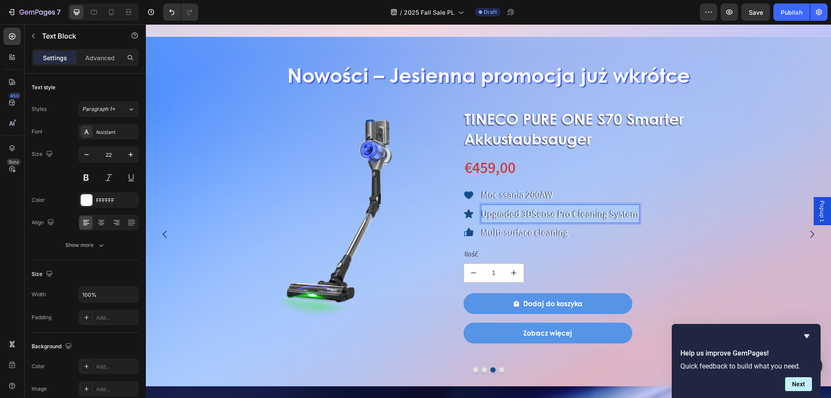
drag, startPoint x: 482, startPoint y: 215, endPoint x: 638, endPoint y: 219, distance: 155.9
click at [638, 219] on p "Upgraded 3DSense Pro Cleaning System" at bounding box center [560, 213] width 157 height 17
click at [491, 235] on p "Multi-surface cleaning" at bounding box center [525, 232] width 87 height 17
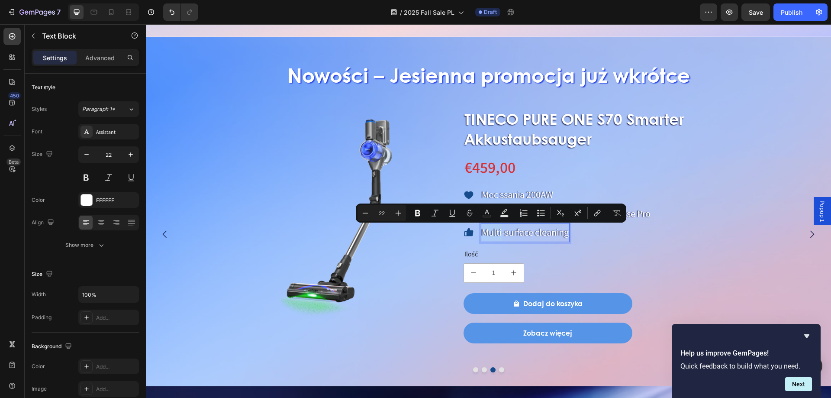
click at [484, 234] on p "Multi-surface cleaning" at bounding box center [525, 232] width 87 height 17
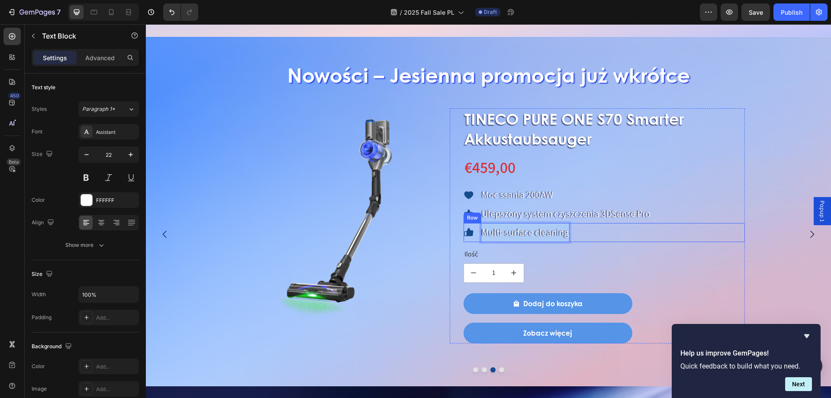
drag, startPoint x: 483, startPoint y: 233, endPoint x: 574, endPoint y: 231, distance: 90.5
click at [574, 231] on div "Icon Multi-surface cleaning Text Block 0 Row" at bounding box center [605, 232] width 282 height 19
click at [499, 369] on button "Dot" at bounding box center [501, 369] width 5 height 5
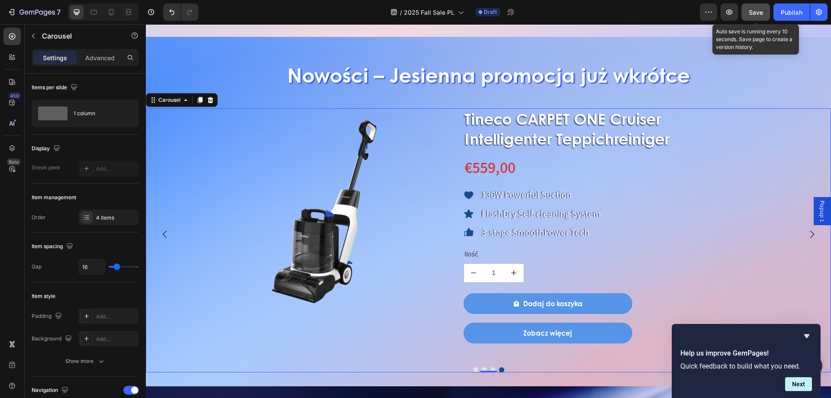
click at [756, 16] on div "Save" at bounding box center [756, 12] width 14 height 9
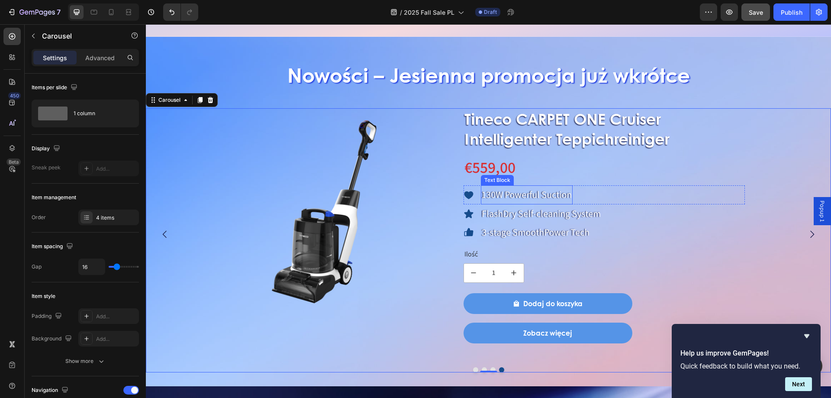
click at [550, 190] on p "130W Powerful Suction" at bounding box center [527, 194] width 90 height 17
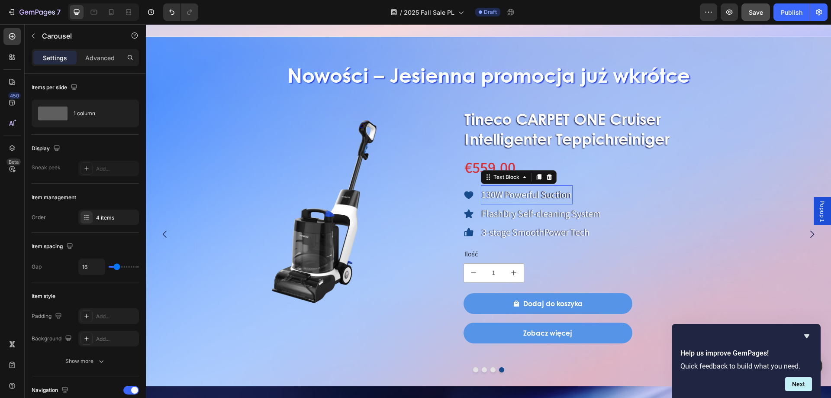
click at [550, 190] on p "130W Powerful Suction" at bounding box center [527, 194] width 90 height 17
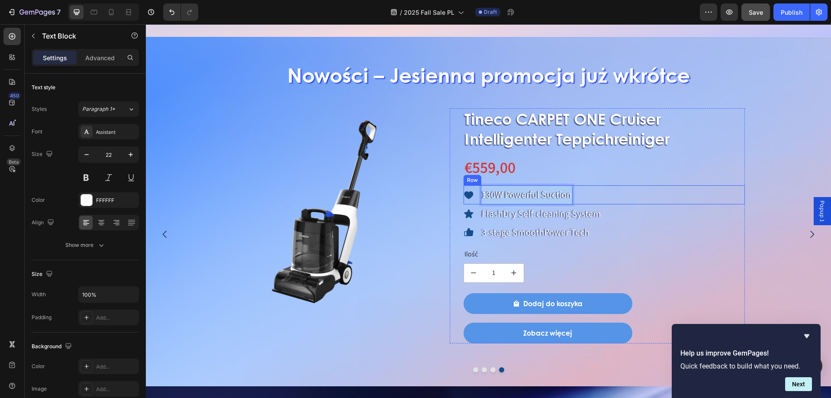
drag, startPoint x: 481, startPoint y: 197, endPoint x: 582, endPoint y: 201, distance: 101.8
click at [582, 201] on div "Icon 130W Powerful Suction Text Block 0 Row" at bounding box center [605, 194] width 282 height 19
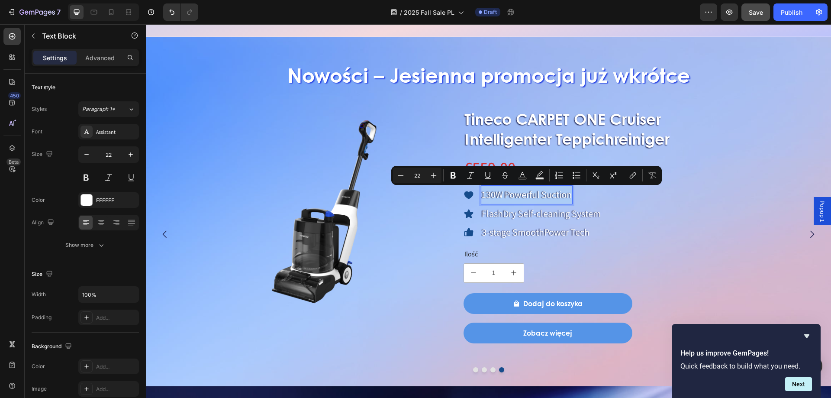
click at [525, 196] on p "130W Powerful Suction" at bounding box center [527, 194] width 90 height 17
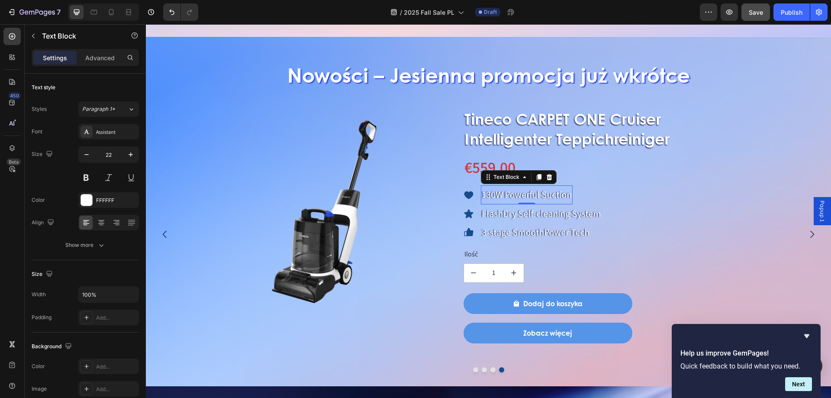
click at [517, 190] on p "130W Powerful Suction" at bounding box center [527, 194] width 90 height 17
drag, startPoint x: 482, startPoint y: 194, endPoint x: 571, endPoint y: 198, distance: 88.4
click at [571, 198] on p "130W Powerful Suction" at bounding box center [527, 194] width 90 height 17
click at [557, 206] on p "FlashDry Self-cleaning System" at bounding box center [541, 213] width 119 height 17
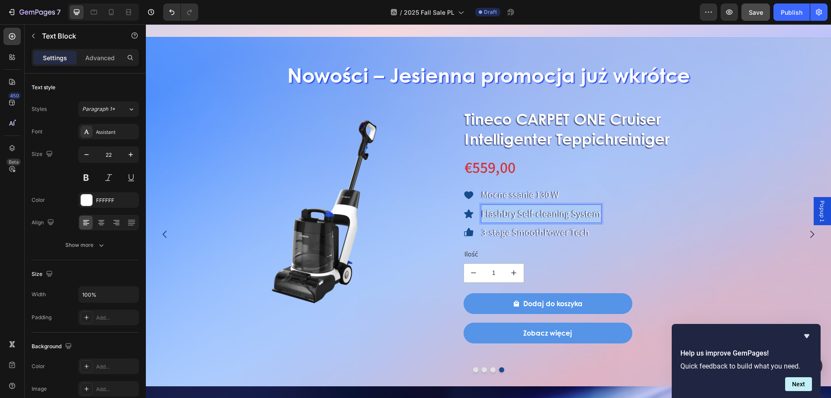
drag, startPoint x: 484, startPoint y: 213, endPoint x: 601, endPoint y: 221, distance: 118.0
click at [601, 221] on div "Icon FlashDry Self-cleaning System Text Block 0 Row" at bounding box center [605, 213] width 282 height 19
click at [485, 232] on p "3-stage SmoothPower Tech" at bounding box center [536, 232] width 108 height 17
drag, startPoint x: 482, startPoint y: 232, endPoint x: 605, endPoint y: 237, distance: 123.0
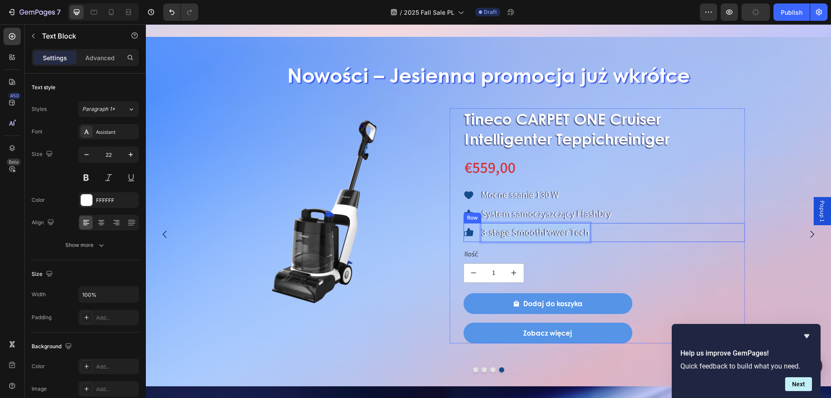
click at [605, 237] on div "Icon 3-stage SmoothPower Tech Text Block 0 Row" at bounding box center [605, 232] width 282 height 19
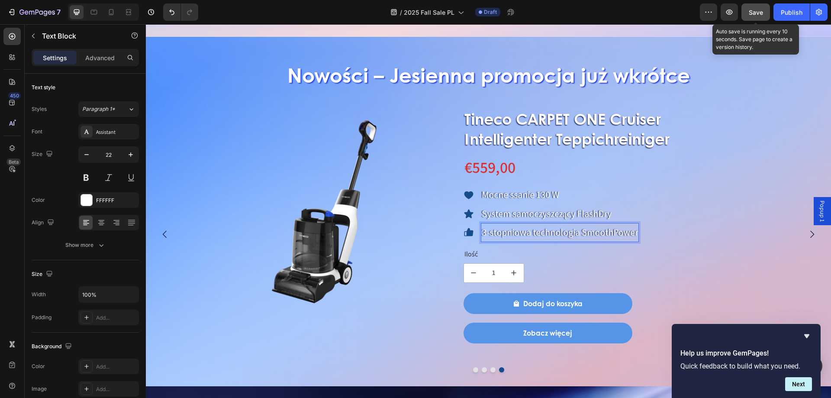
click at [753, 14] on span "Save" at bounding box center [756, 12] width 14 height 7
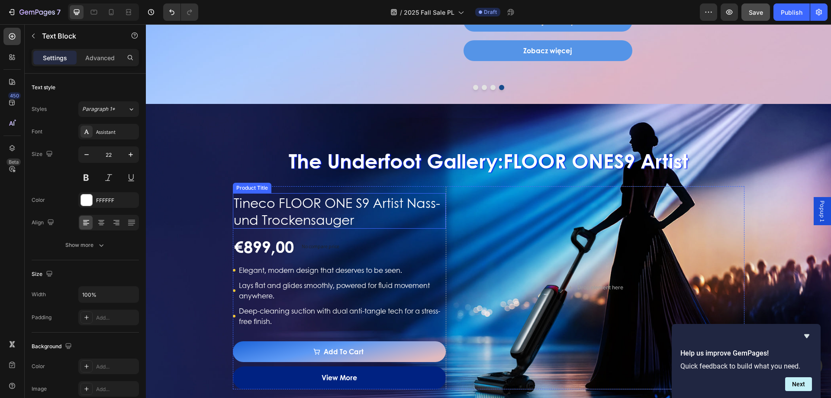
scroll to position [952, 0]
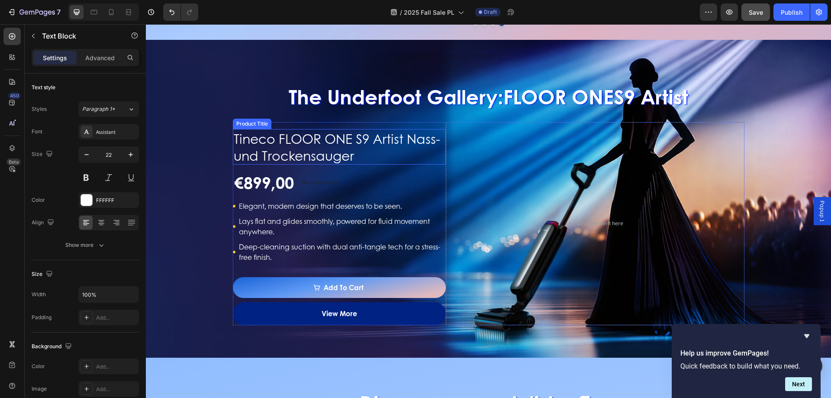
click at [397, 130] on h1 "Tineco FLOOR ONE S9 Artist Nass- und Trockensauger" at bounding box center [339, 146] width 213 height 35
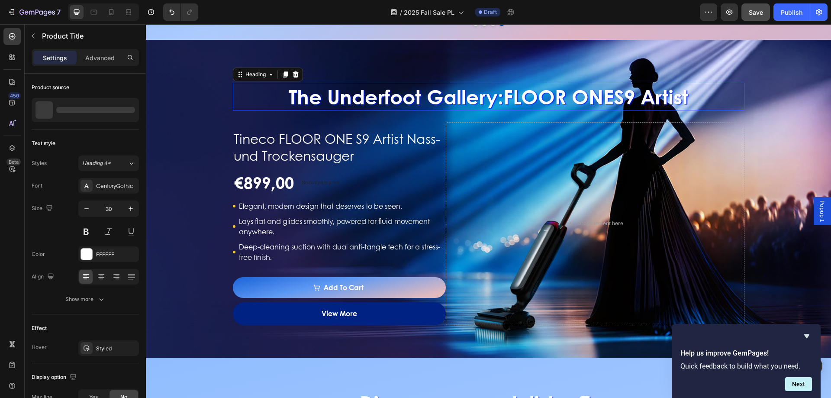
click at [405, 102] on h2 "The Underfoot Gallery: FLOOR ONE S9 Artist" at bounding box center [489, 97] width 512 height 28
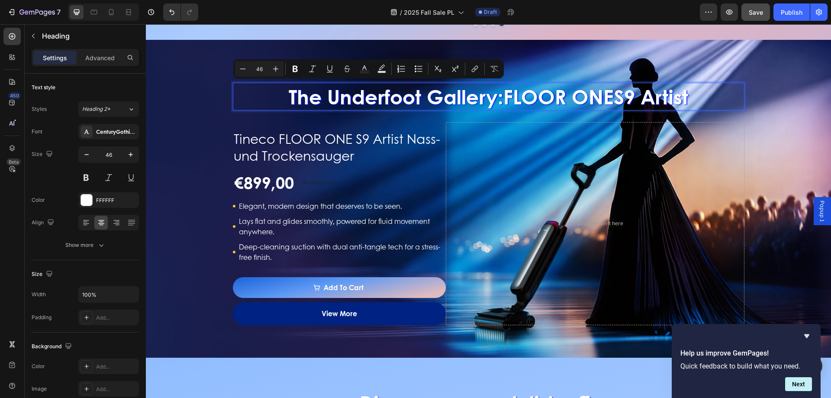
click at [286, 97] on p "The Underfoot Gallery: FLOOR ONE S9 Artist" at bounding box center [489, 97] width 510 height 26
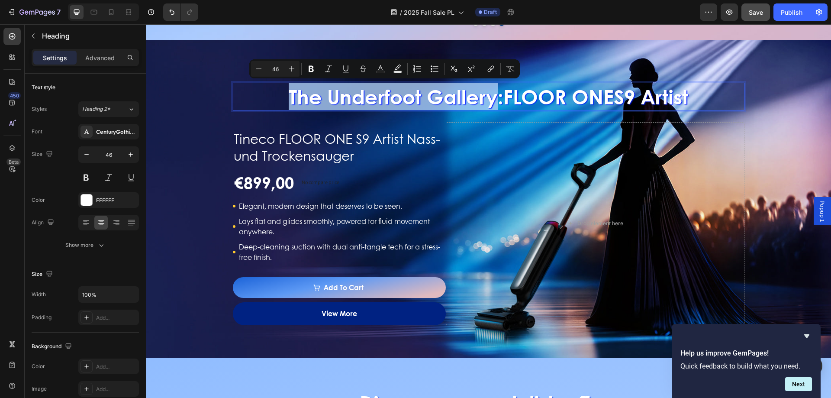
drag, startPoint x: 280, startPoint y: 97, endPoint x: 485, endPoint y: 110, distance: 206.0
click at [485, 110] on p "The Underfoot Gallery: FLOOR ONE S9 Artist" at bounding box center [489, 97] width 510 height 26
copy p "The Underfoot Gallery"
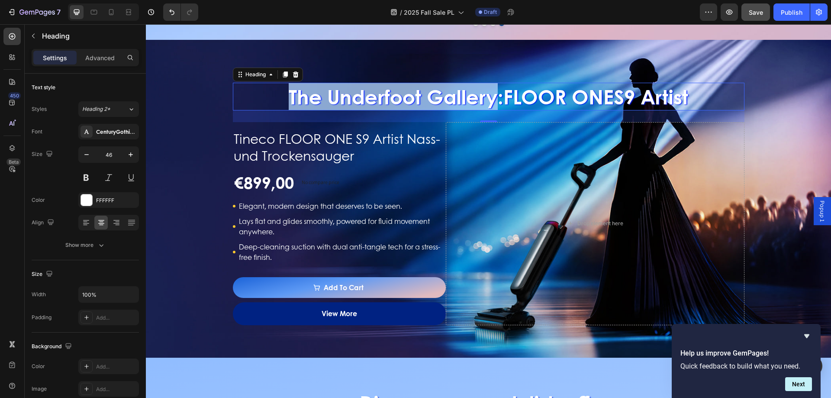
click at [310, 100] on p "The Underfoot Gallery: FLOOR ONE S9 Artist" at bounding box center [489, 97] width 510 height 26
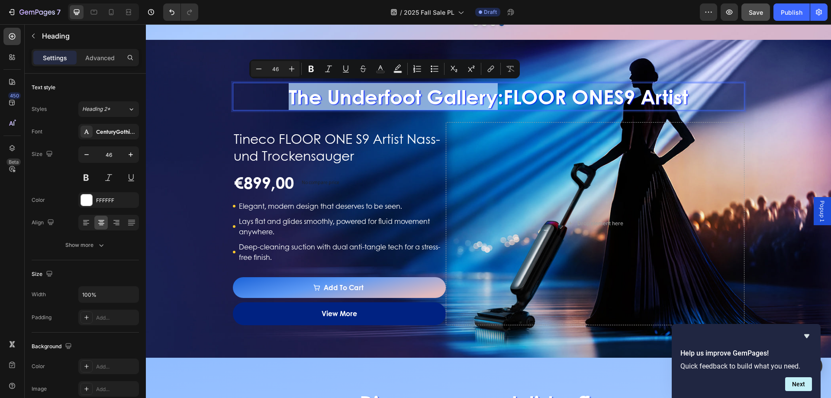
click at [290, 100] on p "The Underfoot Gallery: FLOOR ONE S9 Artist" at bounding box center [489, 97] width 510 height 26
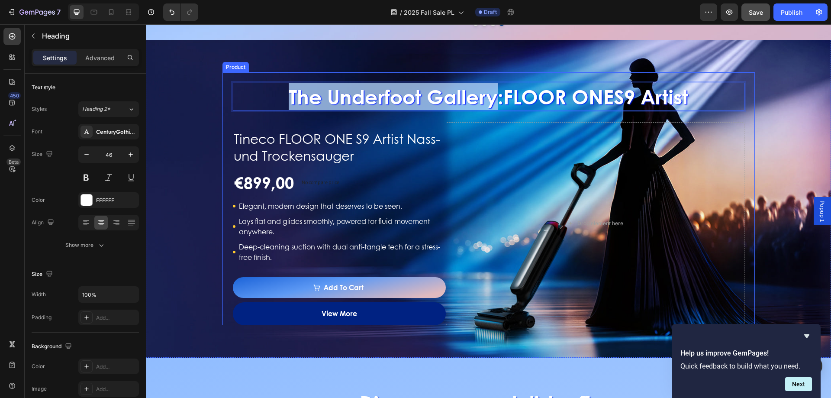
drag, startPoint x: 281, startPoint y: 96, endPoint x: 486, endPoint y: 116, distance: 206.2
click at [486, 116] on div "The Underfoot Gallery: FLOOR ONE S9 Artist Heading 27 Tineco FLOOR ONE S9 Artis…" at bounding box center [489, 198] width 512 height 252
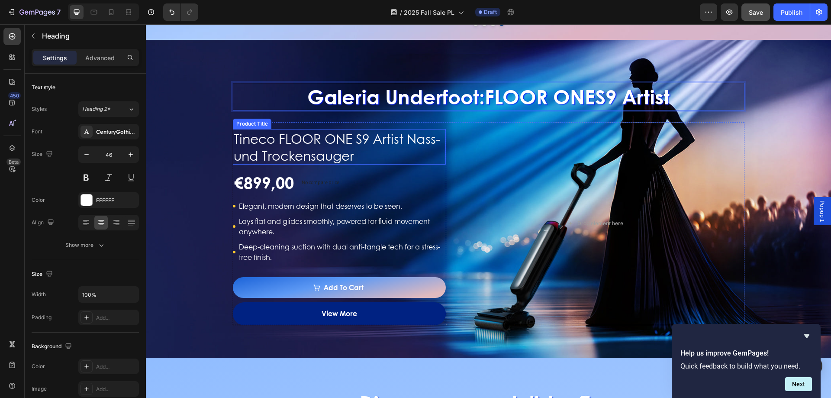
click at [321, 152] on h1 "Tineco FLOOR ONE S9 Artist Nass- und Trockensauger" at bounding box center [339, 146] width 213 height 35
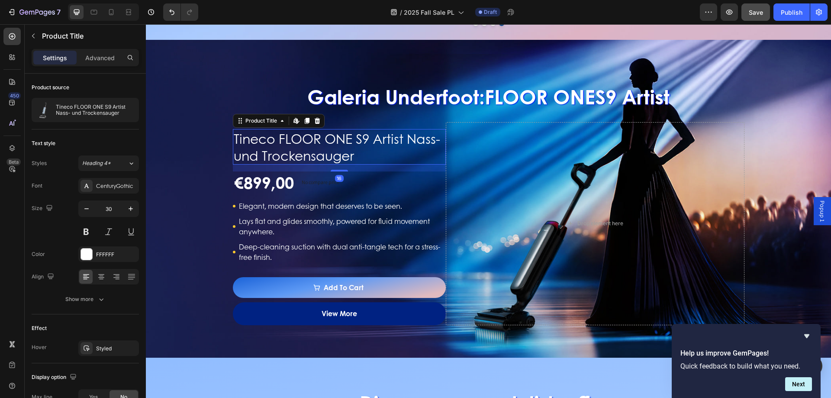
click at [302, 207] on p "Elegant, modern design that deserves to be seen." at bounding box center [342, 206] width 206 height 10
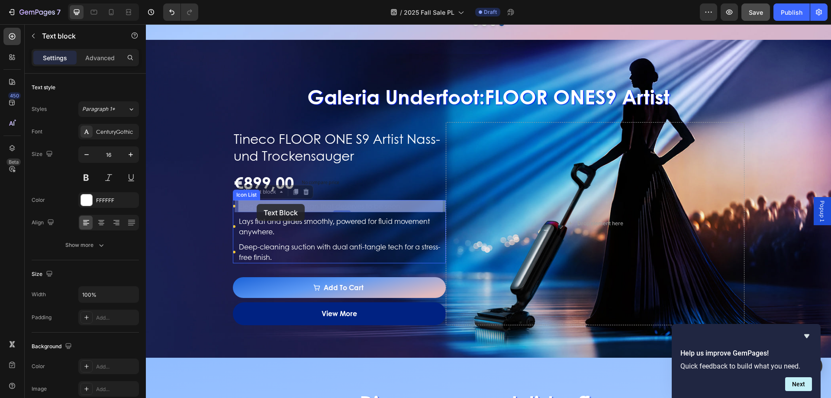
drag, startPoint x: 406, startPoint y: 204, endPoint x: 256, endPoint y: 204, distance: 149.4
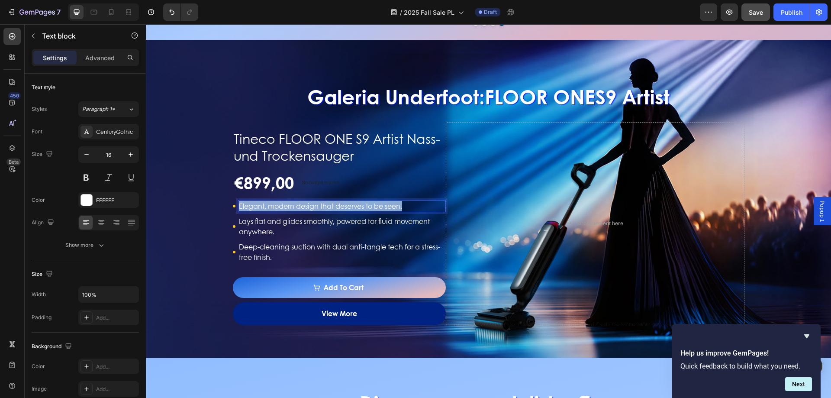
drag, startPoint x: 406, startPoint y: 205, endPoint x: 237, endPoint y: 207, distance: 168.8
click at [239, 207] on p "Elegant, modern design that deserves to be seen." at bounding box center [342, 206] width 206 height 10
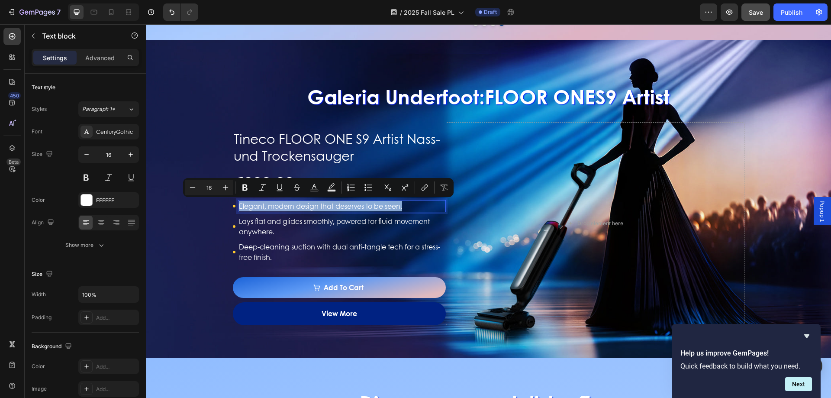
copy p "Elegant, modern design that deserves to be seen."
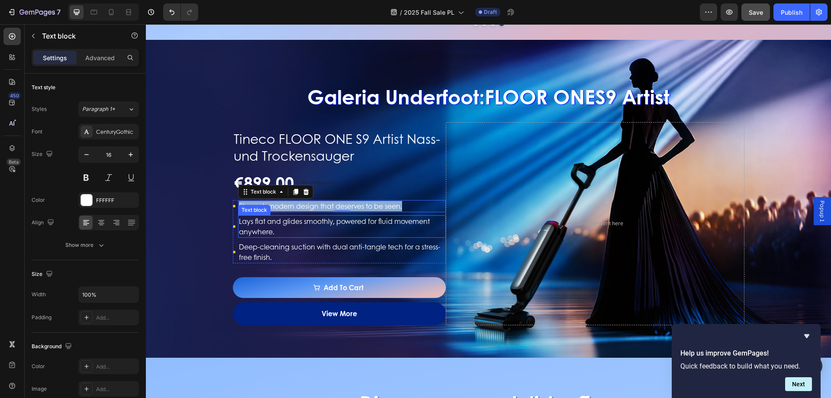
click at [241, 219] on p "Lays flat and glides smoothly, powered for fluid movement anywhere." at bounding box center [342, 226] width 206 height 21
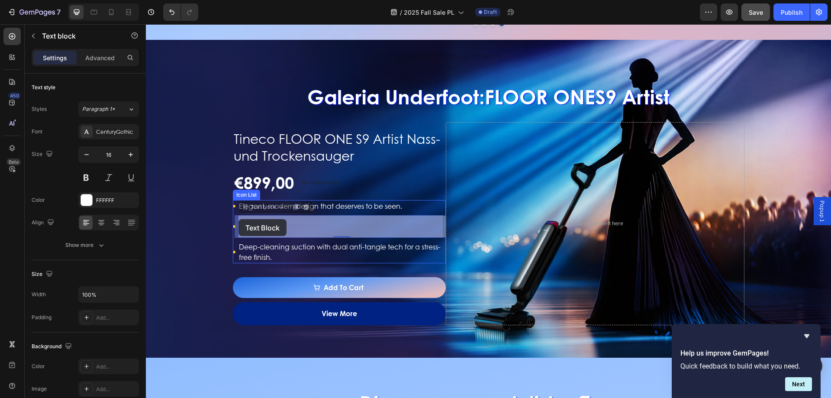
drag, startPoint x: 275, startPoint y: 231, endPoint x: 239, endPoint y: 219, distance: 38.3
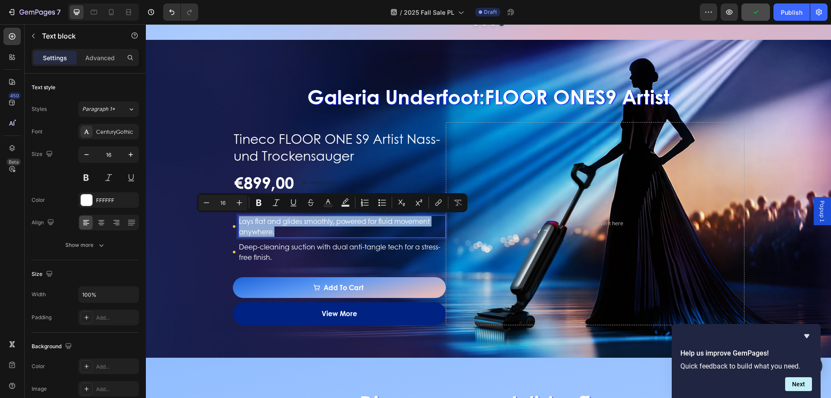
drag, startPoint x: 277, startPoint y: 233, endPoint x: 237, endPoint y: 221, distance: 41.5
click at [239, 221] on p "Lays flat and glides smoothly, powered for fluid movement anywhere." at bounding box center [342, 226] width 206 height 21
copy p "Lays flat and glides smoothly, powered for fluid movement anywhere."
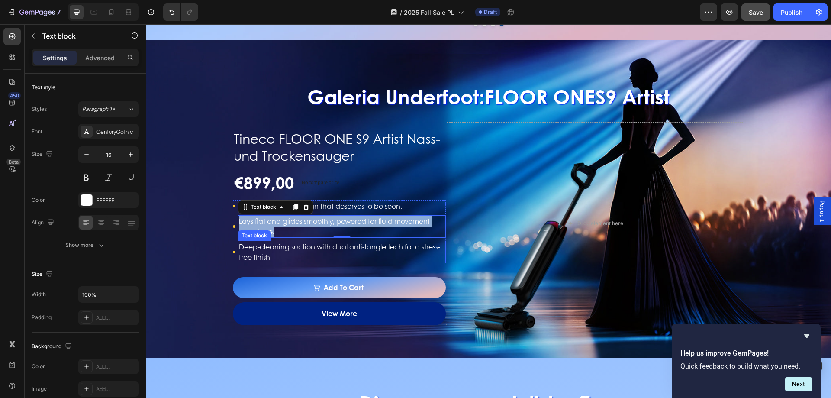
click at [257, 248] on p "Deep-cleaning suction with dual anti-tangle tech for a stress-free finish." at bounding box center [342, 252] width 206 height 21
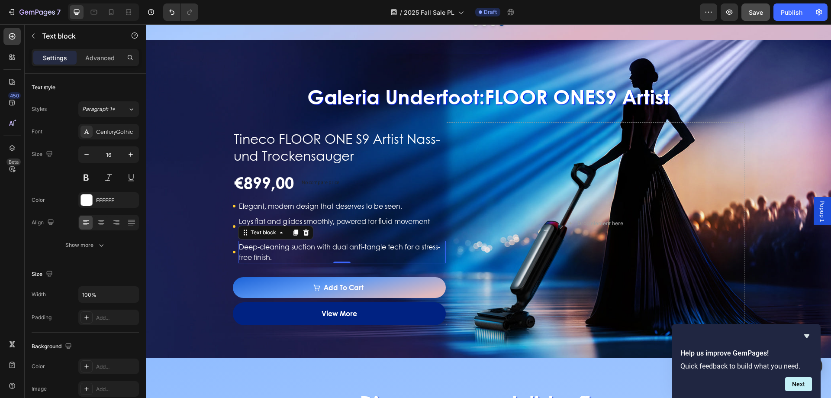
click at [257, 248] on p "Deep-cleaning suction with dual anti-tangle tech for a stress-free finish." at bounding box center [342, 252] width 206 height 21
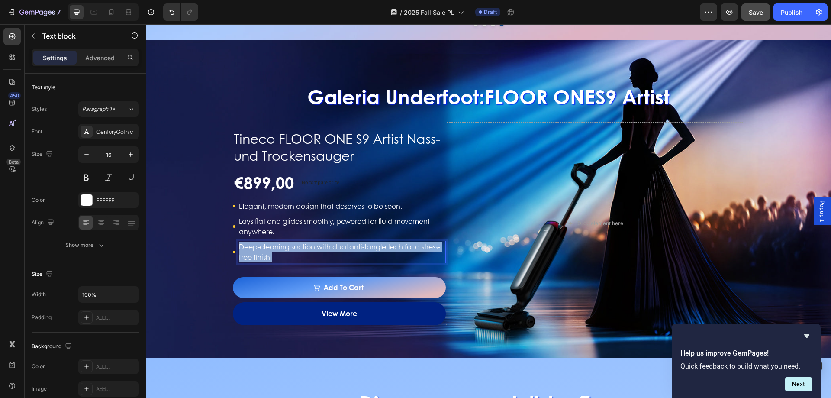
drag, startPoint x: 274, startPoint y: 257, endPoint x: 235, endPoint y: 245, distance: 41.1
click at [238, 245] on div "Deep-cleaning suction with dual anti-tangle tech for a stress-free finish." at bounding box center [342, 252] width 208 height 23
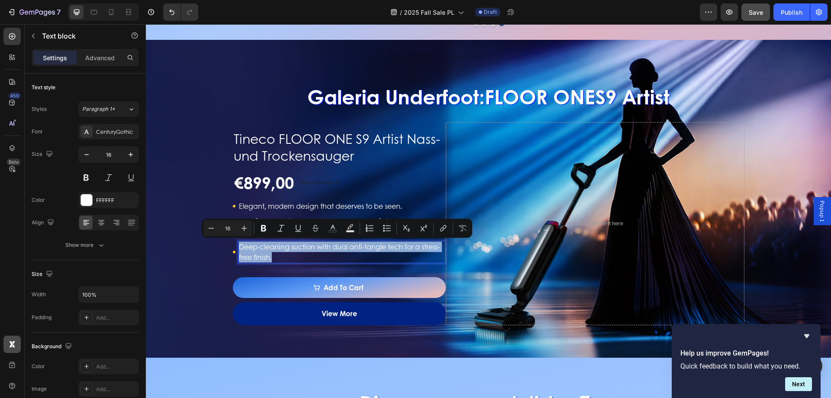
copy p "Deep-cleaning suction with dual anti-tangle tech for a stress-free finish."
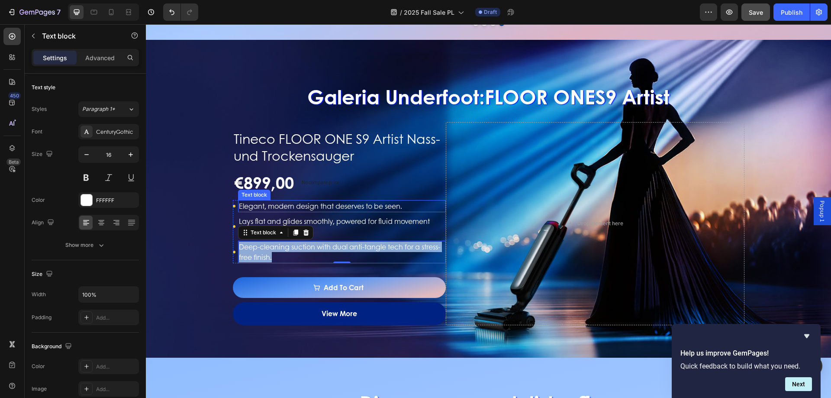
click at [274, 208] on p "Elegant, modern design that deserves to be seen." at bounding box center [342, 206] width 206 height 10
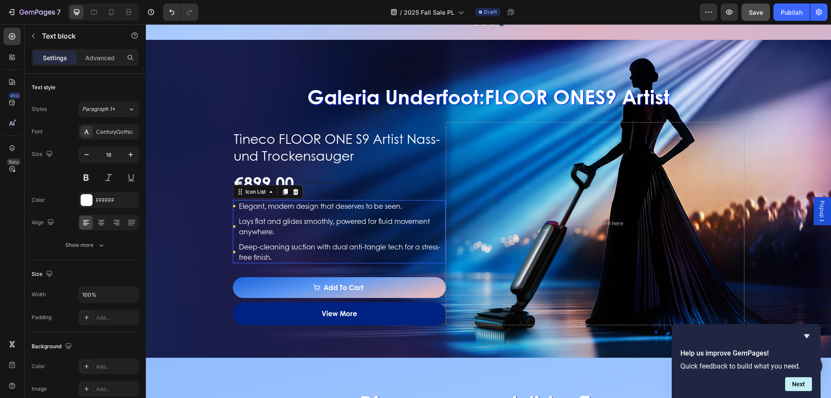
click at [233, 202] on li "Icon Elegant, modern design that deserves to be seen. Text block" at bounding box center [339, 206] width 213 height 12
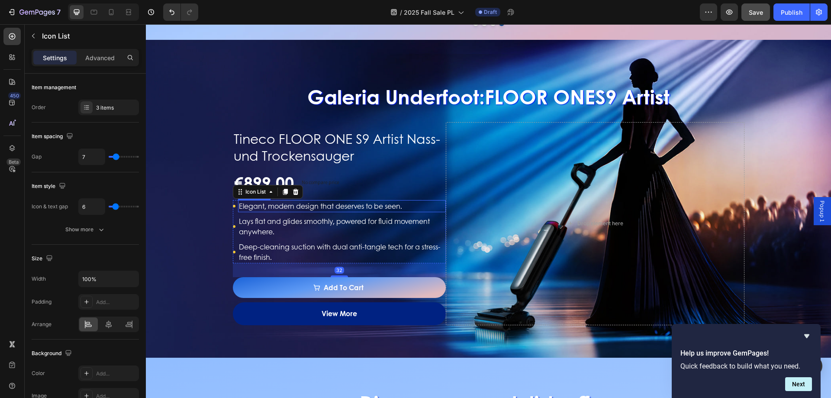
click at [413, 202] on p "Elegant, modern design that deserves to be seen." at bounding box center [342, 206] width 206 height 10
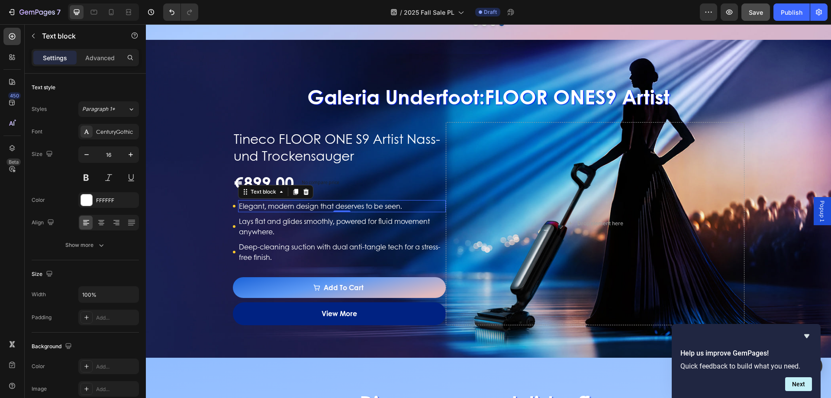
click at [406, 205] on p "Elegant, modern design that deserves to be seen." at bounding box center [342, 206] width 206 height 10
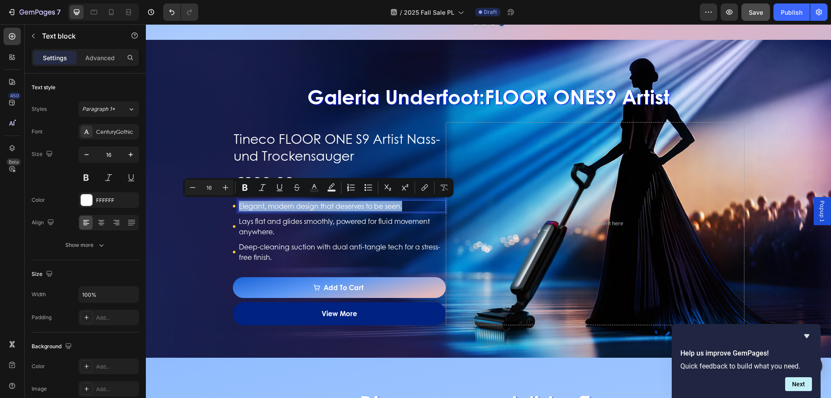
drag, startPoint x: 406, startPoint y: 205, endPoint x: 282, endPoint y: 207, distance: 123.8
click at [282, 207] on p "Elegant, modern design that deserves to be seen." at bounding box center [342, 206] width 206 height 10
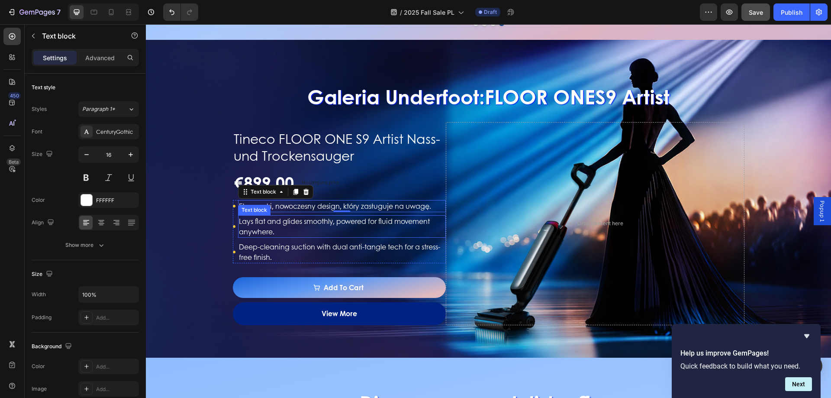
click at [268, 228] on p "Lays flat and glides smoothly, powered for fluid movement anywhere." at bounding box center [342, 226] width 206 height 21
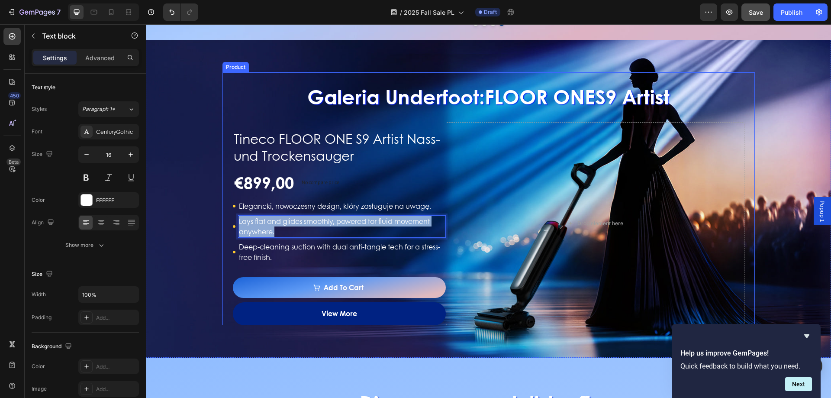
drag, startPoint x: 277, startPoint y: 230, endPoint x: 228, endPoint y: 219, distance: 50.2
click at [228, 219] on div "Galeria Underfoot: FLOOR ONE S9 Artist Heading Tineco FLOOR ONE S9 Artist Nass-…" at bounding box center [489, 198] width 532 height 252
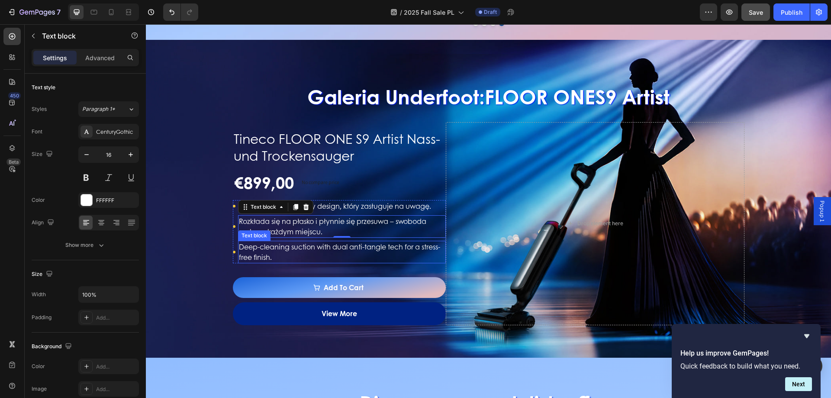
click at [333, 245] on p "Deep-cleaning suction with dual anti-tangle tech for a stress-free finish." at bounding box center [342, 252] width 206 height 21
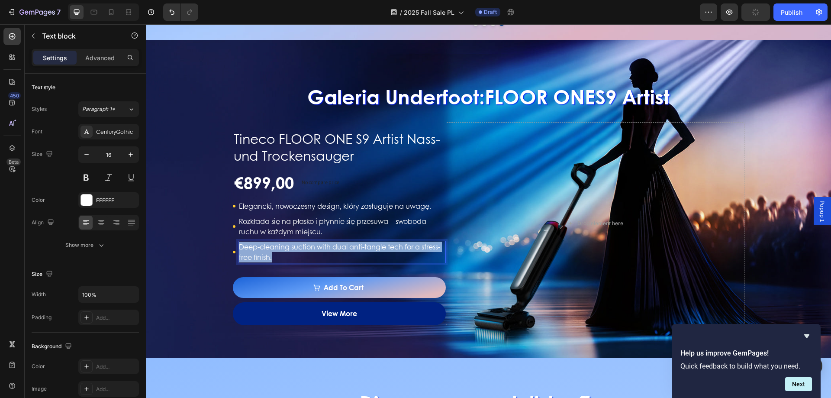
drag, startPoint x: 259, startPoint y: 254, endPoint x: 238, endPoint y: 244, distance: 23.6
click at [239, 244] on p "Deep-cleaning suction with dual anti-tangle tech for a stress-free finish." at bounding box center [342, 252] width 206 height 21
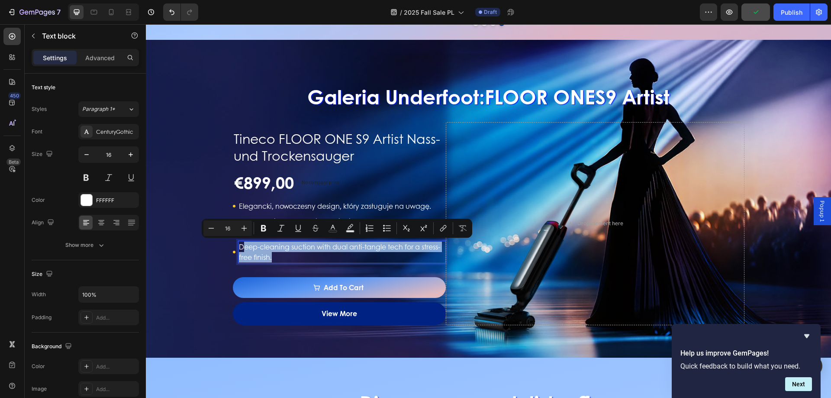
drag, startPoint x: 277, startPoint y: 257, endPoint x: 239, endPoint y: 248, distance: 39.1
click at [239, 248] on p "Deep-cleaning suction with dual anti-tangle tech for a stress-free finish." at bounding box center [342, 252] width 206 height 21
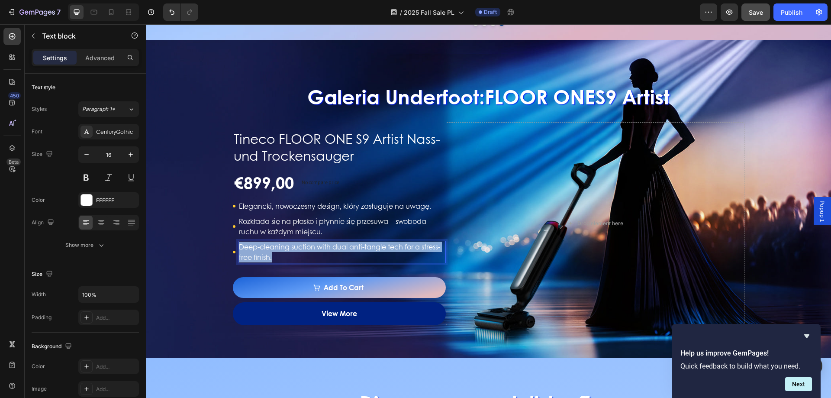
drag, startPoint x: 283, startPoint y: 256, endPoint x: 237, endPoint y: 245, distance: 47.1
click at [239, 245] on p "Deep-cleaning suction with dual anti-tangle tech for a stress-free finish." at bounding box center [342, 252] width 206 height 21
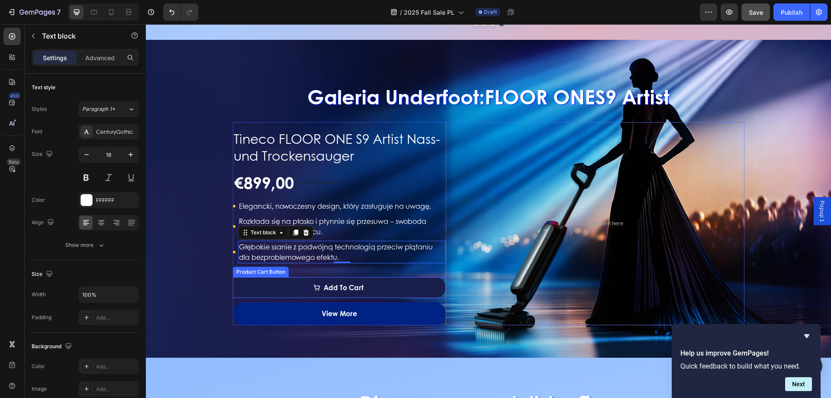
click at [313, 282] on span "Add to cart" at bounding box center [316, 287] width 7 height 10
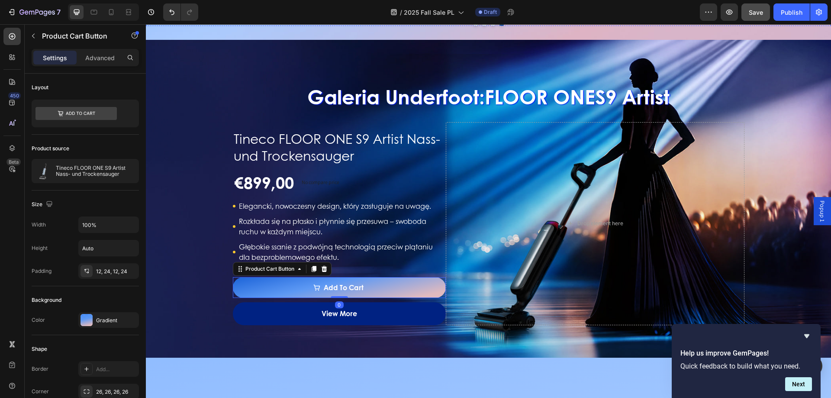
scroll to position [693, 0]
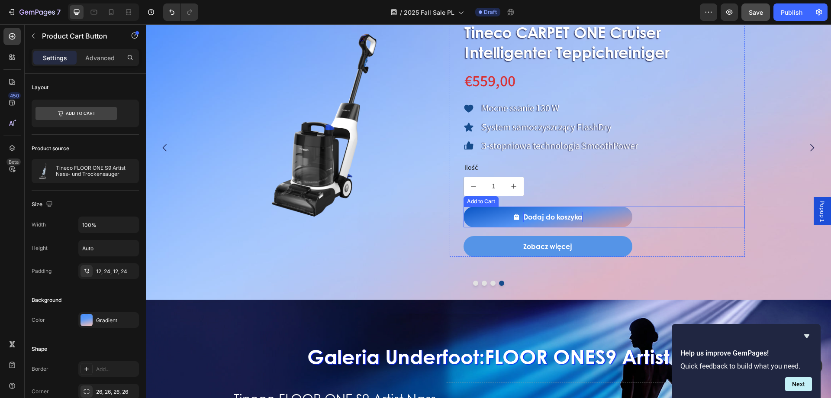
click at [567, 219] on div "Dodaj do koszyka" at bounding box center [552, 217] width 59 height 10
drag, startPoint x: 525, startPoint y: 216, endPoint x: 582, endPoint y: 218, distance: 57.6
click at [582, 218] on p "Dodaj do koszyka" at bounding box center [552, 217] width 59 height 10
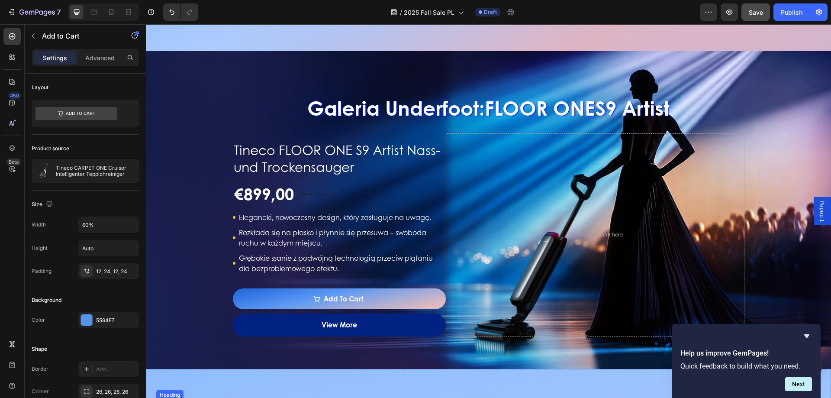
scroll to position [1039, 0]
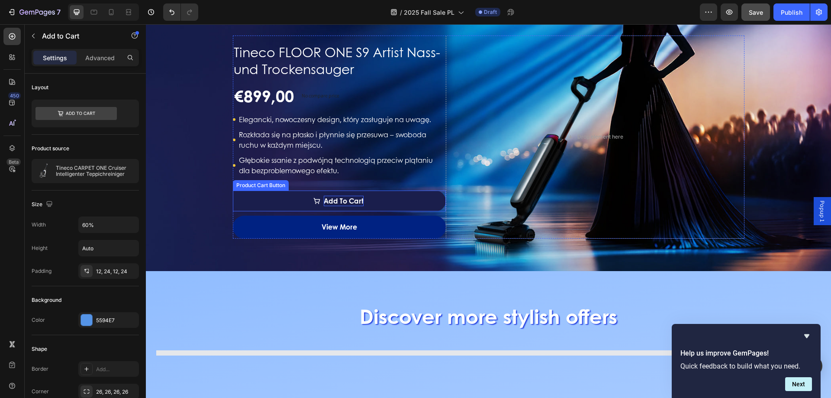
click at [330, 196] on div "Add to cart" at bounding box center [344, 201] width 40 height 10
click at [324, 198] on p "Add to cart" at bounding box center [344, 201] width 40 height 10
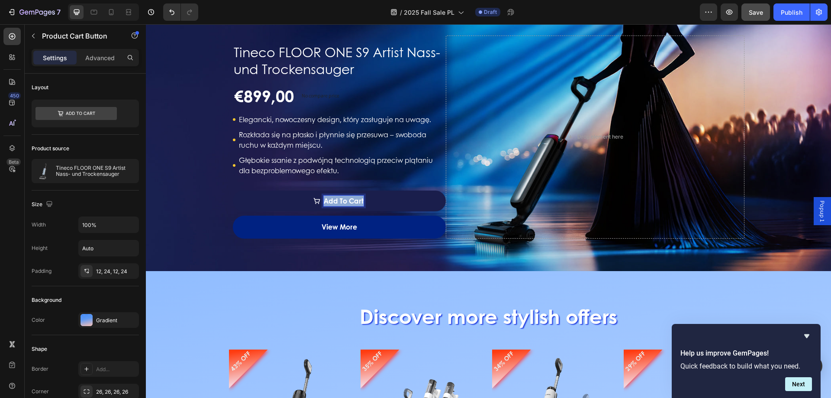
drag, startPoint x: 332, startPoint y: 199, endPoint x: 377, endPoint y: 200, distance: 44.6
click at [377, 200] on button "Add to cart" at bounding box center [339, 200] width 213 height 21
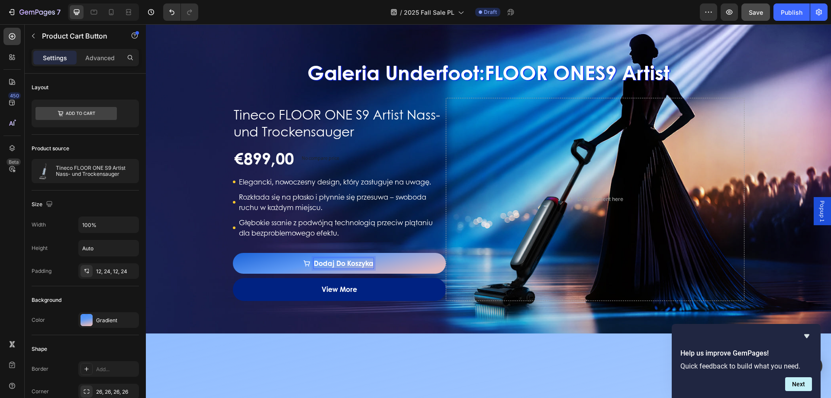
scroll to position [693, 0]
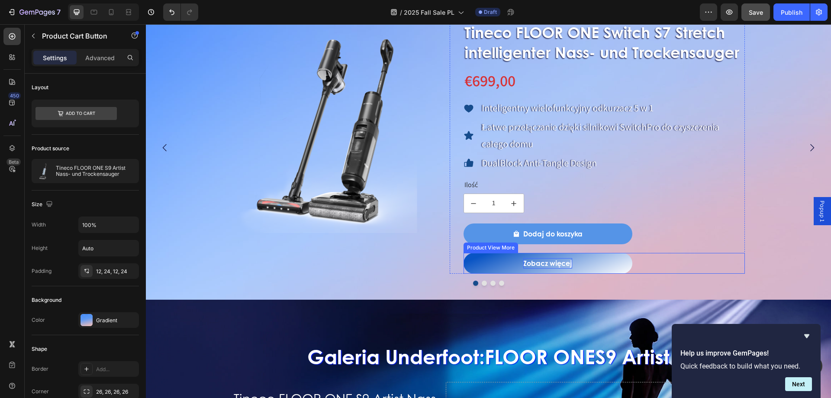
click at [530, 260] on div "Zobacz więcej" at bounding box center [547, 263] width 49 height 10
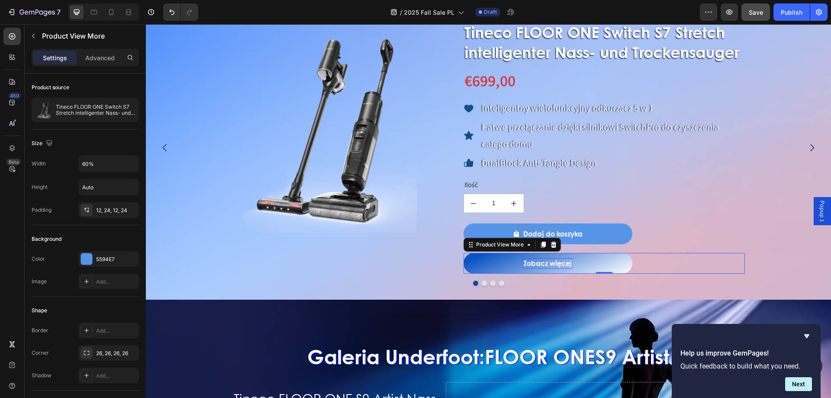
click at [530, 260] on div "Zobacz więcej" at bounding box center [547, 263] width 49 height 10
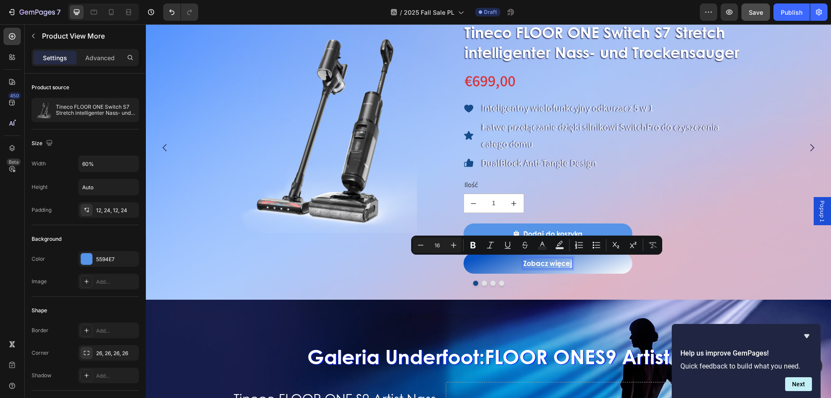
click at [523, 262] on button "Zobacz więcej" at bounding box center [548, 263] width 169 height 21
click at [525, 265] on p "Zobacz więcej" at bounding box center [547, 263] width 49 height 10
click at [529, 263] on p "Zobacz więcej" at bounding box center [547, 263] width 49 height 10
drag, startPoint x: 525, startPoint y: 263, endPoint x: 571, endPoint y: 265, distance: 46.8
click at [571, 265] on p "Zobacz więcej" at bounding box center [547, 263] width 49 height 10
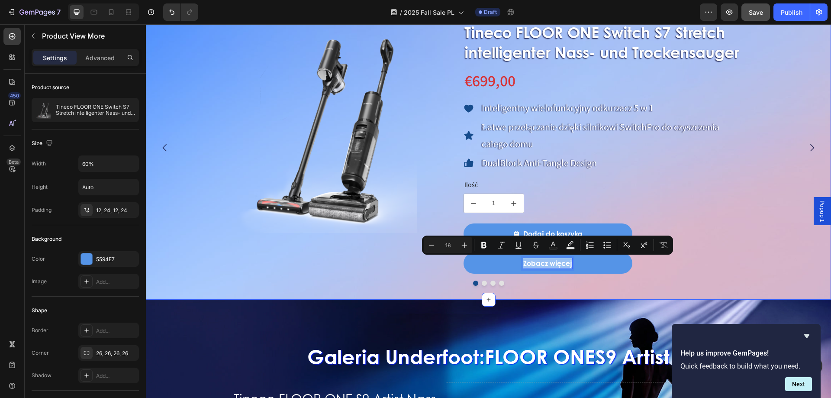
copy p "Zobacz więcej"
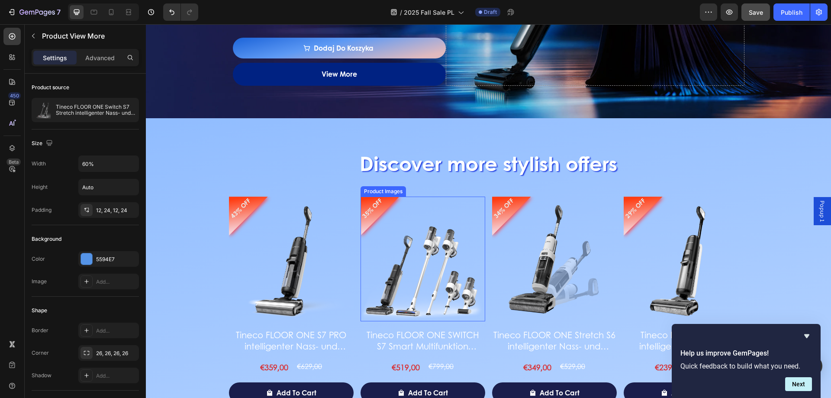
scroll to position [1212, 0]
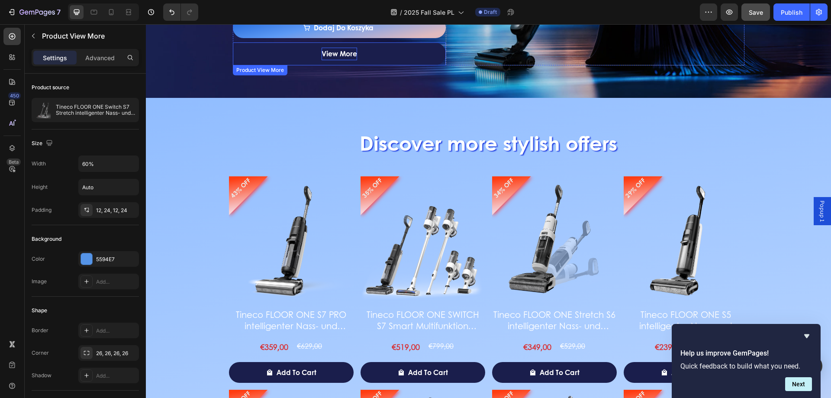
click at [332, 48] on p "View more" at bounding box center [339, 54] width 35 height 13
drag, startPoint x: 318, startPoint y: 57, endPoint x: 359, endPoint y: 58, distance: 41.1
click at [359, 58] on button "View more" at bounding box center [339, 53] width 213 height 23
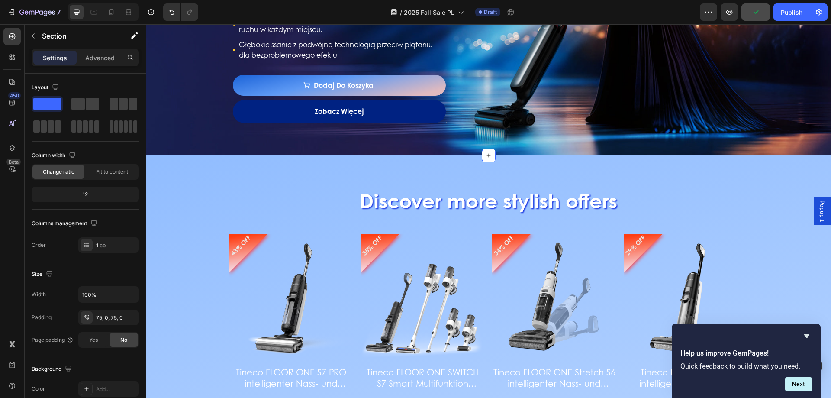
scroll to position [1082, 0]
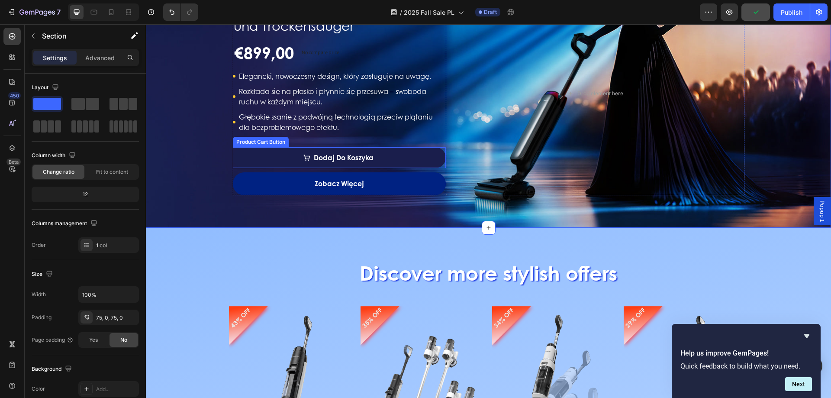
click at [381, 153] on button "Dodaj do koszyka" at bounding box center [339, 157] width 213 height 21
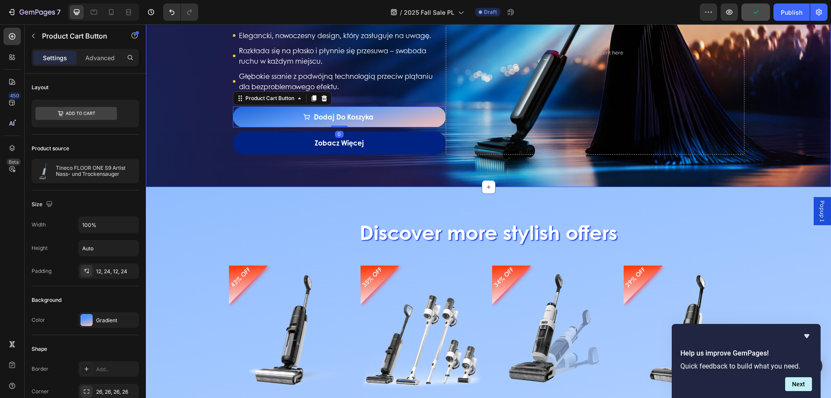
scroll to position [1169, 0]
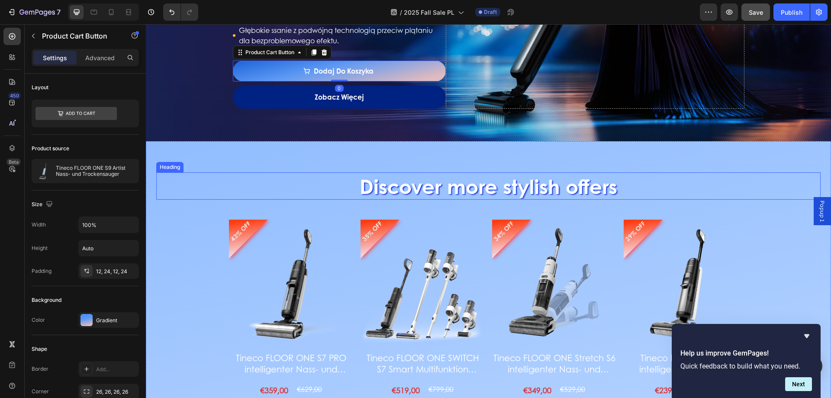
click at [395, 197] on h2 "Discover more stylish offers" at bounding box center [488, 186] width 665 height 28
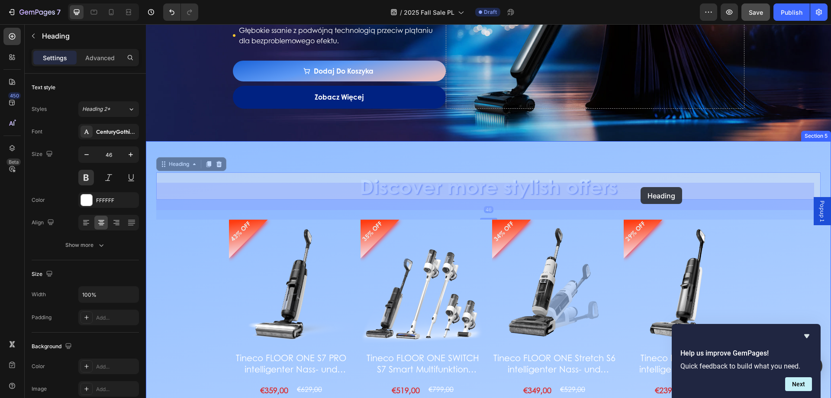
drag, startPoint x: 354, startPoint y: 186, endPoint x: 634, endPoint y: 187, distance: 280.5
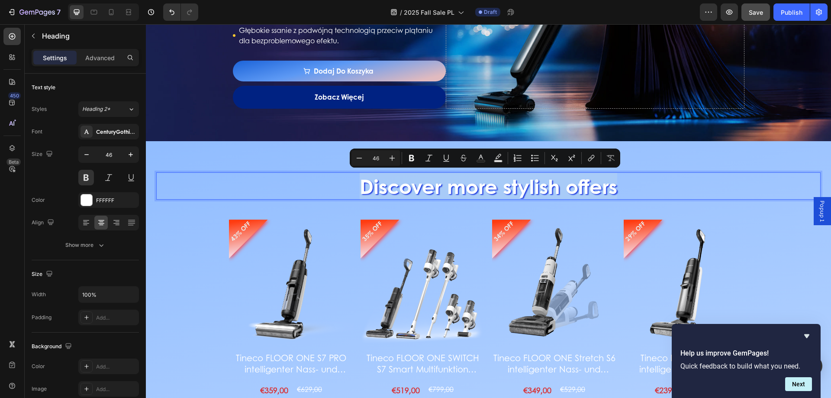
drag, startPoint x: 358, startPoint y: 185, endPoint x: 626, endPoint y: 185, distance: 268.0
click at [626, 185] on p "Discover more stylish offers" at bounding box center [488, 186] width 663 height 26
copy p "Discover more stylish offers"
